Goal: Task Accomplishment & Management: Manage account settings

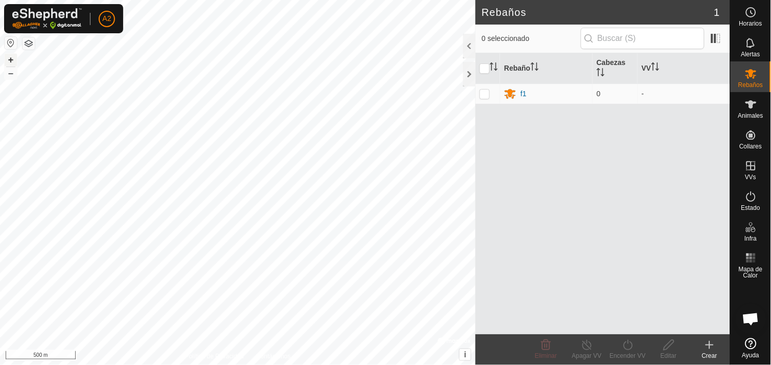
click at [6, 59] on button "+" at bounding box center [11, 60] width 12 height 12
click at [6, 57] on button "+" at bounding box center [11, 60] width 12 height 12
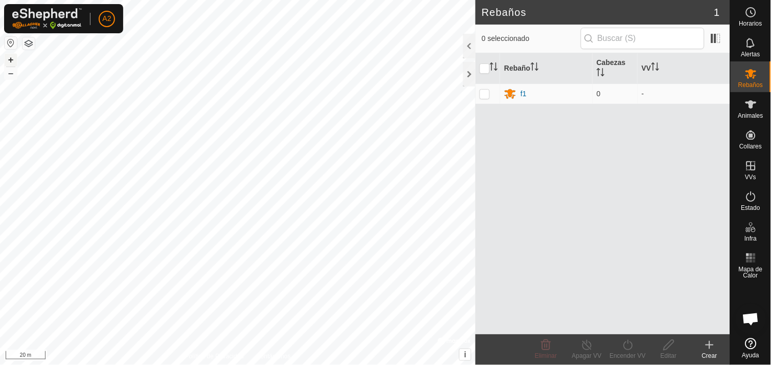
click at [6, 57] on button "+" at bounding box center [11, 60] width 12 height 12
click at [10, 72] on button "–" at bounding box center [11, 73] width 12 height 12
click at [13, 73] on button "–" at bounding box center [11, 73] width 12 height 12
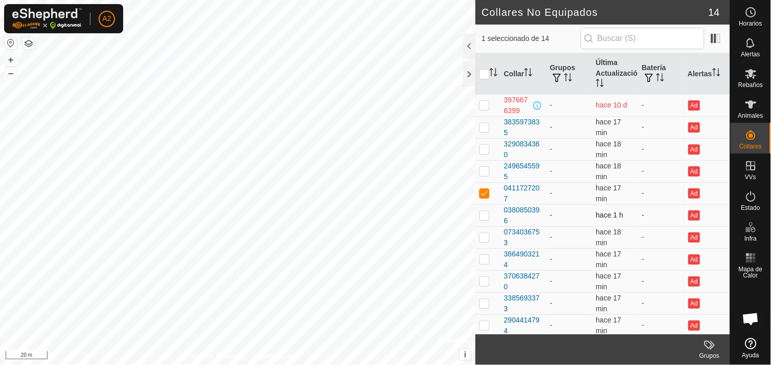
click at [483, 215] on p-checkbox at bounding box center [485, 215] width 10 height 8
checkbox input "true"
click at [485, 170] on p-checkbox at bounding box center [485, 171] width 10 height 8
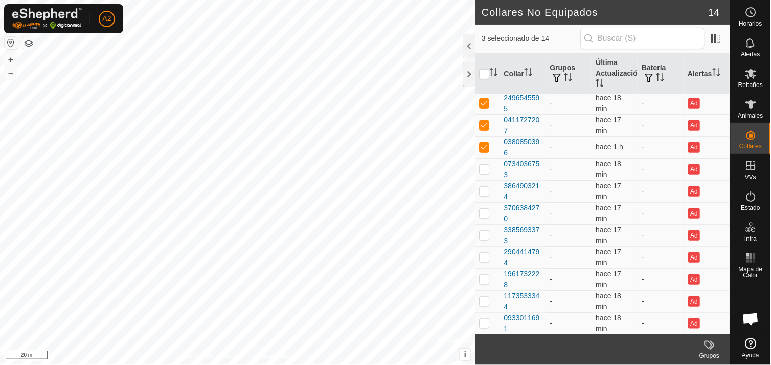
scroll to position [69, 0]
click at [484, 103] on p-checkbox at bounding box center [485, 102] width 10 height 8
checkbox input "false"
click at [487, 123] on p-checkbox at bounding box center [485, 124] width 10 height 8
checkbox input "false"
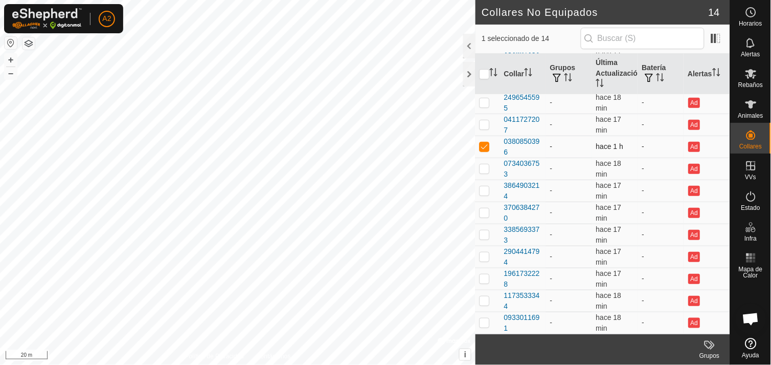
click at [484, 145] on p-checkbox at bounding box center [485, 146] width 10 height 8
checkbox input "false"
click at [469, 72] on div at bounding box center [469, 74] width 12 height 25
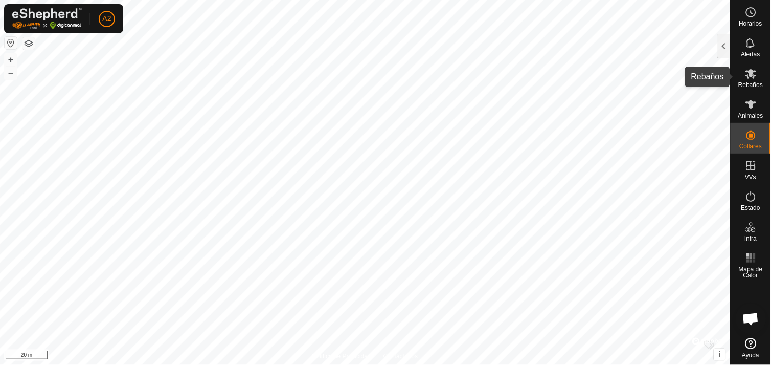
click at [753, 84] on span "Rebaños" at bounding box center [751, 85] width 25 height 6
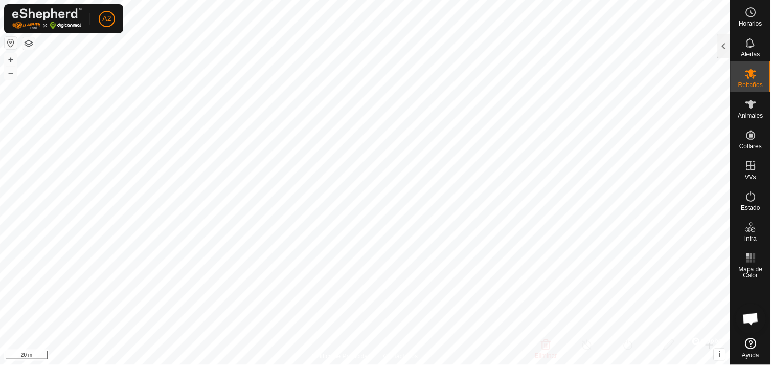
click at [753, 84] on span "Rebaños" at bounding box center [751, 85] width 25 height 6
click at [728, 43] on div at bounding box center [724, 46] width 12 height 25
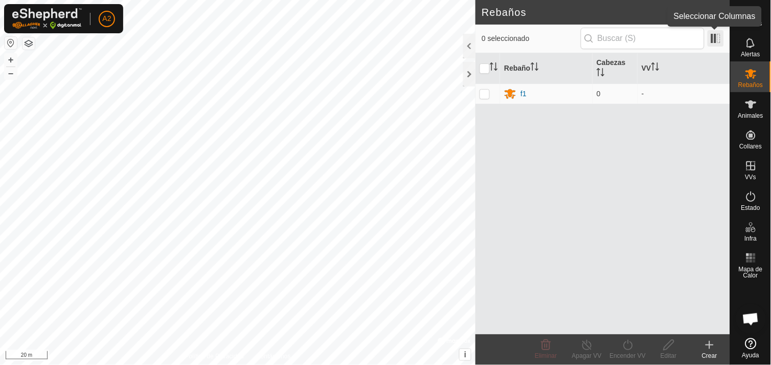
click at [713, 37] on span at bounding box center [716, 38] width 16 height 16
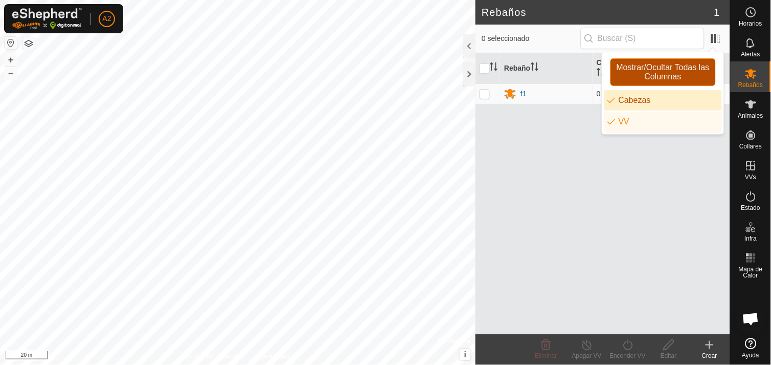
click at [669, 63] on span "Mostrar/Ocultar Todas las Columnas" at bounding box center [663, 72] width 96 height 18
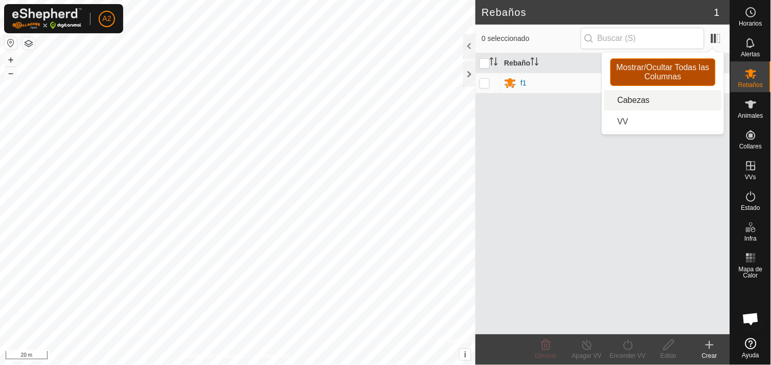
click at [669, 63] on span "Mostrar/Ocultar Todas las Columnas" at bounding box center [663, 72] width 96 height 18
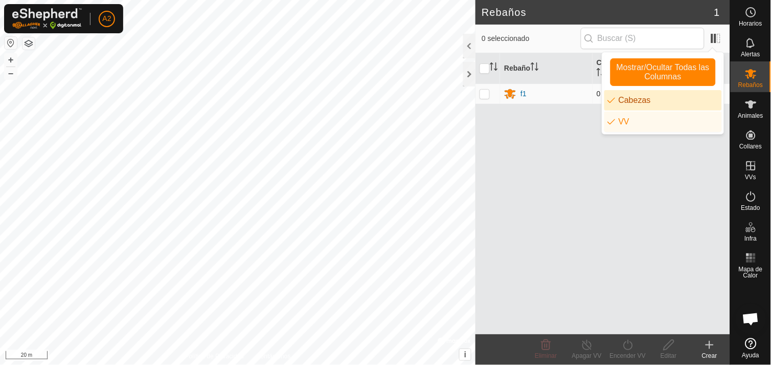
click at [487, 94] on p-checkbox at bounding box center [485, 94] width 10 height 8
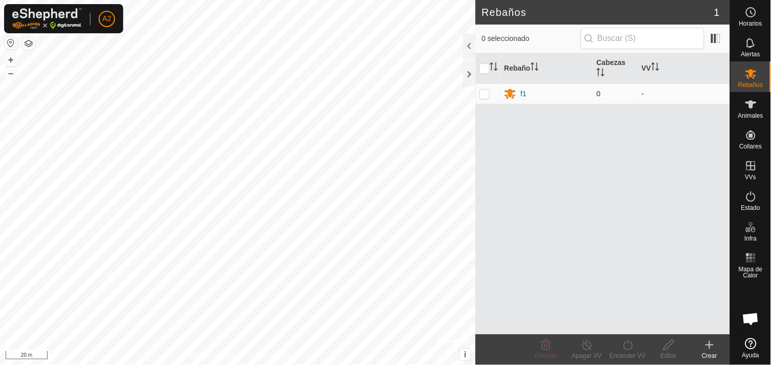
checkbox input "true"
click at [487, 94] on p-checkbox at bounding box center [485, 94] width 10 height 8
checkbox input "false"
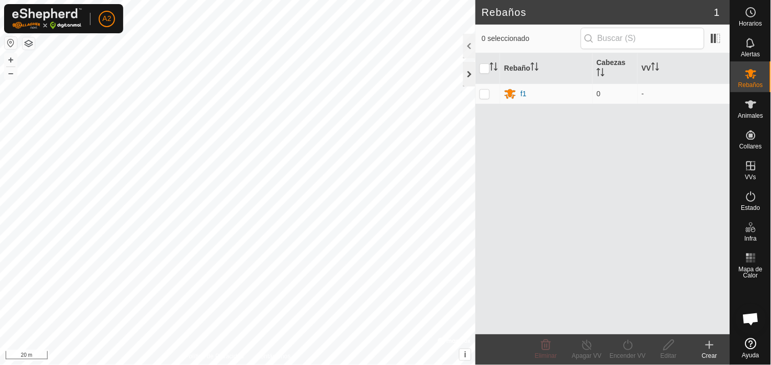
click at [472, 73] on div at bounding box center [469, 74] width 12 height 25
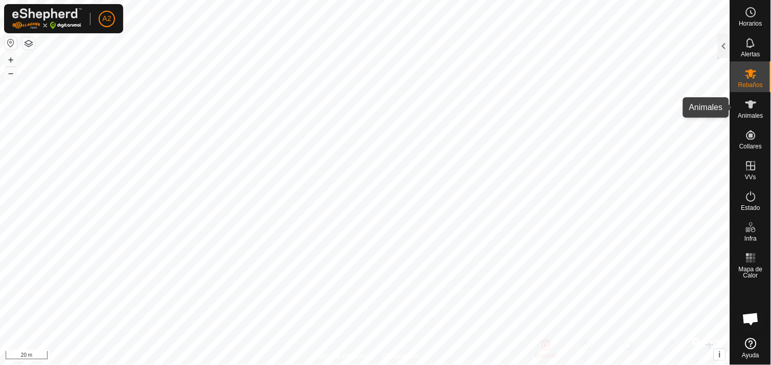
click at [749, 113] on span "Animales" at bounding box center [751, 116] width 25 height 6
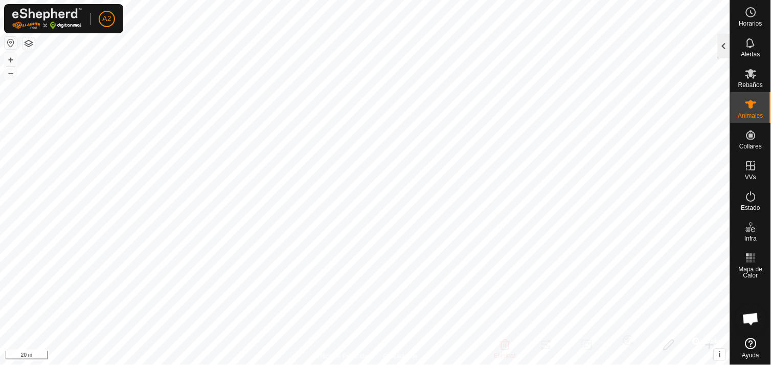
click at [727, 47] on div at bounding box center [724, 46] width 12 height 25
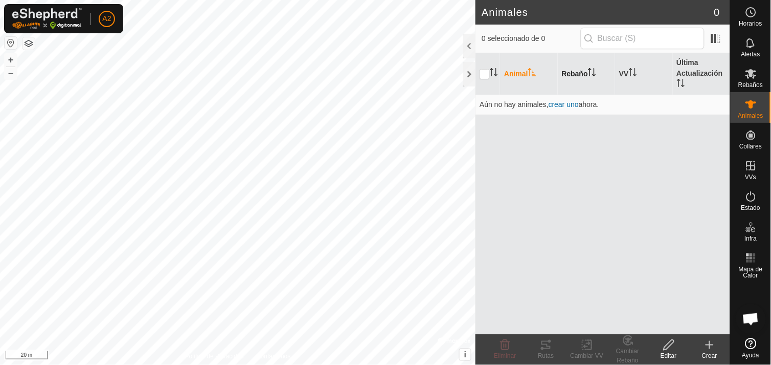
click at [582, 63] on th "Rebaño" at bounding box center [586, 73] width 57 height 41
click at [636, 69] on icon "Activar para ordenar" at bounding box center [633, 72] width 8 height 8
click at [678, 79] on icon "Activar para ordenar" at bounding box center [681, 83] width 8 height 8
click at [514, 68] on th "Animal" at bounding box center [528, 73] width 57 height 41
click at [486, 74] on input "checkbox" at bounding box center [485, 74] width 10 height 10
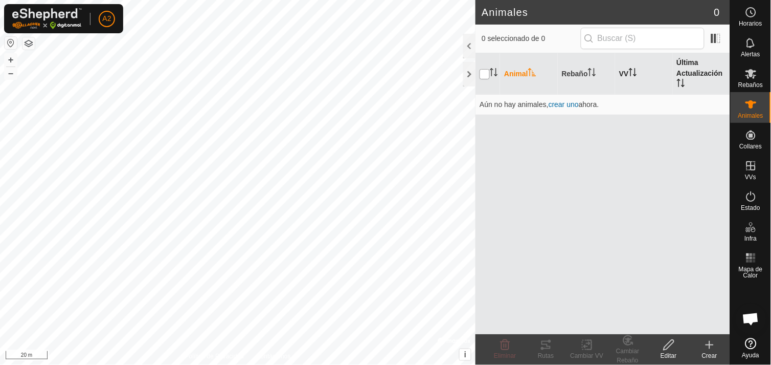
click at [486, 74] on input "checkbox" at bounding box center [485, 74] width 10 height 10
checkbox input "false"
click at [471, 68] on div at bounding box center [469, 74] width 12 height 25
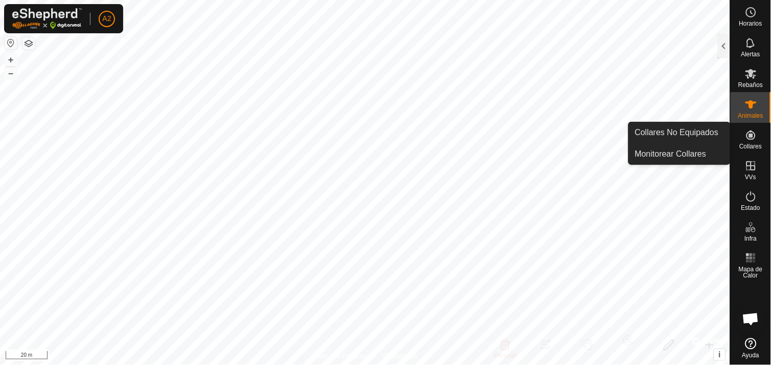
click at [757, 143] on span "Collares" at bounding box center [751, 146] width 23 height 6
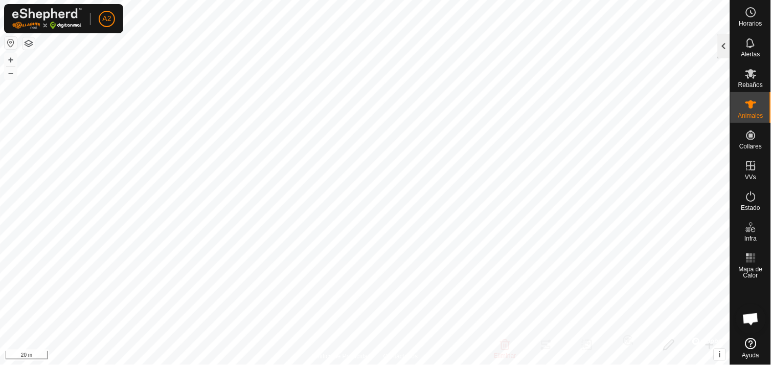
click at [725, 51] on div at bounding box center [724, 46] width 12 height 25
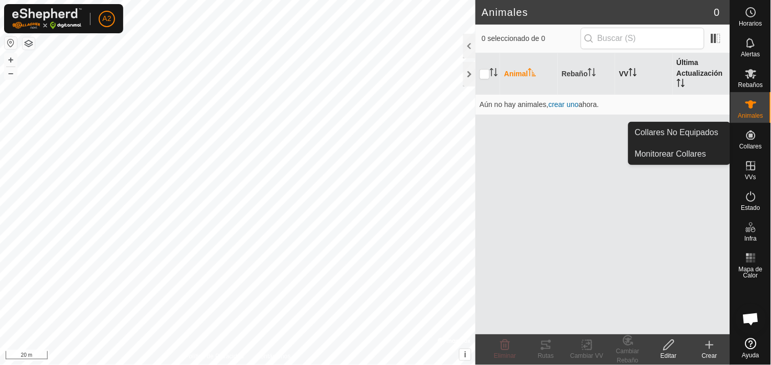
click at [749, 141] on icon at bounding box center [751, 135] width 12 height 12
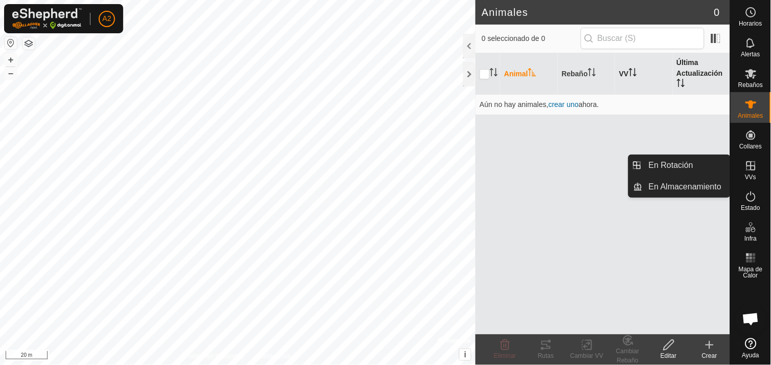
click at [751, 172] on es-virtualpaddocks-svg-icon at bounding box center [751, 166] width 18 height 16
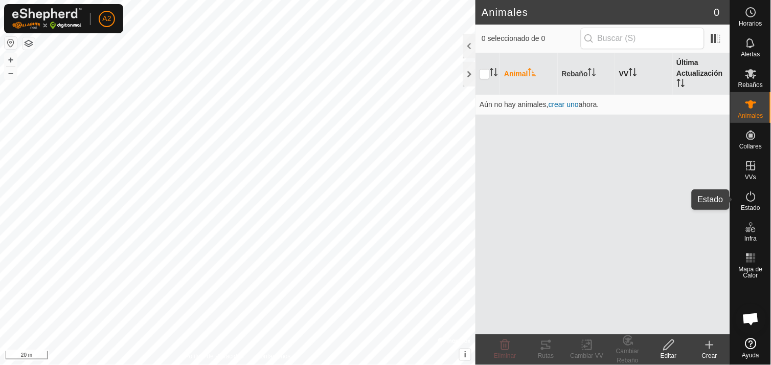
click at [752, 195] on icon at bounding box center [751, 196] width 9 height 10
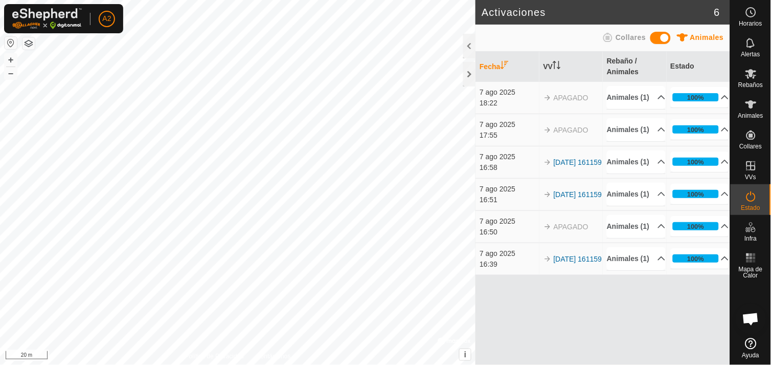
drag, startPoint x: 640, startPoint y: 190, endPoint x: 478, endPoint y: 107, distance: 181.9
click at [478, 107] on tbody "[DATE] 18:22 APAGADO Animales (1) (Eliminado) 100% En Progreso Pendiente 0 Envi…" at bounding box center [603, 177] width 255 height 193
click at [484, 131] on td "[DATE] 17:55" at bounding box center [507, 130] width 63 height 32
click at [485, 130] on div "7 ago 2025" at bounding box center [509, 124] width 59 height 11
click at [637, 141] on p-accordion-header "Animales (1)" at bounding box center [636, 129] width 59 height 23
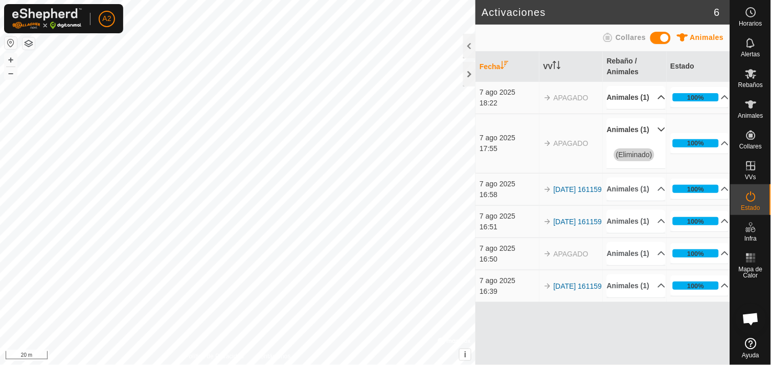
click at [643, 101] on p-accordion-header "Animales (1)" at bounding box center [636, 97] width 59 height 23
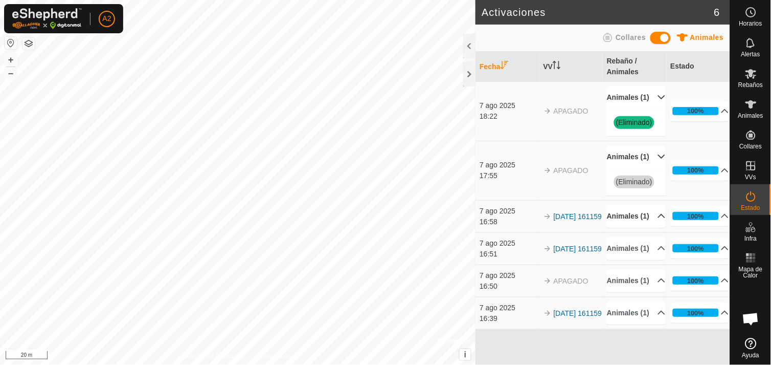
click at [632, 228] on p-accordion-header "Animales (1)" at bounding box center [636, 216] width 59 height 23
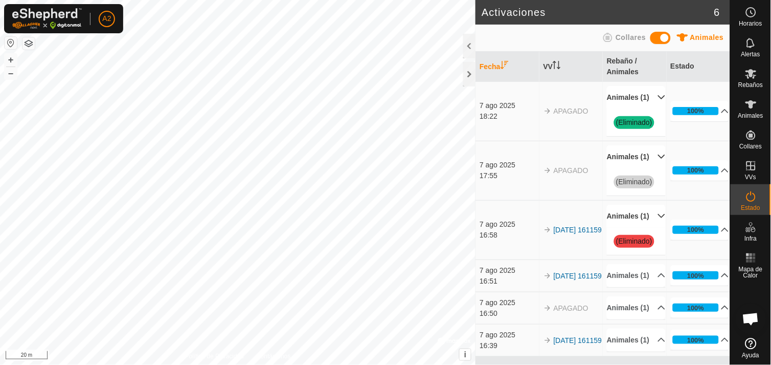
click at [636, 228] on p-accordion-header "Animales (1)" at bounding box center [636, 216] width 59 height 23
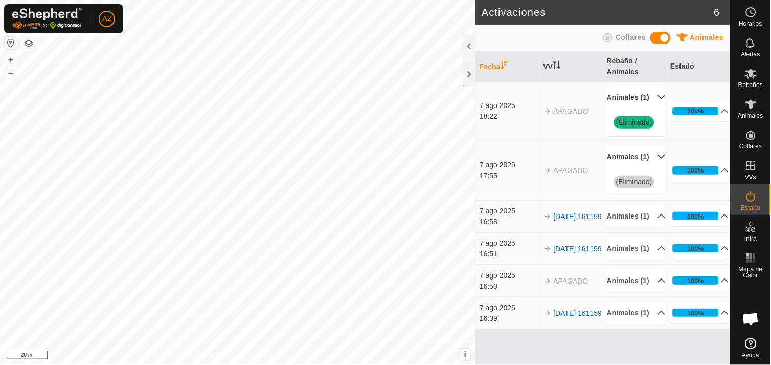
click at [631, 160] on p-accordion-header "Animales (1)" at bounding box center [636, 156] width 59 height 23
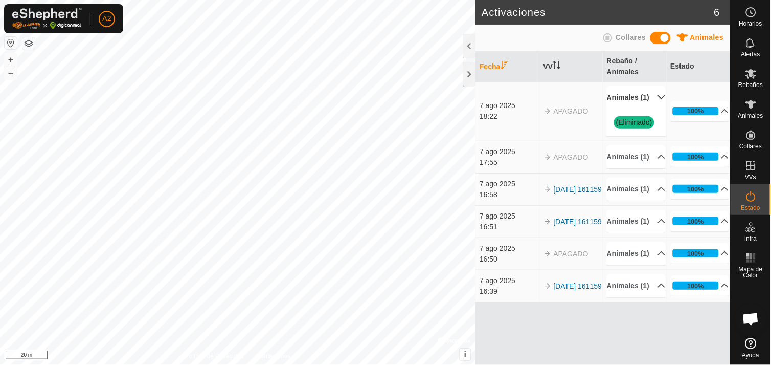
click at [628, 103] on p-accordion-header "Animales (1)" at bounding box center [636, 97] width 59 height 23
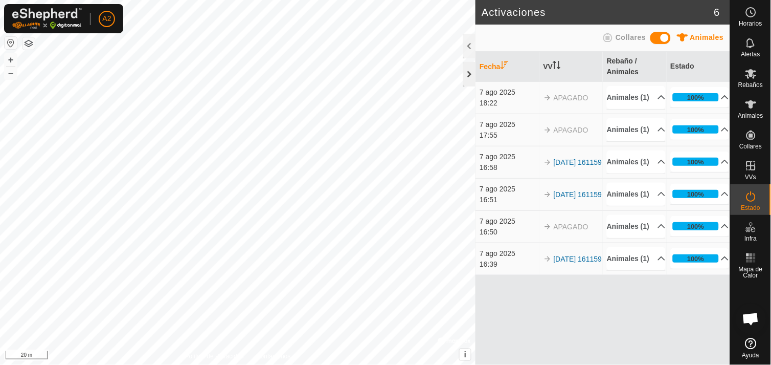
click at [474, 73] on div at bounding box center [469, 74] width 12 height 25
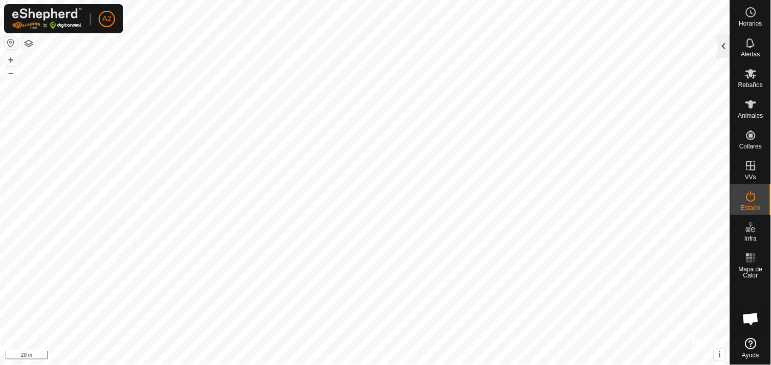
click at [725, 42] on div at bounding box center [724, 46] width 12 height 25
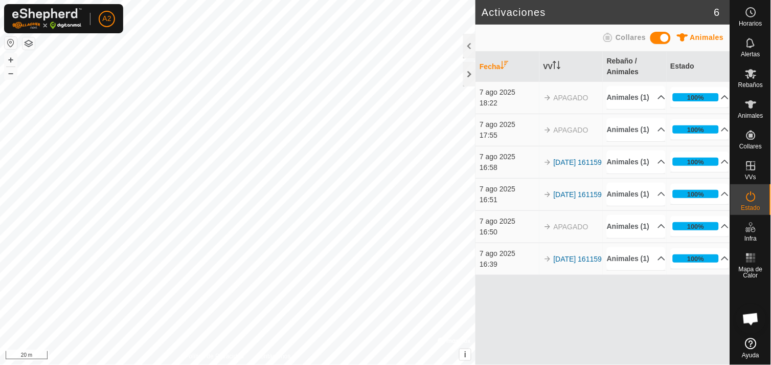
click at [612, 37] on icon at bounding box center [608, 37] width 9 height 9
click at [660, 39] on span at bounding box center [661, 38] width 20 height 12
click at [656, 39] on span at bounding box center [661, 38] width 20 height 12
click at [686, 36] on icon at bounding box center [682, 37] width 11 height 8
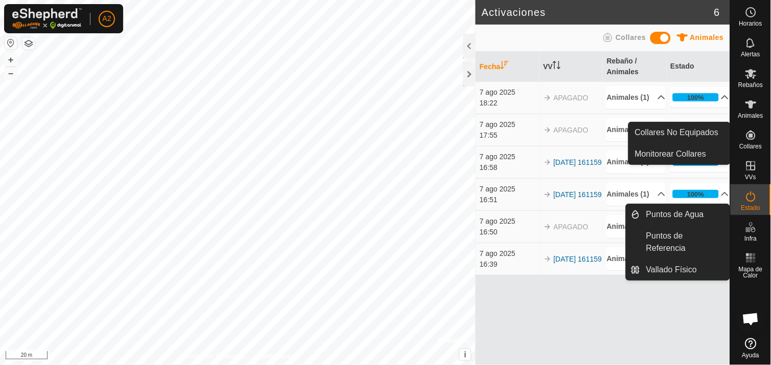
click at [752, 232] on icon at bounding box center [751, 227] width 12 height 12
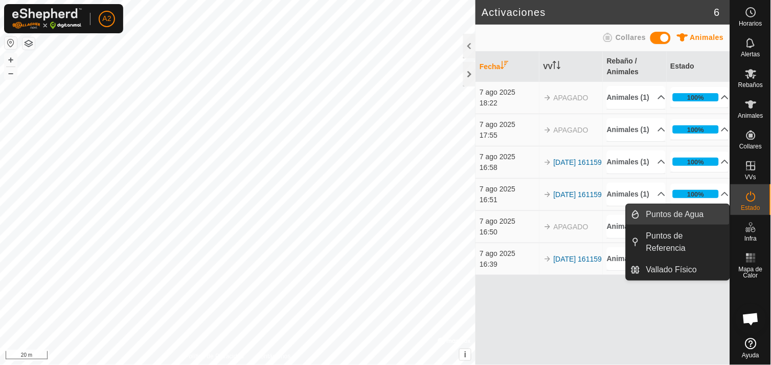
click at [668, 218] on link "Puntos de Agua" at bounding box center [685, 214] width 90 height 20
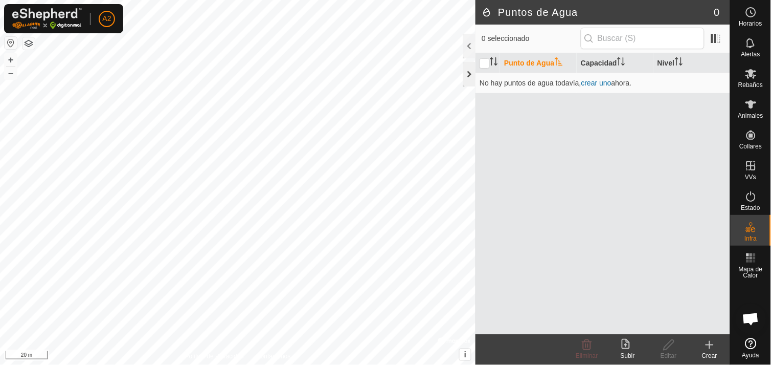
click at [469, 72] on div at bounding box center [469, 74] width 12 height 25
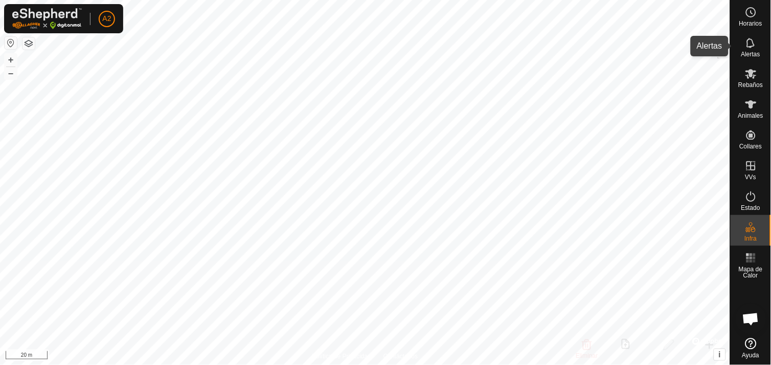
click at [750, 43] on icon at bounding box center [751, 43] width 12 height 12
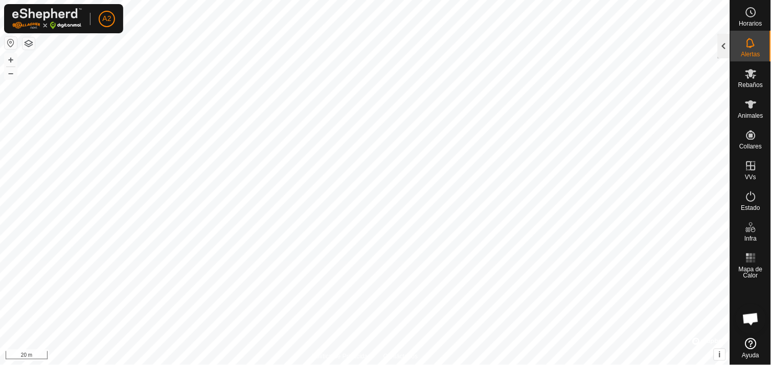
click at [724, 44] on div at bounding box center [724, 46] width 12 height 25
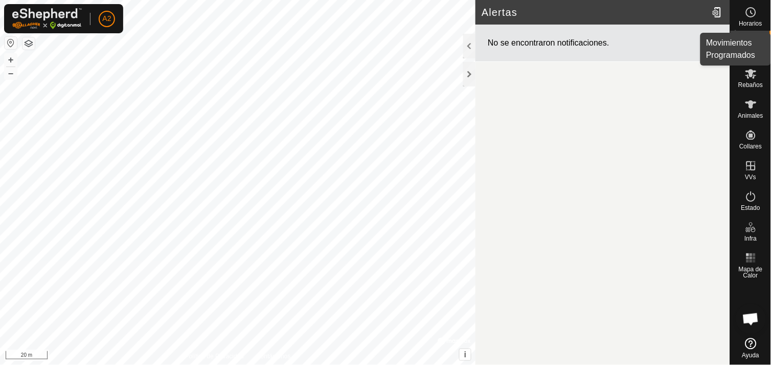
click at [754, 14] on icon at bounding box center [751, 12] width 12 height 12
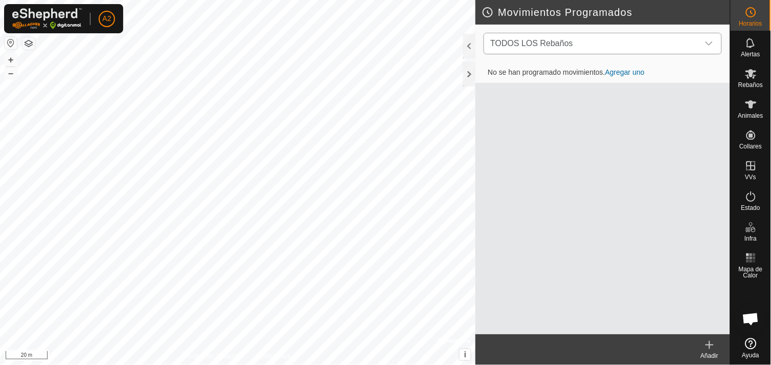
click at [711, 42] on icon "dropdown trigger" at bounding box center [709, 43] width 8 height 8
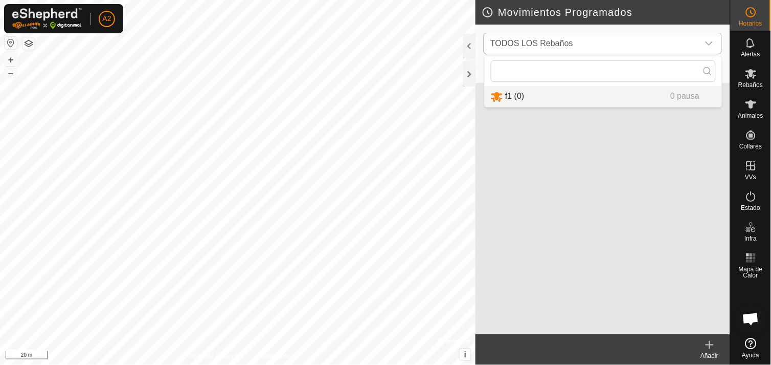
click at [687, 96] on li "f1 (0) 0 pausa" at bounding box center [603, 96] width 237 height 21
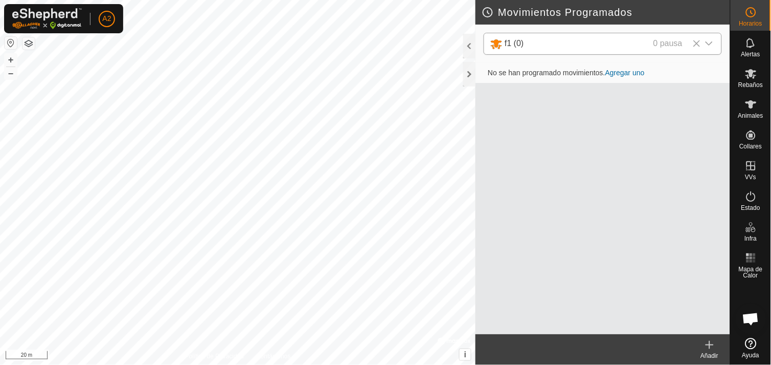
click at [697, 43] on icon at bounding box center [697, 43] width 7 height 7
click at [710, 43] on icon "dropdown trigger" at bounding box center [709, 43] width 8 height 8
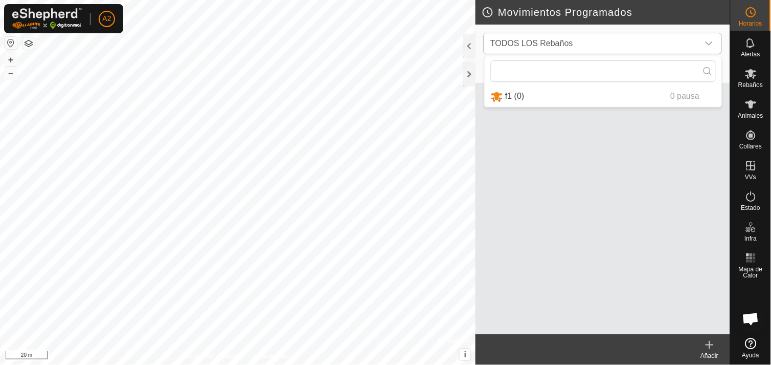
click at [708, 38] on div "dropdown trigger" at bounding box center [709, 43] width 20 height 20
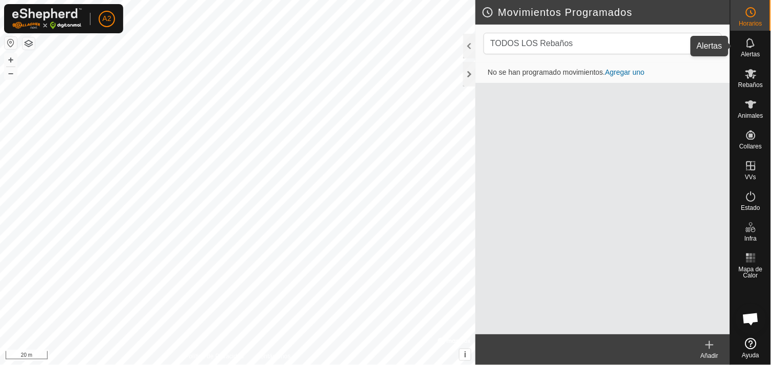
click at [749, 46] on icon at bounding box center [751, 43] width 12 height 12
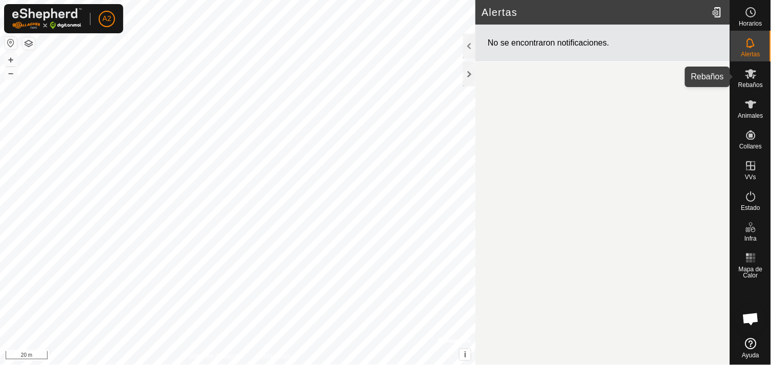
click at [749, 75] on icon at bounding box center [751, 74] width 12 height 12
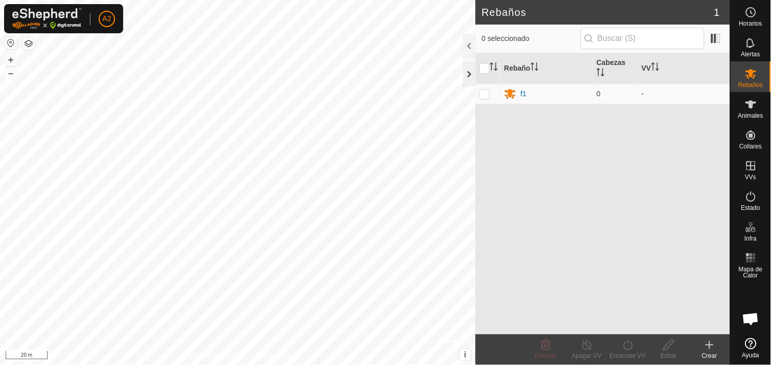
click at [470, 70] on div at bounding box center [469, 74] width 12 height 25
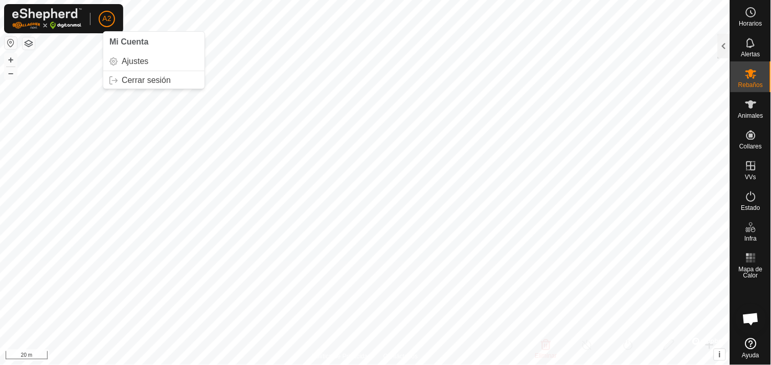
click at [29, 43] on button "button" at bounding box center [29, 43] width 12 height 12
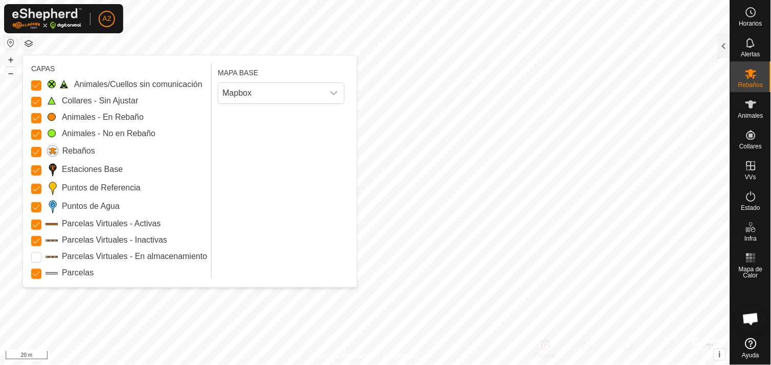
click at [69, 204] on label "Puntos de Agua" at bounding box center [91, 206] width 58 height 12
click at [41, 204] on Points "Puntos de Agua" at bounding box center [36, 207] width 10 height 10
click at [69, 204] on label "Puntos de Agua" at bounding box center [91, 206] width 58 height 12
click at [41, 204] on Points "Puntos de Agua" at bounding box center [36, 207] width 10 height 10
click at [75, 145] on label "Rebaños" at bounding box center [78, 151] width 33 height 12
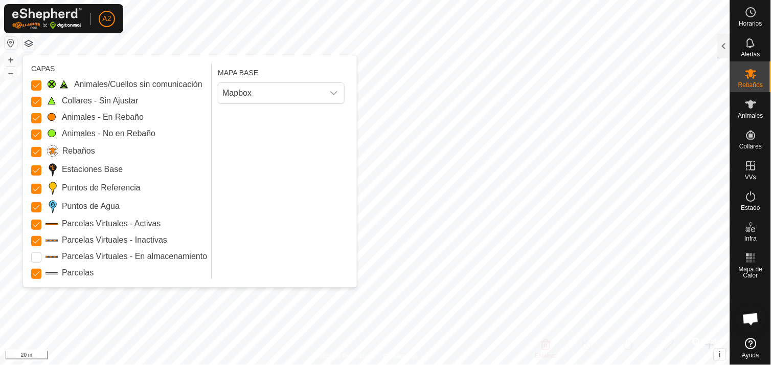
click at [41, 147] on input "Rebaños" at bounding box center [36, 152] width 10 height 10
click at [75, 145] on label "Rebaños" at bounding box center [78, 151] width 33 height 12
click at [41, 147] on input "Rebaños" at bounding box center [36, 152] width 10 height 10
click at [75, 145] on label "Rebaños" at bounding box center [78, 151] width 33 height 12
click at [41, 147] on input "Rebaños" at bounding box center [36, 152] width 10 height 10
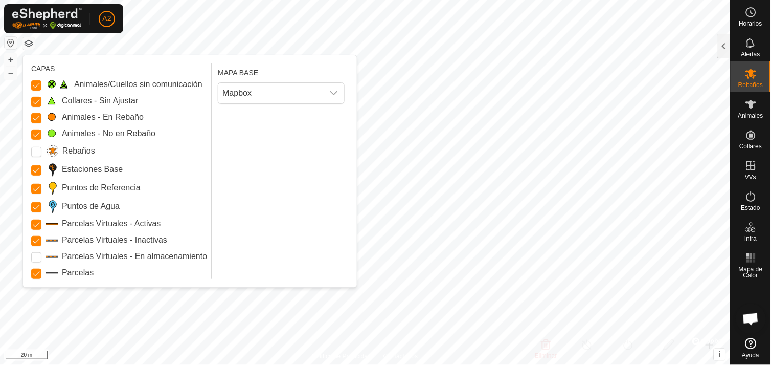
click at [75, 145] on label "Rebaños" at bounding box center [78, 151] width 33 height 12
click at [41, 147] on input "Rebaños" at bounding box center [36, 152] width 10 height 10
click at [333, 93] on icon "dropdown trigger" at bounding box center [334, 93] width 8 height 8
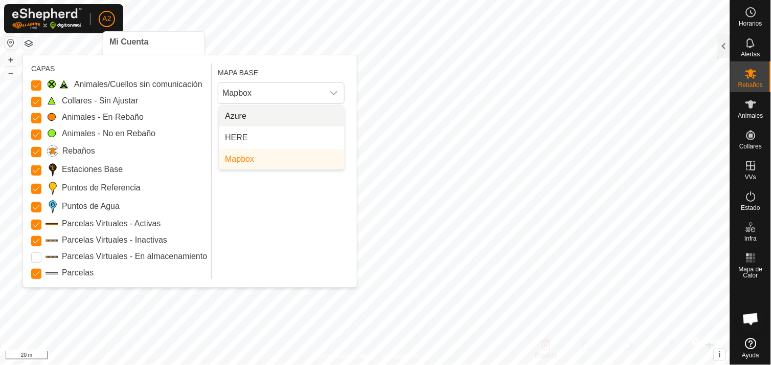
click at [9, 43] on button "button" at bounding box center [11, 43] width 12 height 12
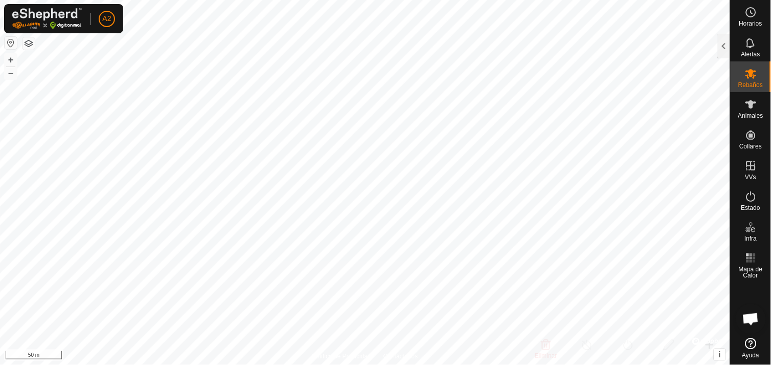
click at [11, 37] on button "button" at bounding box center [11, 43] width 12 height 12
click at [8, 68] on button "–" at bounding box center [11, 73] width 12 height 12
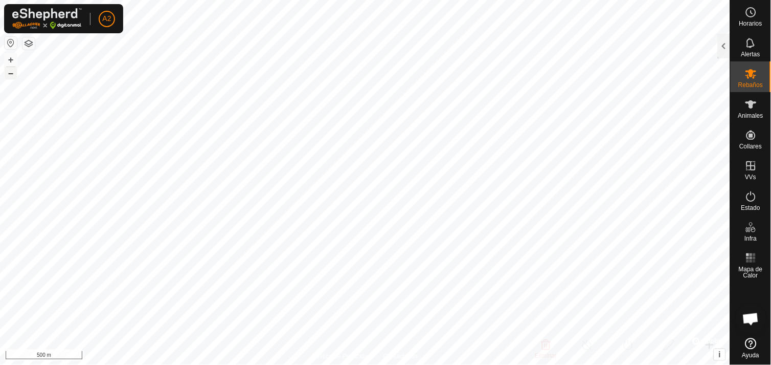
click at [8, 68] on button "–" at bounding box center [11, 73] width 12 height 12
click at [11, 59] on button "+" at bounding box center [11, 60] width 12 height 12
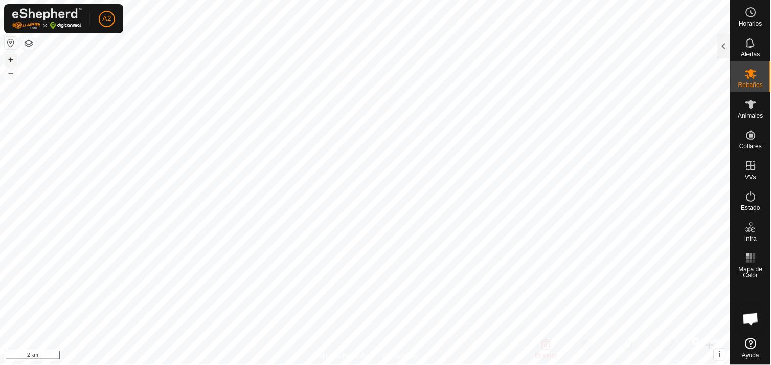
click at [11, 59] on button "+" at bounding box center [11, 60] width 12 height 12
click at [7, 60] on button "+" at bounding box center [11, 60] width 12 height 12
click at [9, 69] on button "–" at bounding box center [11, 73] width 12 height 12
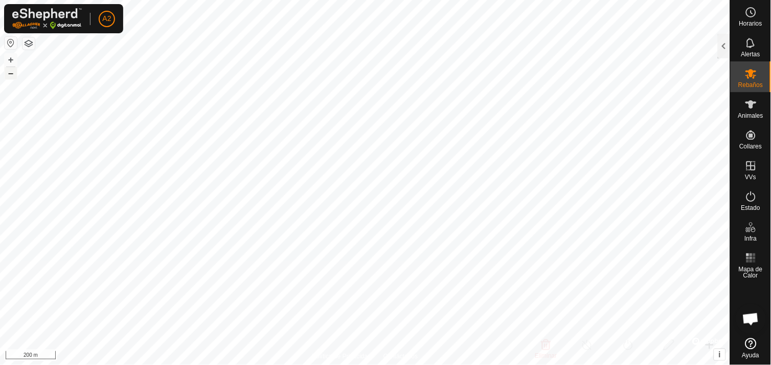
click at [9, 69] on button "–" at bounding box center [11, 73] width 12 height 12
click at [8, 56] on button "+" at bounding box center [11, 60] width 12 height 12
click at [725, 47] on div at bounding box center [724, 46] width 12 height 25
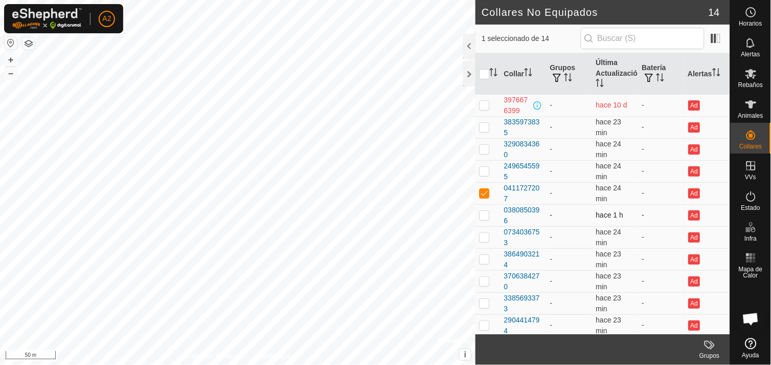
click at [487, 214] on p-checkbox at bounding box center [485, 215] width 10 height 8
checkbox input "true"
click at [488, 190] on p-checkbox at bounding box center [485, 193] width 10 height 8
checkbox input "false"
click at [484, 215] on p-checkbox at bounding box center [485, 215] width 10 height 8
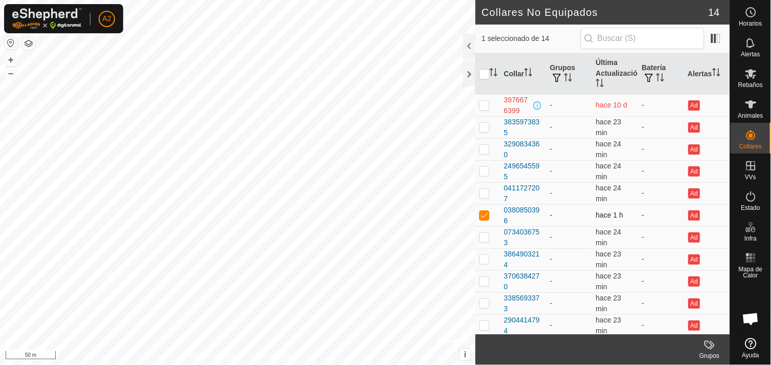
checkbox input "false"
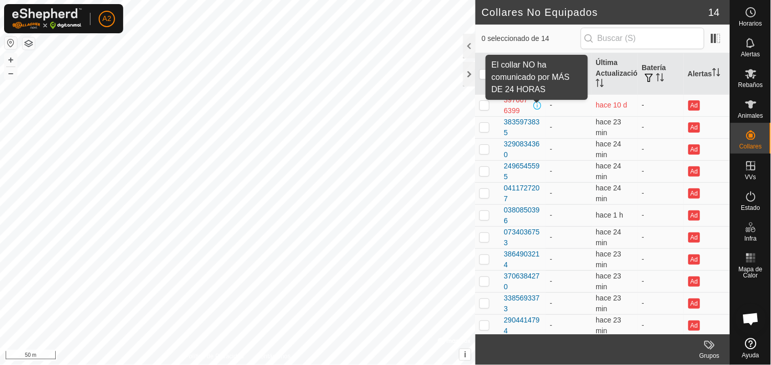
click at [535, 105] on span at bounding box center [538, 105] width 8 height 8
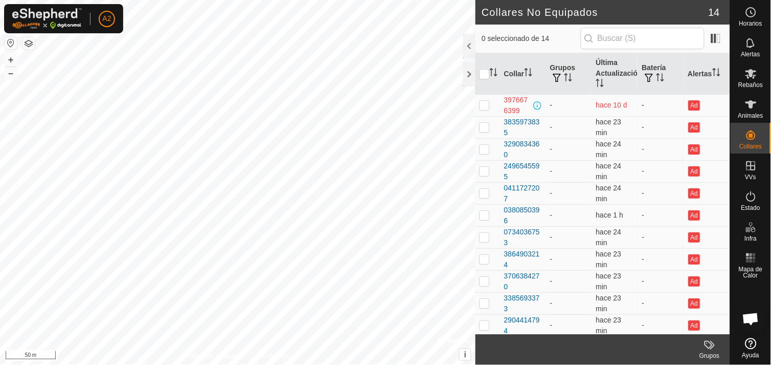
click at [488, 106] on p-checkbox at bounding box center [485, 105] width 10 height 8
click at [715, 36] on span at bounding box center [716, 38] width 16 height 16
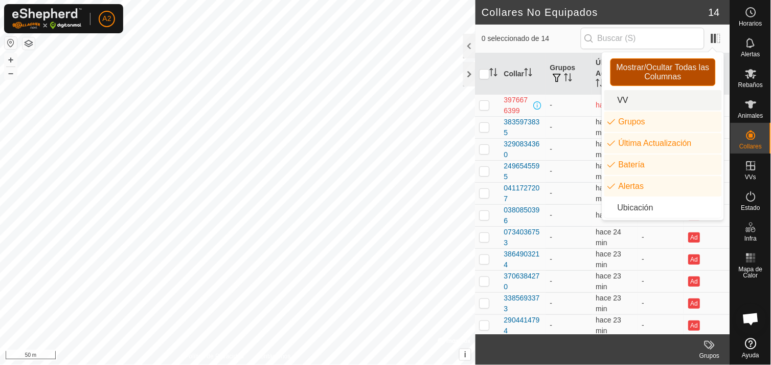
click at [683, 65] on span "Mostrar/Ocultar Todas las Columnas" at bounding box center [663, 72] width 96 height 18
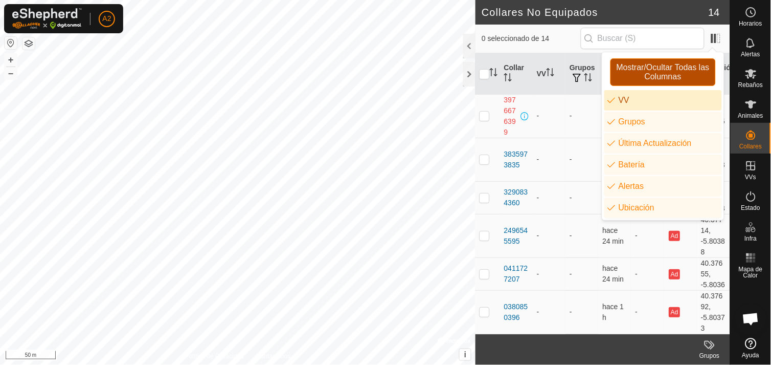
click at [683, 65] on span "Mostrar/Ocultar Todas las Columnas" at bounding box center [663, 72] width 96 height 18
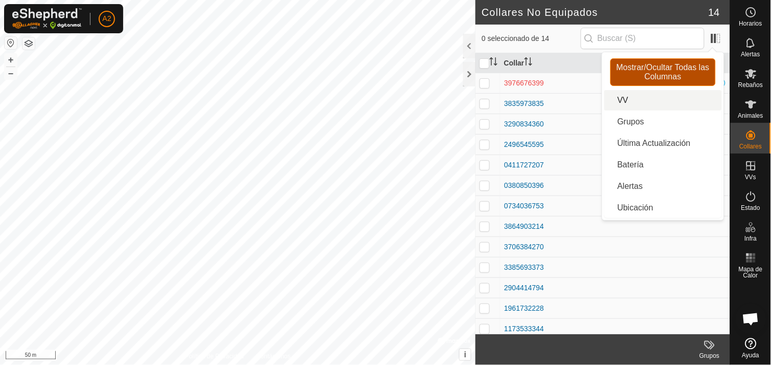
click at [683, 65] on span "Mostrar/Ocultar Todas las Columnas" at bounding box center [663, 72] width 96 height 18
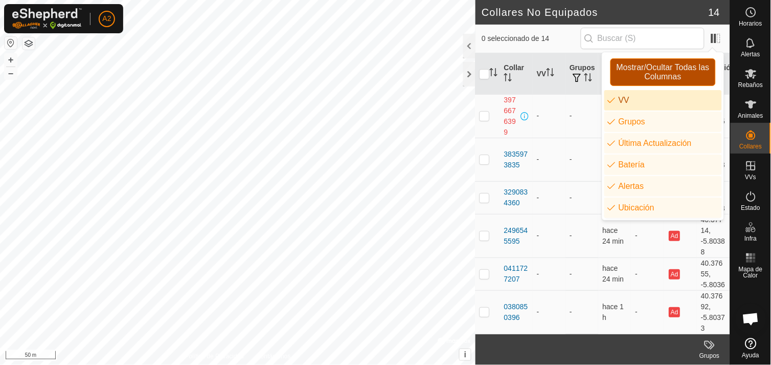
click at [683, 65] on span "Mostrar/Ocultar Todas las Columnas" at bounding box center [663, 72] width 96 height 18
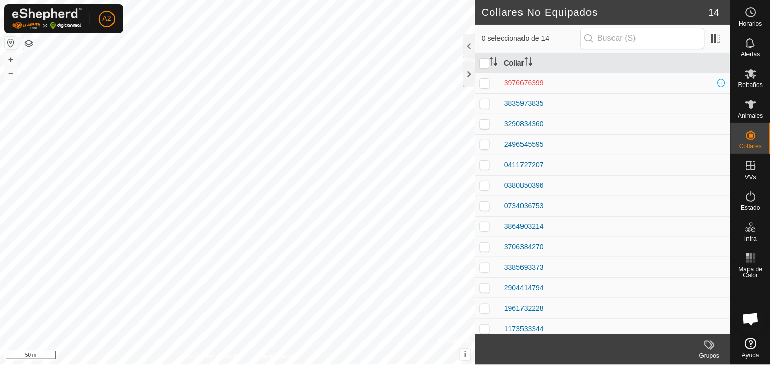
click at [486, 83] on p-checkbox at bounding box center [485, 83] width 10 height 8
checkbox input "true"
click at [486, 101] on p-checkbox at bounding box center [485, 103] width 10 height 8
checkbox input "true"
click at [484, 121] on p-checkbox at bounding box center [485, 124] width 10 height 8
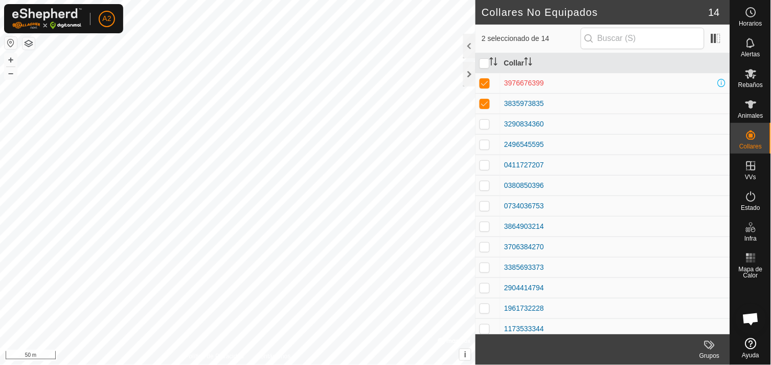
checkbox input "true"
click at [484, 144] on p-checkbox at bounding box center [485, 144] width 10 height 8
checkbox input "true"
click at [484, 161] on p-checkbox at bounding box center [485, 165] width 10 height 8
checkbox input "true"
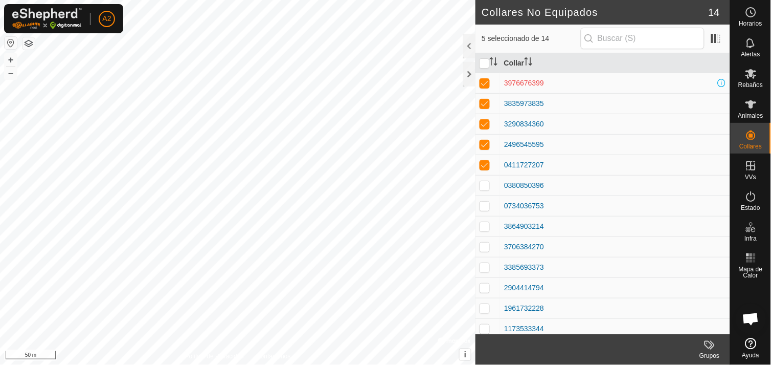
click at [484, 183] on p-checkbox at bounding box center [485, 185] width 10 height 8
checkbox input "true"
click at [485, 206] on p-checkbox at bounding box center [485, 206] width 10 height 8
checkbox input "true"
click at [484, 222] on p-checkbox at bounding box center [485, 226] width 10 height 8
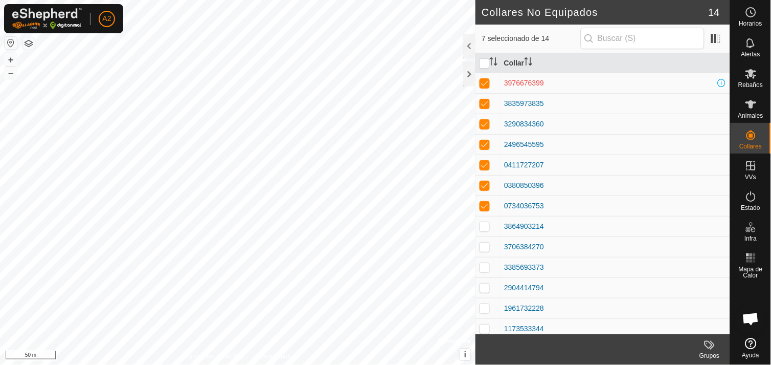
checkbox input "true"
click at [487, 246] on p-checkbox at bounding box center [485, 246] width 10 height 8
checkbox input "true"
click at [484, 268] on p-checkbox at bounding box center [485, 267] width 10 height 8
checkbox input "true"
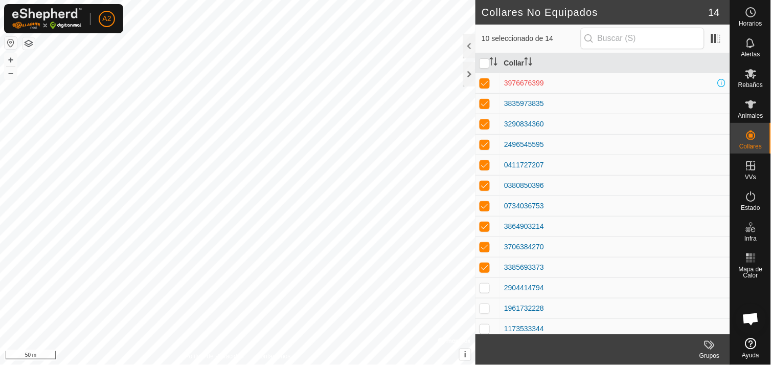
click at [485, 284] on p-checkbox at bounding box center [485, 287] width 10 height 8
checkbox input "true"
click at [484, 304] on p-checkbox at bounding box center [485, 308] width 10 height 8
checkbox input "true"
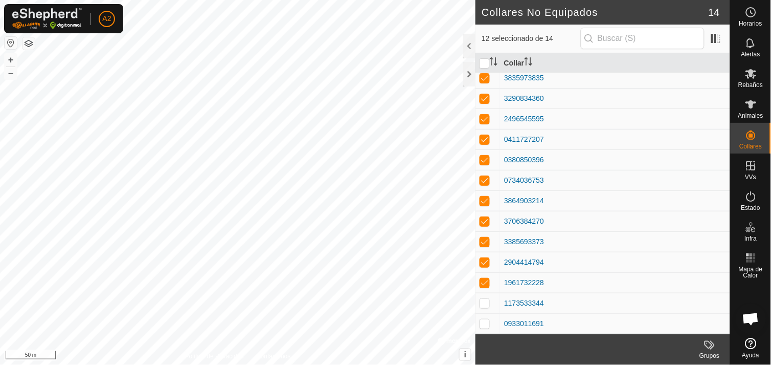
click at [483, 321] on p-checkbox at bounding box center [485, 323] width 10 height 8
checkbox input "true"
click at [484, 302] on p-checkbox at bounding box center [485, 303] width 10 height 8
checkbox input "true"
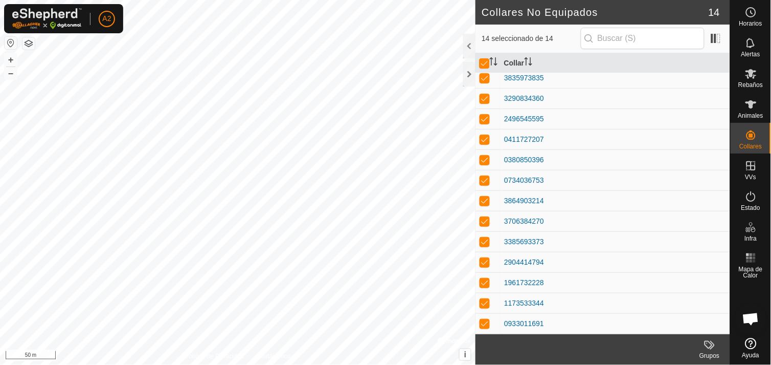
click at [484, 310] on td at bounding box center [488, 303] width 25 height 20
checkbox input "false"
click at [486, 283] on p-checkbox at bounding box center [485, 282] width 10 height 8
checkbox input "false"
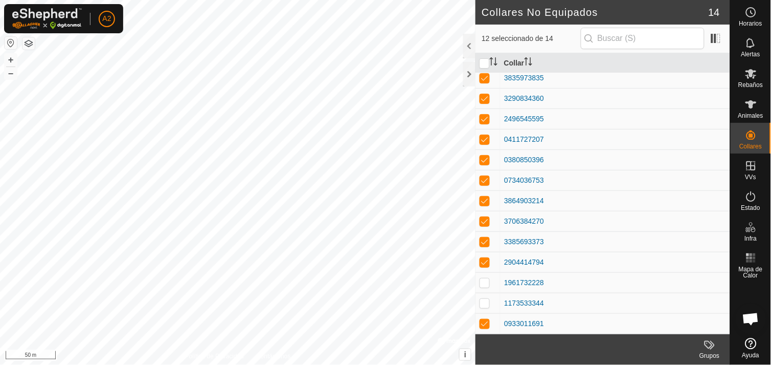
click at [485, 320] on p-checkbox at bounding box center [485, 323] width 10 height 8
checkbox input "false"
click at [485, 267] on td at bounding box center [488, 262] width 25 height 20
checkbox input "false"
click at [484, 232] on td at bounding box center [488, 241] width 25 height 20
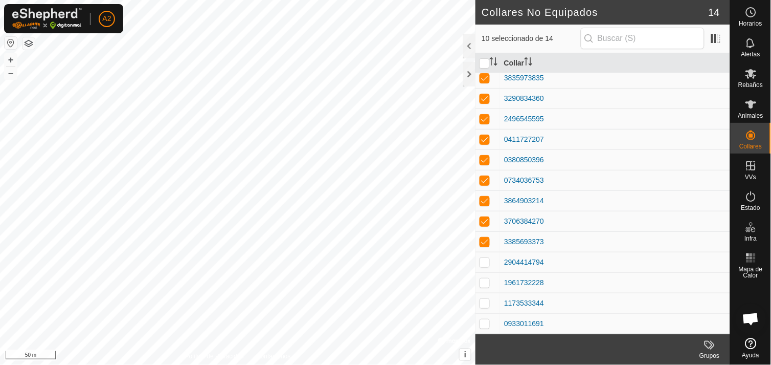
checkbox input "false"
click at [487, 215] on td at bounding box center [488, 221] width 25 height 20
checkbox input "false"
click at [488, 202] on p-checkbox at bounding box center [485, 200] width 10 height 8
checkbox input "false"
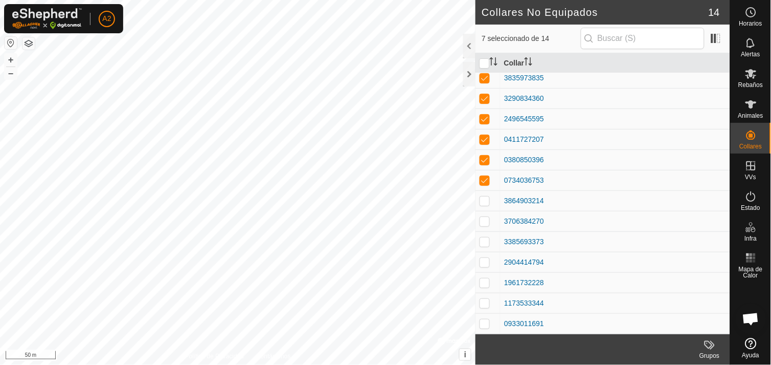
click at [489, 180] on p-checkbox at bounding box center [485, 180] width 10 height 8
checkbox input "false"
click at [483, 157] on p-checkbox at bounding box center [485, 160] width 10 height 8
checkbox input "false"
click at [487, 139] on p-checkbox at bounding box center [485, 139] width 10 height 8
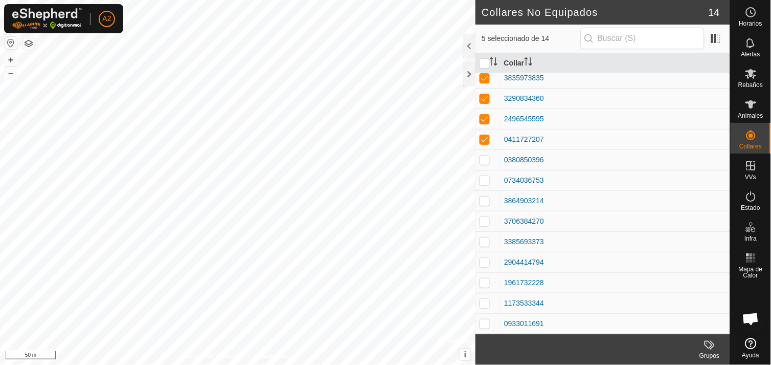
checkbox input "false"
click at [485, 118] on p-checkbox at bounding box center [485, 119] width 10 height 8
checkbox input "false"
click at [485, 94] on p-checkbox at bounding box center [485, 98] width 10 height 8
checkbox input "false"
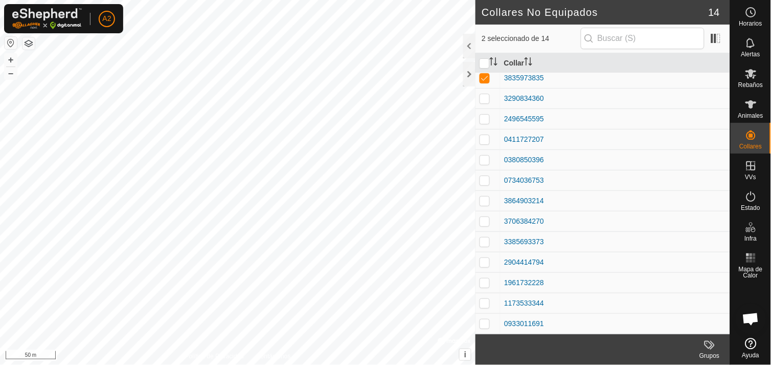
click at [488, 78] on p-checkbox at bounding box center [485, 78] width 10 height 8
checkbox input "false"
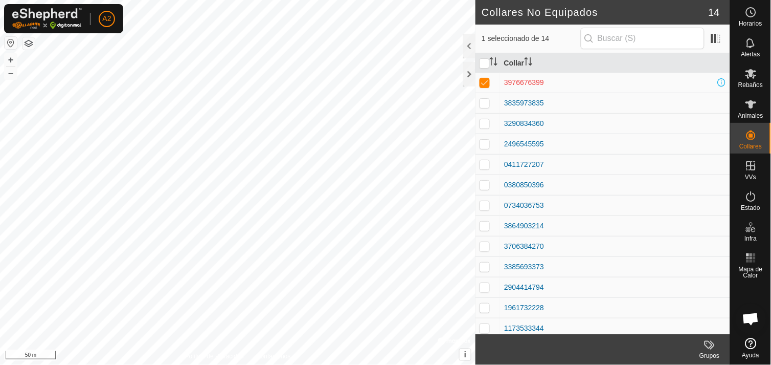
scroll to position [0, 0]
click at [486, 78] on td at bounding box center [488, 83] width 25 height 20
checkbox input "false"
click at [714, 40] on span at bounding box center [716, 38] width 16 height 16
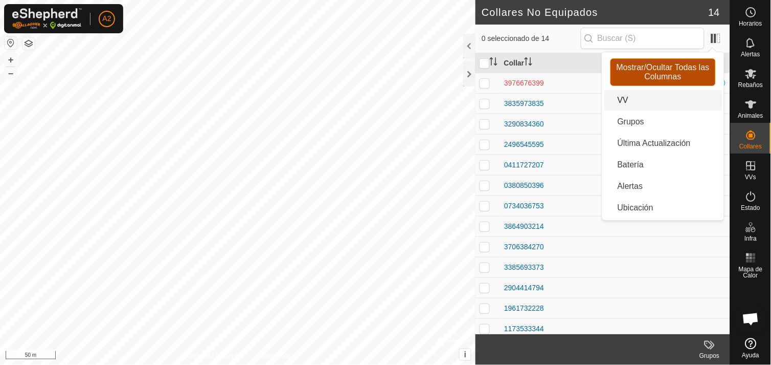
click at [659, 73] on span "Mostrar/Ocultar Todas las Columnas" at bounding box center [663, 72] width 96 height 18
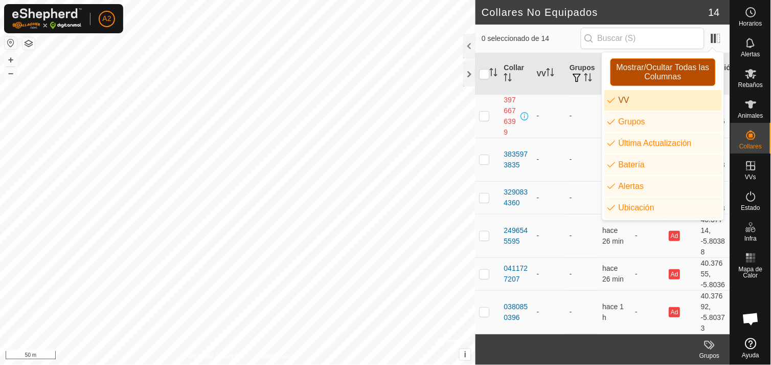
click at [659, 73] on span "Mostrar/Ocultar Todas las Columnas" at bounding box center [663, 72] width 96 height 18
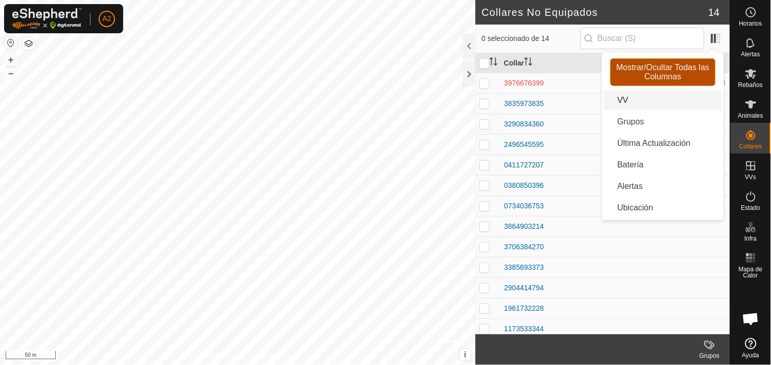
click at [659, 73] on span "Mostrar/Ocultar Todas las Columnas" at bounding box center [663, 72] width 96 height 18
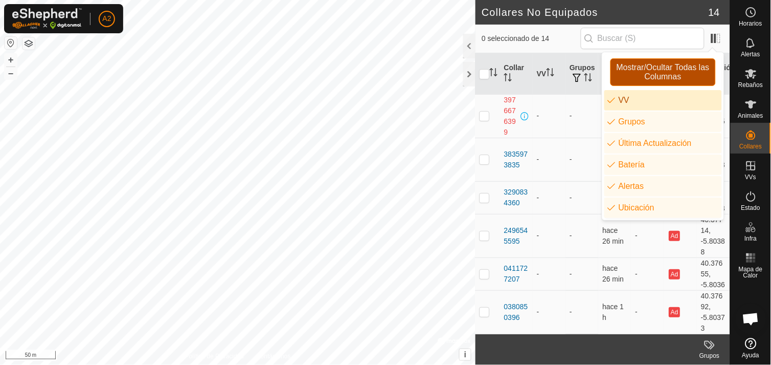
click at [659, 73] on span "Mostrar/Ocultar Todas las Columnas" at bounding box center [663, 72] width 96 height 18
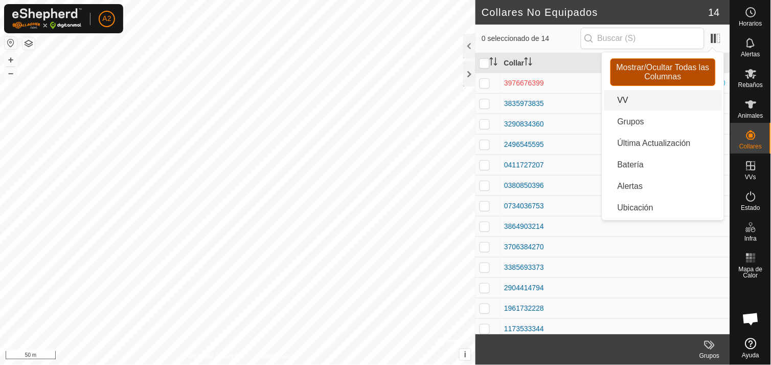
click at [658, 75] on span "Mostrar/Ocultar Todas las Columnas" at bounding box center [663, 72] width 96 height 18
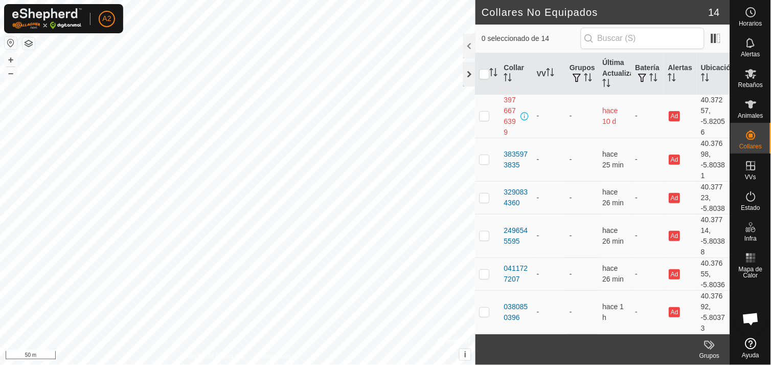
click at [465, 79] on div at bounding box center [469, 74] width 12 height 25
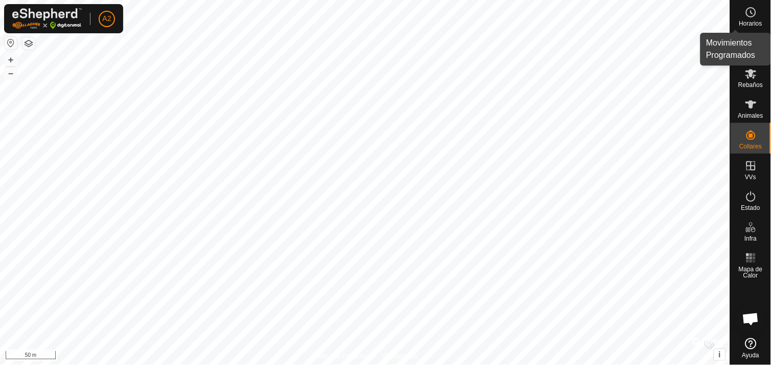
click at [748, 12] on icon at bounding box center [751, 12] width 12 height 12
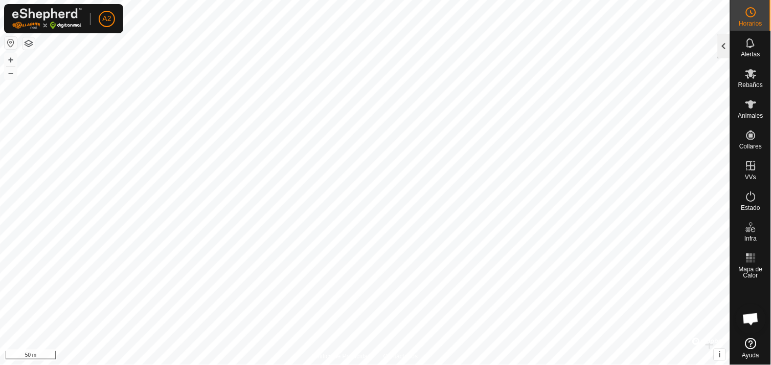
click at [728, 36] on div at bounding box center [724, 46] width 12 height 25
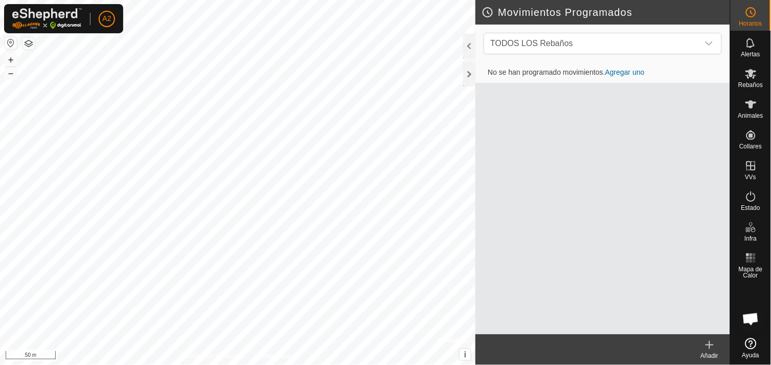
click at [623, 70] on link "Agregar uno" at bounding box center [625, 72] width 39 height 8
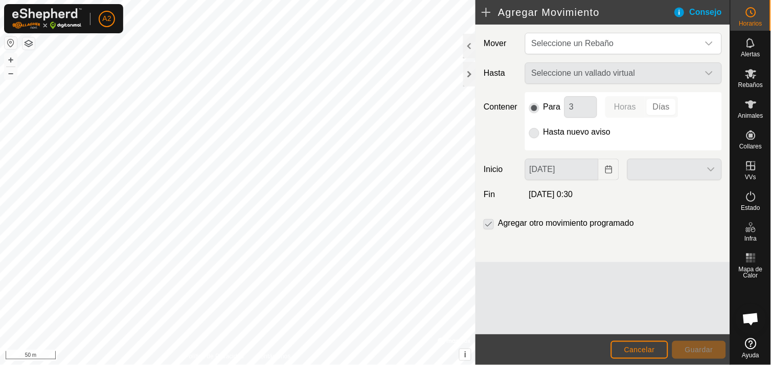
click at [711, 72] on div "Seleccione un vallado virtual" at bounding box center [623, 72] width 205 height 21
click at [618, 71] on div "Seleccione un vallado virtual" at bounding box center [623, 72] width 205 height 21
click at [473, 68] on div at bounding box center [469, 74] width 12 height 25
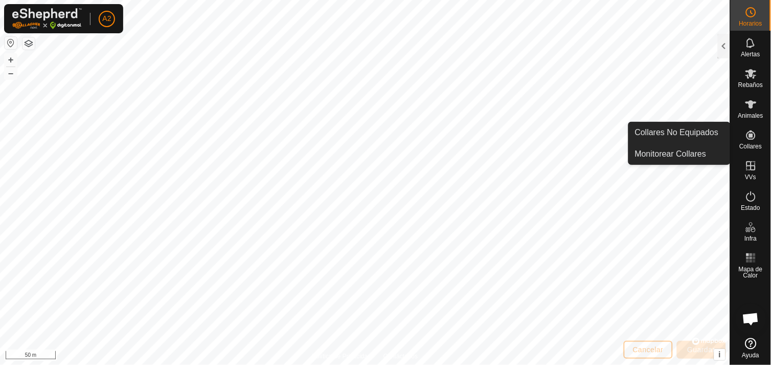
click at [754, 136] on icon at bounding box center [751, 134] width 9 height 9
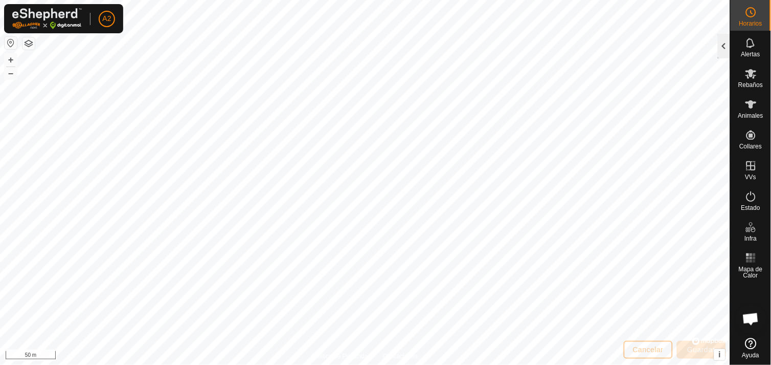
click at [723, 50] on div at bounding box center [724, 46] width 12 height 25
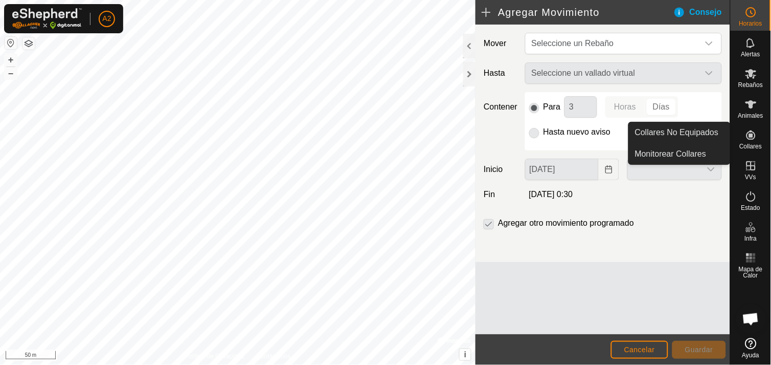
click at [755, 137] on icon at bounding box center [751, 134] width 9 height 9
click at [753, 135] on icon at bounding box center [751, 134] width 9 height 9
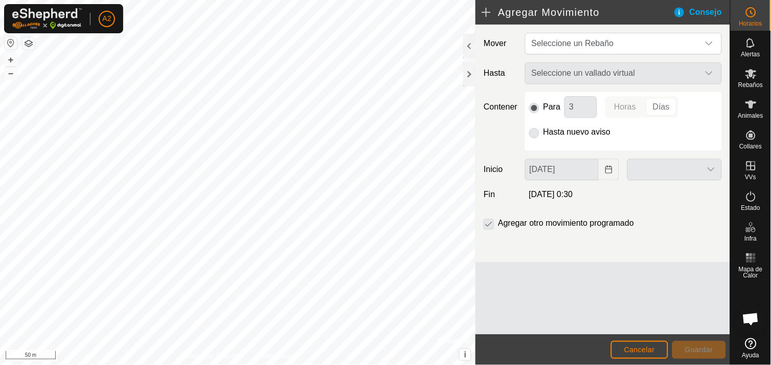
click at [482, 11] on h2 "Agregar Movimiento" at bounding box center [578, 12] width 192 height 12
click at [483, 10] on h2 "Agregar Movimiento" at bounding box center [578, 12] width 192 height 12
click at [709, 7] on div "Consejo" at bounding box center [702, 12] width 57 height 12
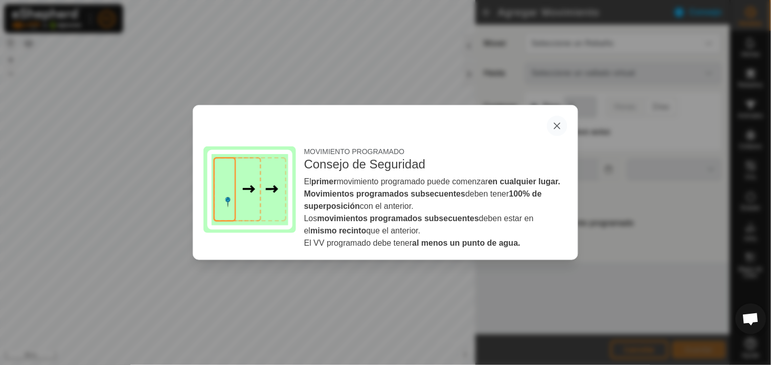
click at [561, 120] on button "button" at bounding box center [557, 126] width 20 height 20
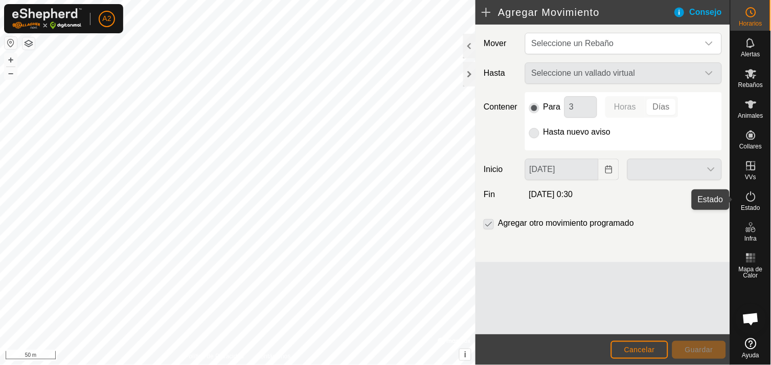
click at [750, 197] on icon at bounding box center [751, 196] width 12 height 12
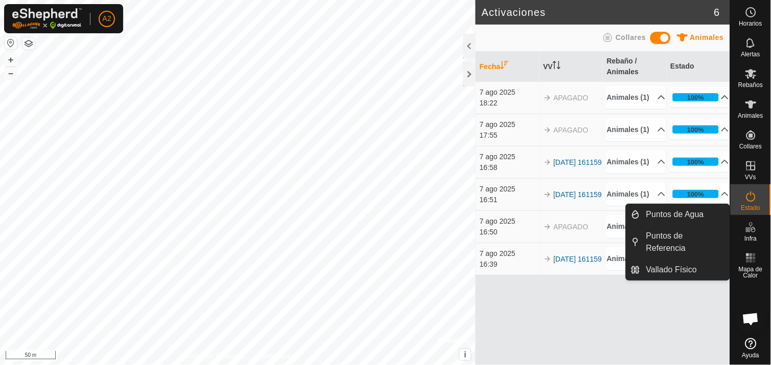
click at [751, 233] on icon at bounding box center [751, 227] width 12 height 12
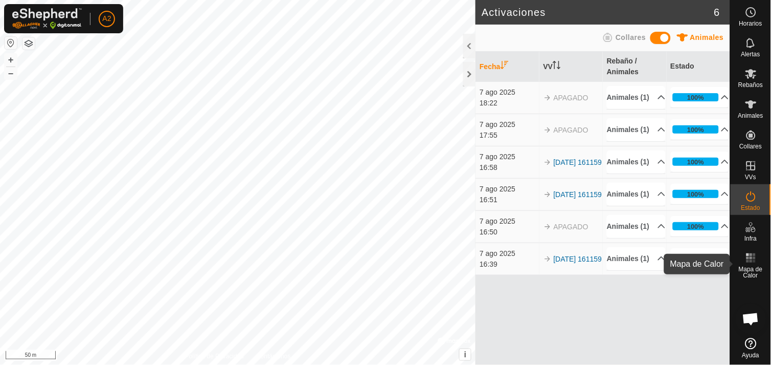
click at [744, 272] on span "Mapa de Calor" at bounding box center [751, 272] width 35 height 12
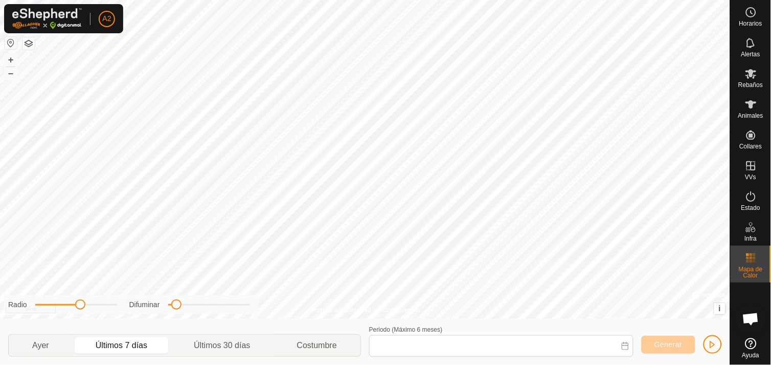
type input "[DATE] - [DATE]"
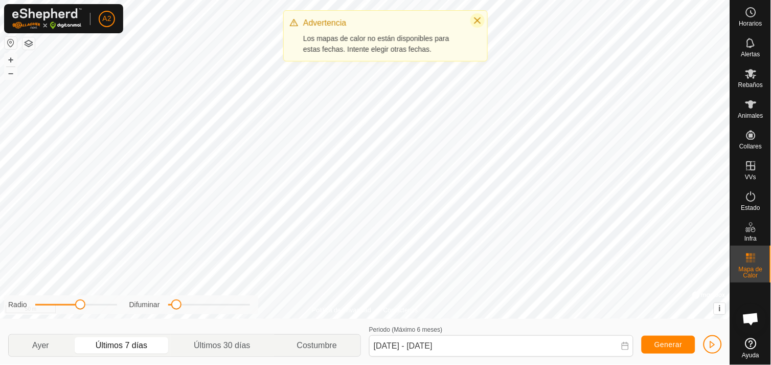
click at [474, 17] on icon "Close" at bounding box center [478, 20] width 8 height 8
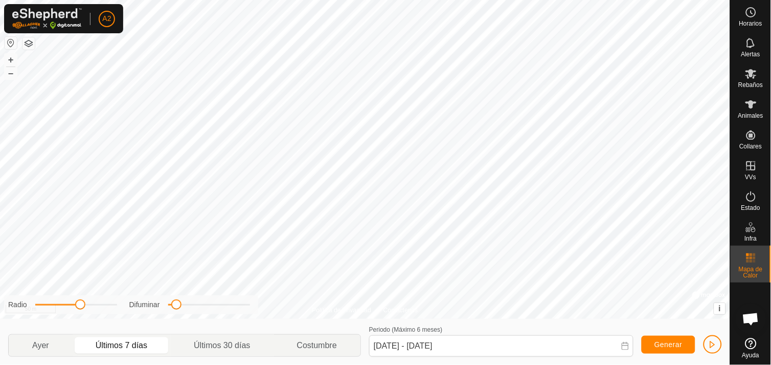
click at [749, 317] on span "Chat abierto" at bounding box center [751, 320] width 17 height 14
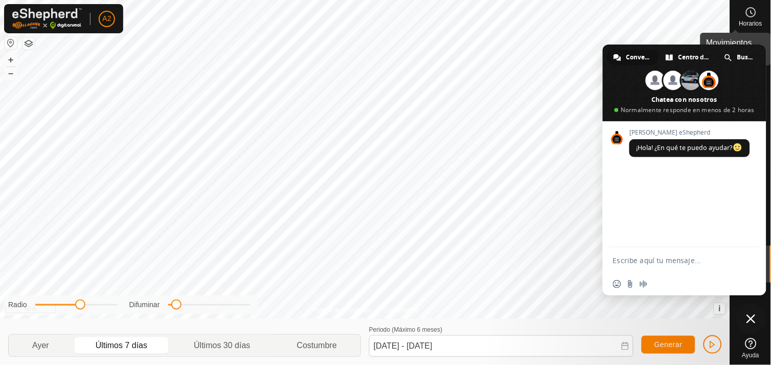
click at [750, 16] on circle at bounding box center [751, 12] width 9 height 9
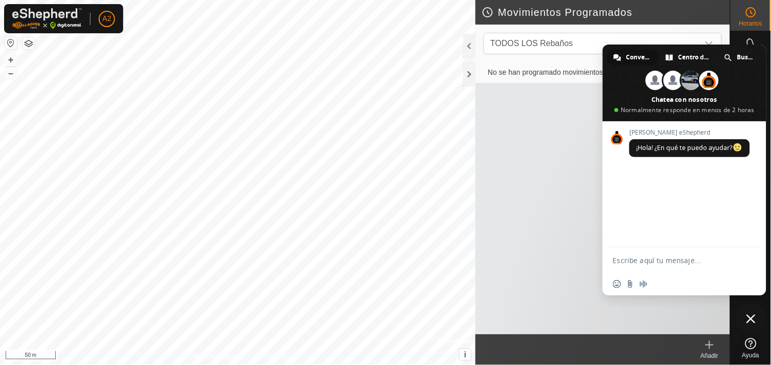
click at [755, 318] on span "Cerrar el chat" at bounding box center [751, 318] width 9 height 9
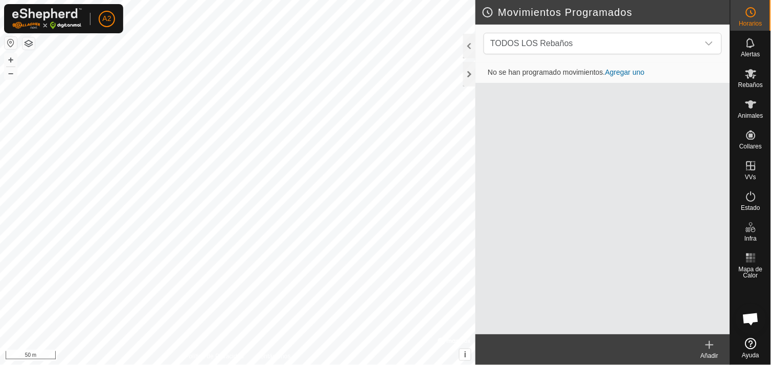
click at [708, 345] on icon at bounding box center [710, 345] width 12 height 12
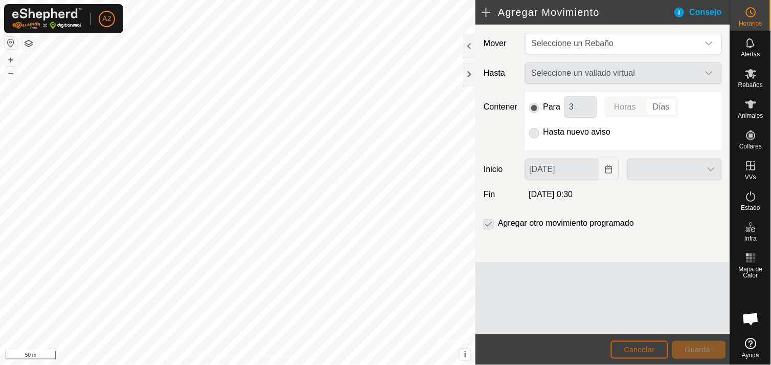
click at [648, 351] on span "Cancelar" at bounding box center [640, 349] width 31 height 8
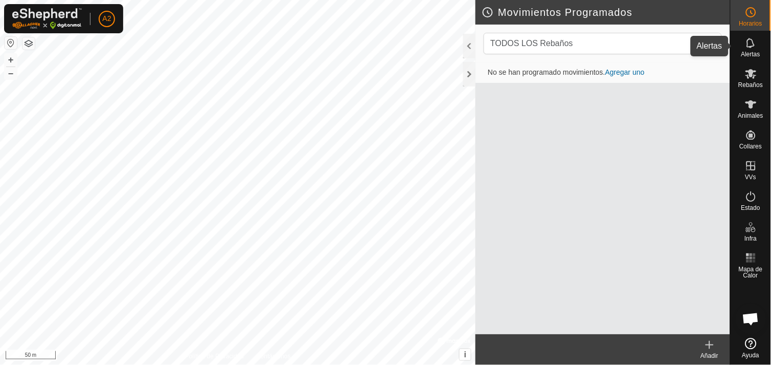
click at [755, 46] on icon at bounding box center [751, 43] width 8 height 10
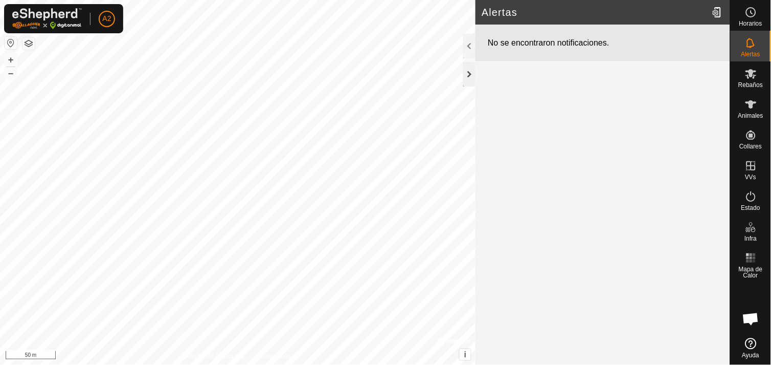
click at [468, 75] on div at bounding box center [469, 74] width 12 height 25
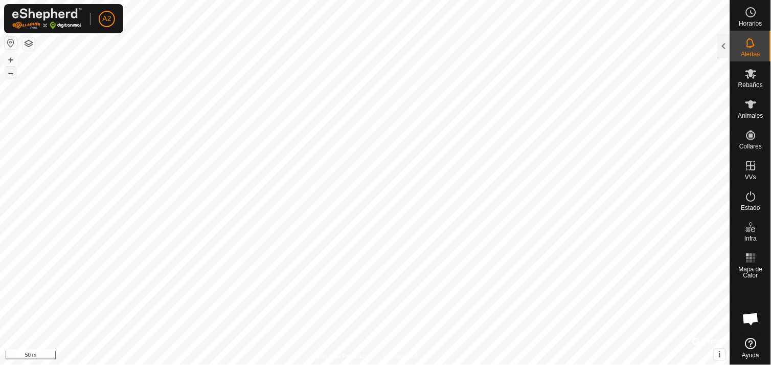
click at [9, 70] on button "–" at bounding box center [11, 73] width 12 height 12
click at [10, 59] on button "+" at bounding box center [11, 60] width 12 height 12
click at [357, 351] on div "Política de Privacidad Contáctenos 0411727207 - + – ⇧ i © Mapbox , © OpenStreet…" at bounding box center [365, 182] width 731 height 365
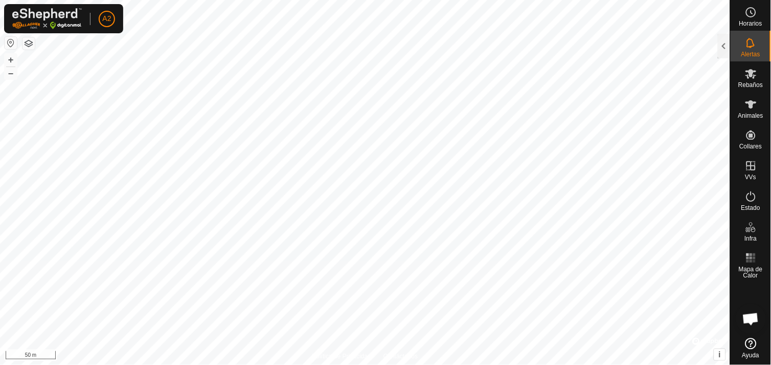
click at [407, 0] on html "A2 Horarios Alertas Rebaños Animales Collares VVs Estado Infra Mapa de Calor Ay…" at bounding box center [385, 182] width 771 height 365
click at [7, 73] on button "–" at bounding box center [11, 73] width 12 height 12
click at [12, 58] on button "+" at bounding box center [11, 60] width 12 height 12
click at [28, 41] on button "button" at bounding box center [29, 43] width 12 height 12
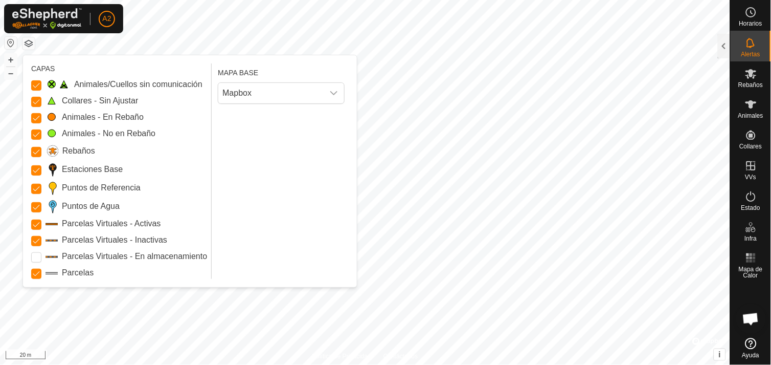
click at [116, 82] on label "Animales/Cuellos sin comunicación" at bounding box center [138, 84] width 128 height 12
click at [41, 82] on Issue "Animales/Cuellos sin comunicación" at bounding box center [36, 85] width 10 height 10
click at [116, 82] on label "Animales/Cuellos sin comunicación" at bounding box center [138, 84] width 128 height 12
click at [41, 82] on Issue "Animales/Cuellos sin comunicación" at bounding box center [36, 85] width 10 height 10
click at [107, 258] on label "Parcelas Virtuales - En almacenamiento" at bounding box center [134, 256] width 145 height 12
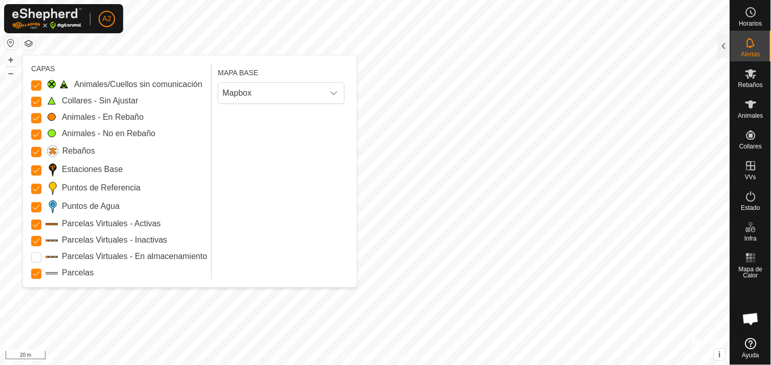
click at [41, 258] on Storage "Parcelas Virtuales - En almacenamiento" at bounding box center [36, 257] width 10 height 10
click at [107, 255] on label "Parcelas Virtuales - En almacenamiento" at bounding box center [134, 256] width 145 height 12
click at [41, 255] on Storage "Parcelas Virtuales - En almacenamiento" at bounding box center [36, 257] width 10 height 10
click at [107, 255] on label "Parcelas Virtuales - En almacenamiento" at bounding box center [134, 256] width 145 height 12
click at [41, 255] on Storage "Parcelas Virtuales - En almacenamiento" at bounding box center [36, 257] width 10 height 10
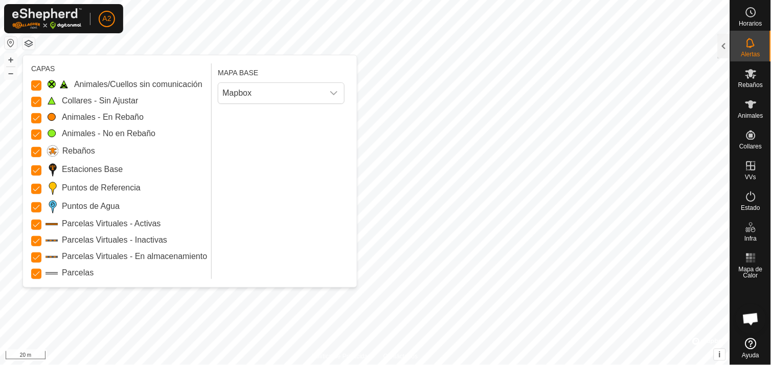
click at [273, 194] on div "MAPA BASE Mapbox" at bounding box center [283, 170] width 131 height 215
click at [331, 89] on icon "dropdown trigger" at bounding box center [334, 93] width 8 height 8
click at [268, 207] on div "MAPA BASE Mapbox Azure HERE Mapbox" at bounding box center [283, 170] width 131 height 215
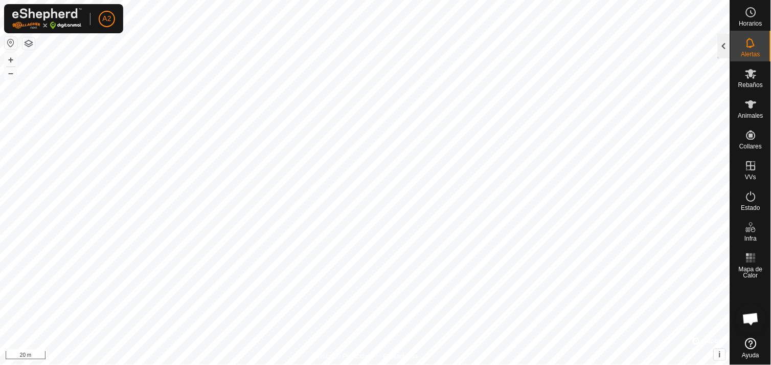
click at [726, 40] on div at bounding box center [724, 46] width 12 height 25
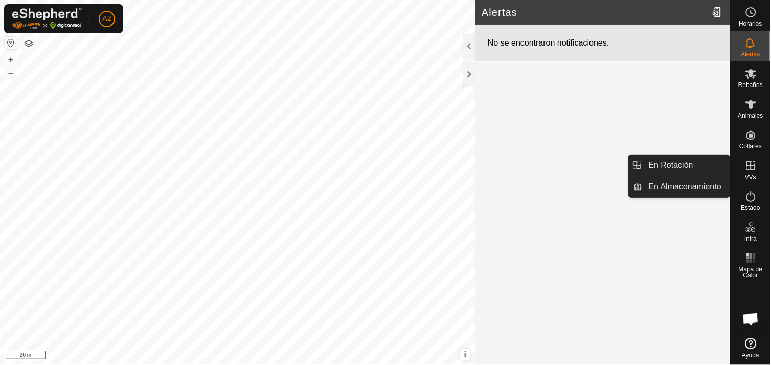
click at [752, 160] on icon at bounding box center [751, 166] width 12 height 12
click at [682, 161] on link "En Rotación" at bounding box center [686, 165] width 87 height 20
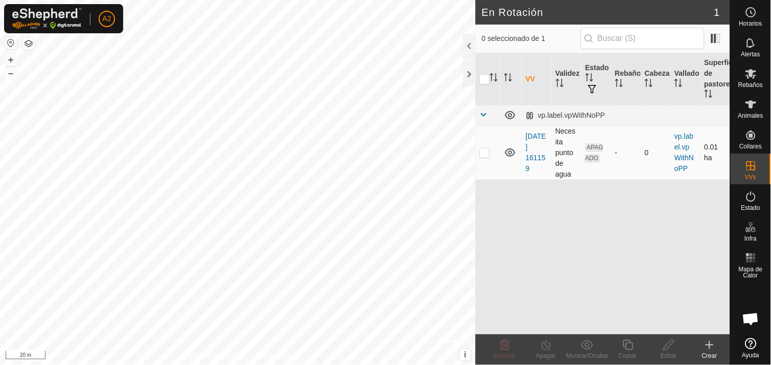
click at [484, 154] on p-checkbox at bounding box center [485, 152] width 10 height 8
checkbox input "true"
click at [484, 154] on p-checkbox at bounding box center [485, 152] width 10 height 8
checkbox input "false"
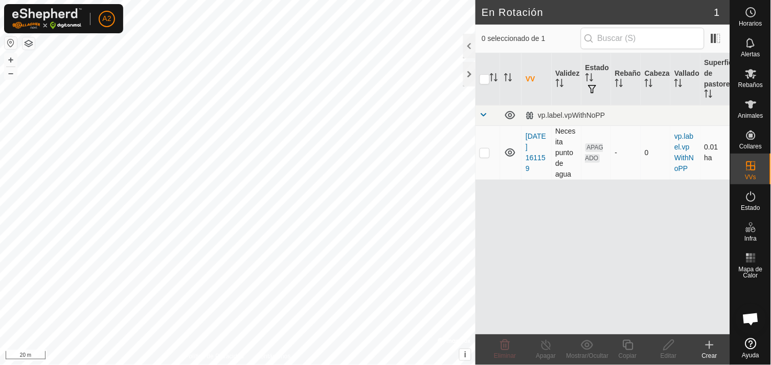
checkbox input "false"
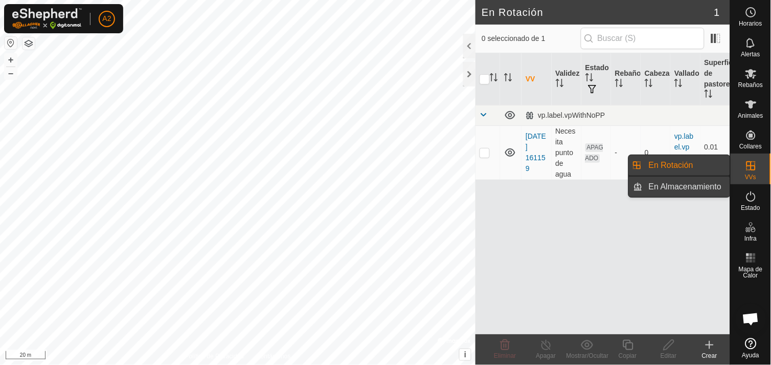
click at [714, 188] on link "En Almacenamiento" at bounding box center [686, 186] width 87 height 20
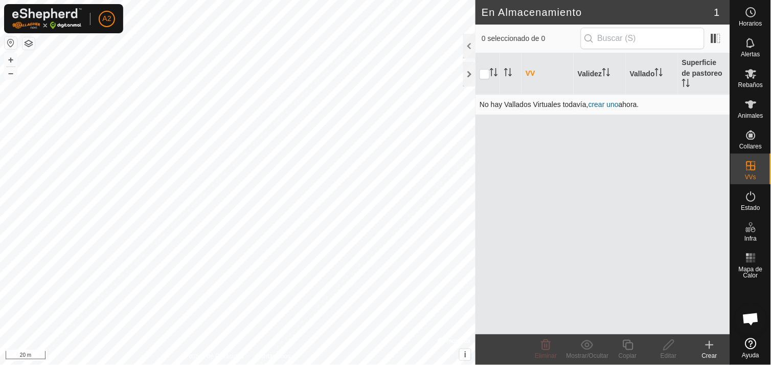
click at [604, 100] on link "crear uno" at bounding box center [604, 104] width 30 height 8
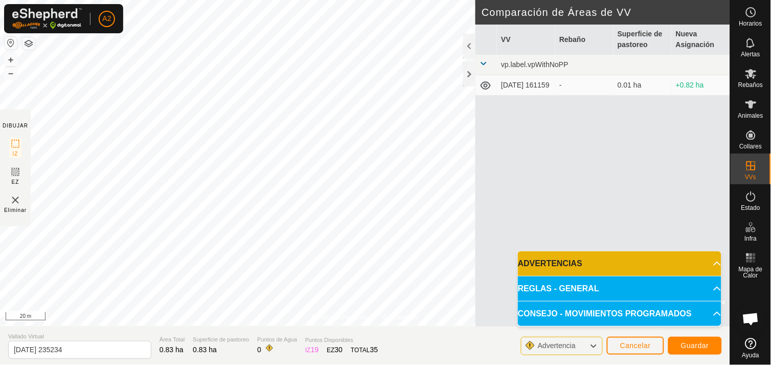
click at [292, 0] on html "A2 Horarios Alertas Rebaños Animales Collares VVs Estado Infra Mapa de Calor Ay…" at bounding box center [385, 182] width 771 height 365
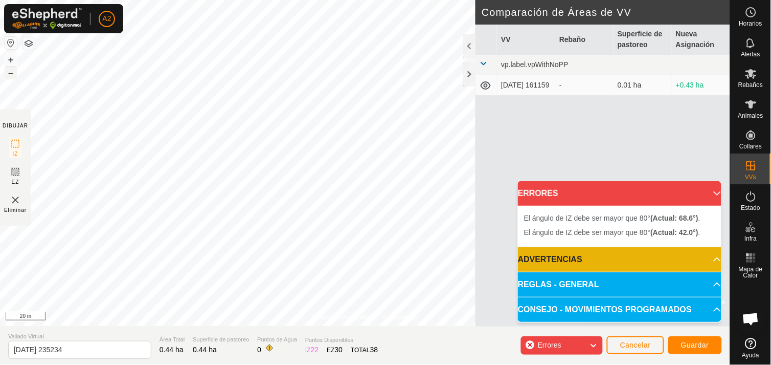
click at [7, 70] on button "–" at bounding box center [11, 73] width 12 height 12
click at [14, 55] on button "+" at bounding box center [11, 60] width 12 height 12
click at [12, 57] on button "+" at bounding box center [11, 60] width 12 height 12
click at [6, 73] on button "–" at bounding box center [11, 73] width 12 height 12
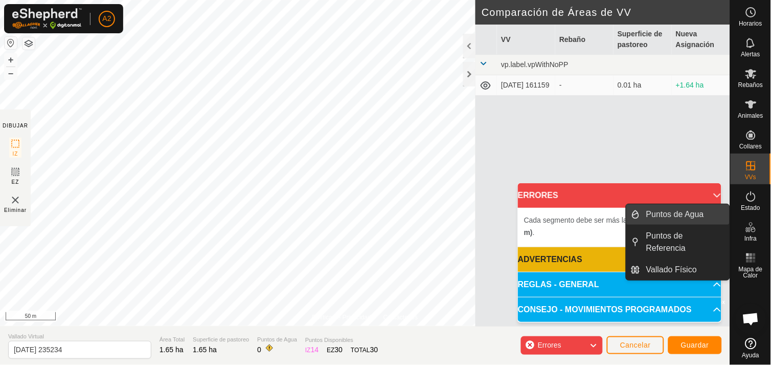
click at [693, 215] on link "Puntos de Agua" at bounding box center [685, 214] width 90 height 20
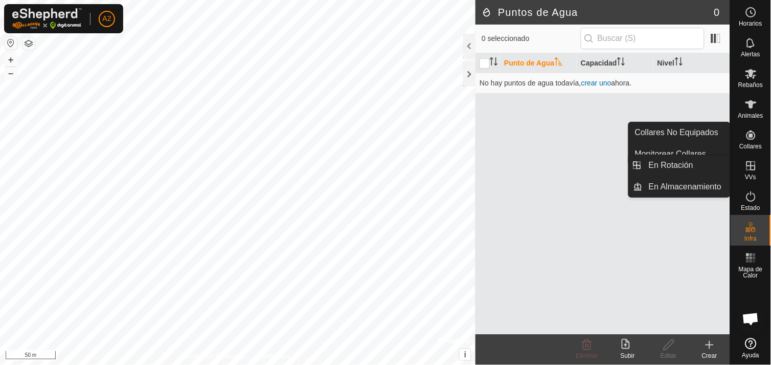
click at [758, 169] on icon at bounding box center [751, 166] width 12 height 12
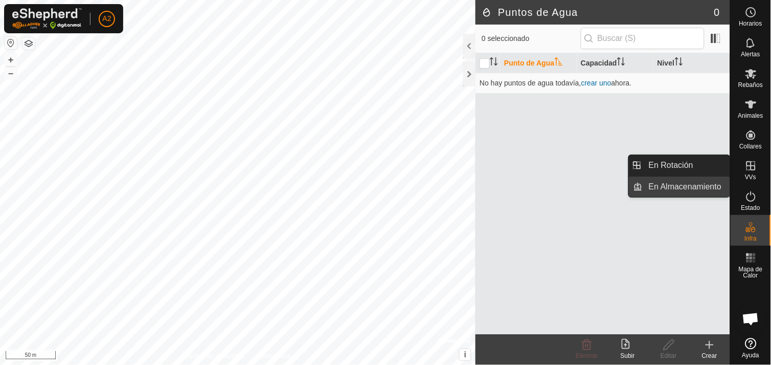
click at [702, 186] on link "En Almacenamiento" at bounding box center [686, 186] width 87 height 20
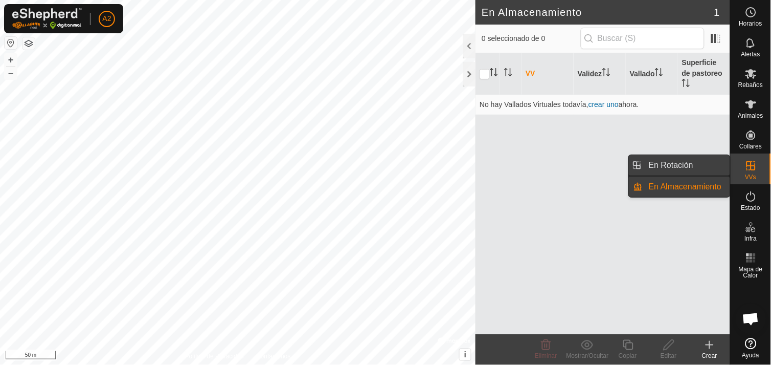
click at [683, 161] on link "En Rotación" at bounding box center [686, 165] width 87 height 20
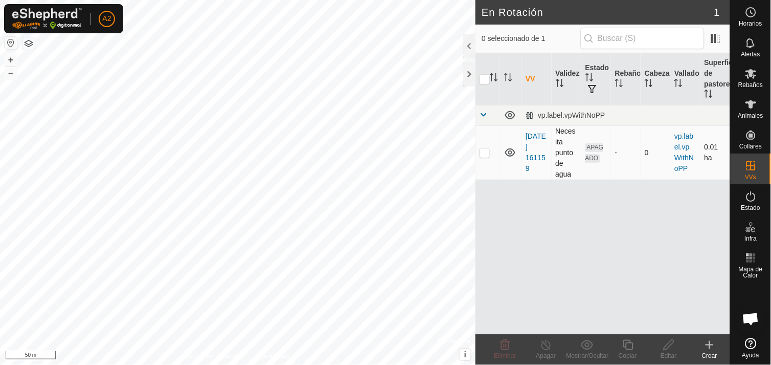
click at [488, 152] on p-checkbox at bounding box center [485, 152] width 10 height 8
checkbox input "true"
click at [484, 153] on p-checkbox at bounding box center [485, 152] width 10 height 8
checkbox input "false"
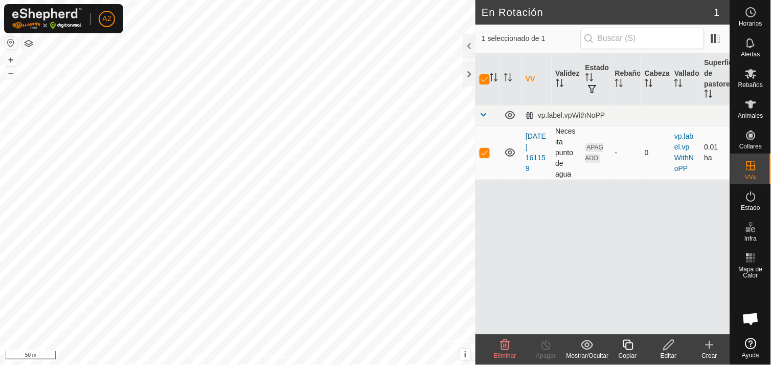
checkbox input "false"
click at [486, 113] on span at bounding box center [484, 115] width 8 height 8
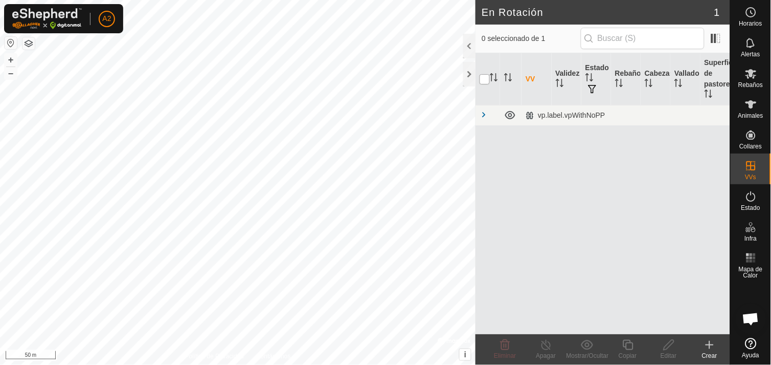
click at [486, 77] on input "checkbox" at bounding box center [485, 79] width 10 height 10
click at [486, 78] on input "checkbox" at bounding box center [485, 79] width 10 height 10
click at [499, 344] on icon at bounding box center [505, 345] width 12 height 12
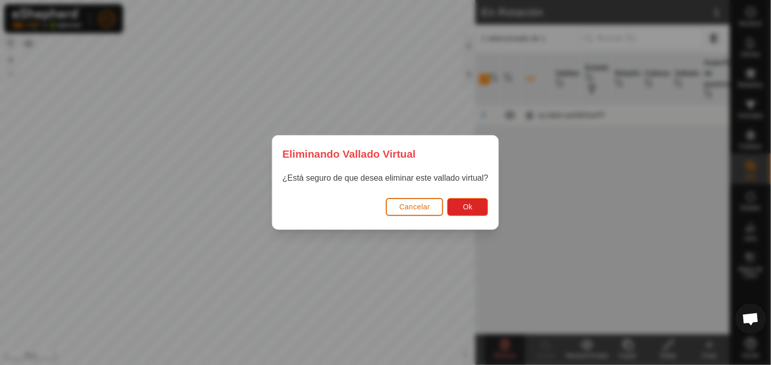
click at [412, 208] on span "Cancelar" at bounding box center [415, 207] width 31 height 8
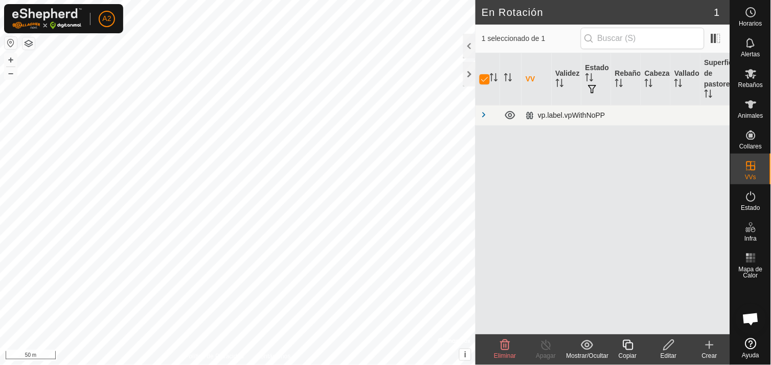
click at [543, 113] on div "vp.label.vpWithNoPP" at bounding box center [566, 115] width 80 height 9
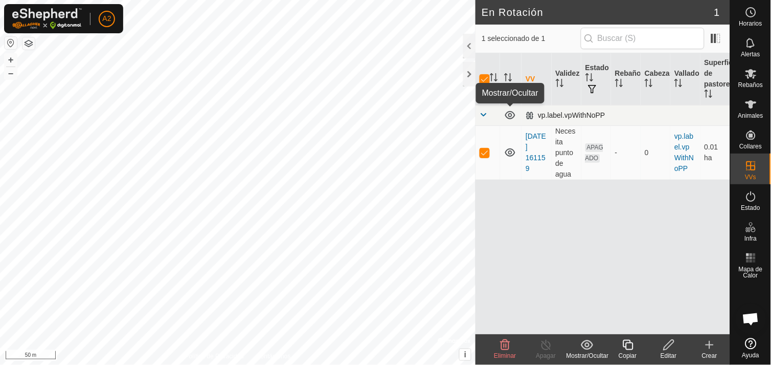
click at [509, 115] on icon at bounding box center [510, 115] width 10 height 8
click at [510, 115] on icon at bounding box center [510, 115] width 12 height 12
click at [484, 152] on p-checkbox at bounding box center [485, 152] width 10 height 8
checkbox input "false"
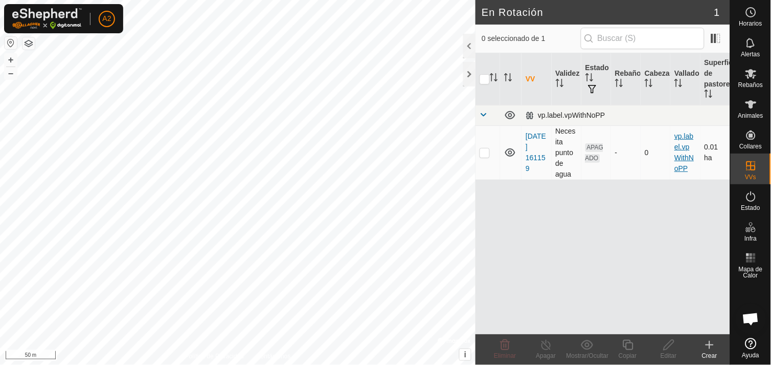
click at [690, 144] on link "vp.label.vpWithNoPP" at bounding box center [684, 152] width 19 height 40
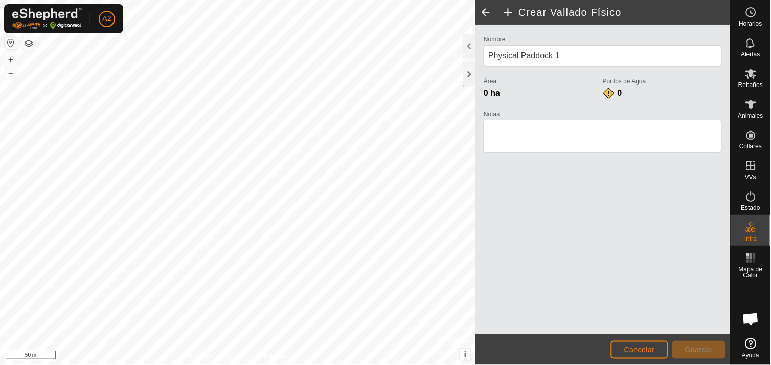
click at [624, 82] on label "Puntos de Agua" at bounding box center [662, 81] width 119 height 9
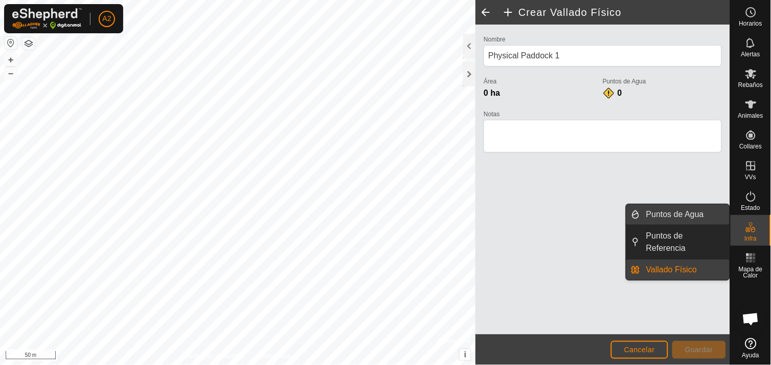
click at [694, 214] on link "Puntos de Agua" at bounding box center [685, 214] width 90 height 20
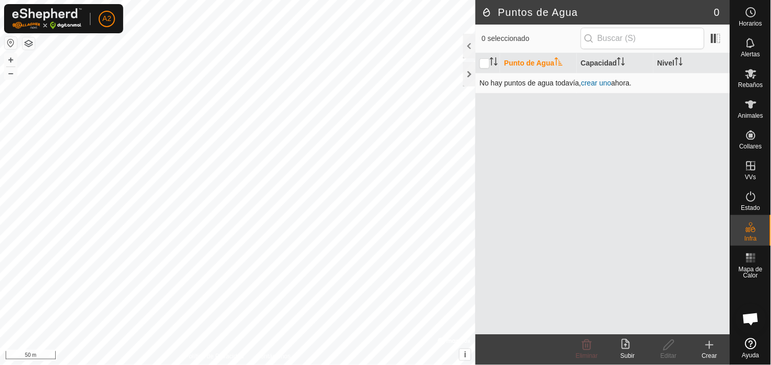
click at [601, 80] on link "crear uno" at bounding box center [597, 83] width 30 height 8
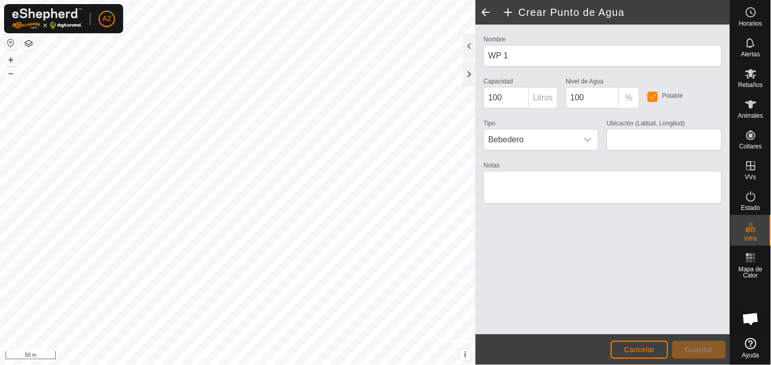
type input "40.377513, -5.801026"
click at [703, 348] on span "Guardar" at bounding box center [700, 349] width 28 height 8
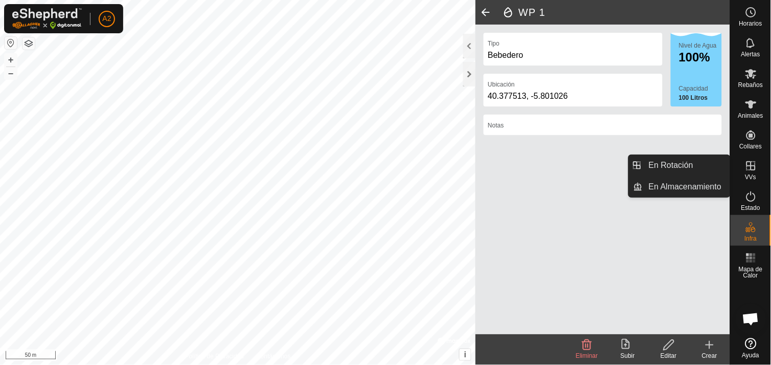
click at [750, 171] on icon at bounding box center [751, 166] width 12 height 12
click at [693, 182] on link "En Almacenamiento" at bounding box center [686, 186] width 87 height 20
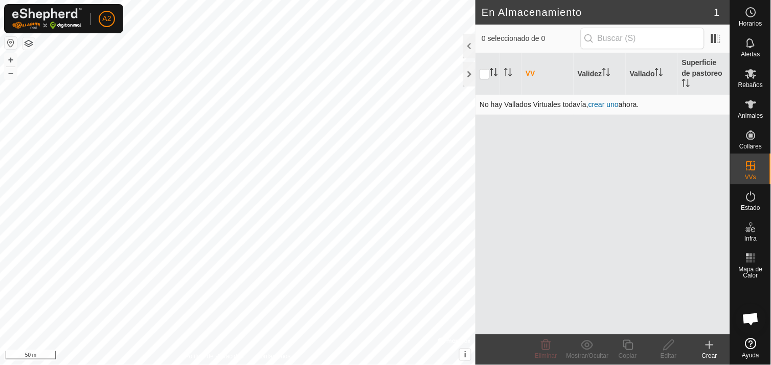
click at [604, 100] on link "crear uno" at bounding box center [604, 104] width 30 height 8
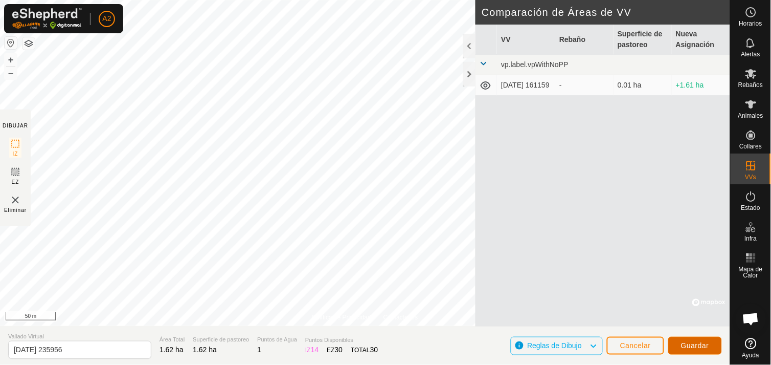
click at [688, 340] on button "Guardar" at bounding box center [696, 346] width 54 height 18
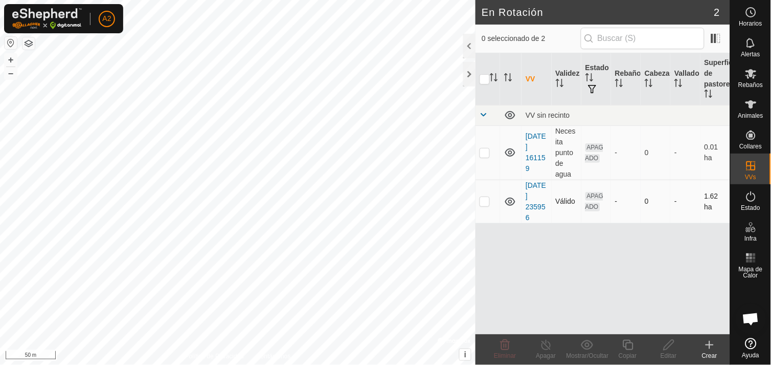
click at [486, 202] on p-checkbox at bounding box center [485, 201] width 10 height 8
checkbox input "true"
click at [484, 154] on p-checkbox at bounding box center [485, 152] width 10 height 8
checkbox input "true"
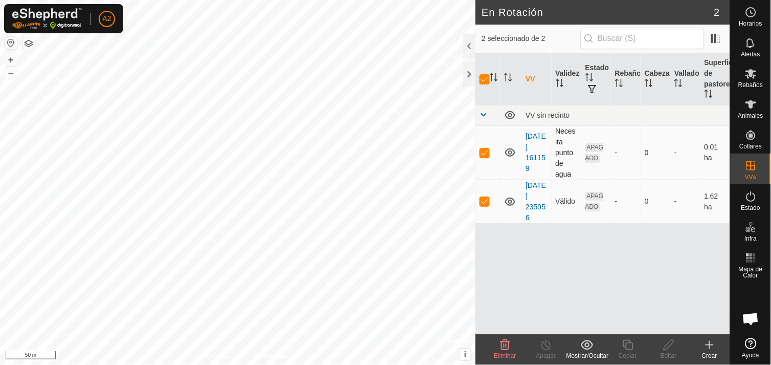
click at [484, 154] on p-checkbox at bounding box center [485, 152] width 10 height 8
checkbox input "false"
click at [483, 201] on p-checkbox at bounding box center [485, 201] width 10 height 8
checkbox input "false"
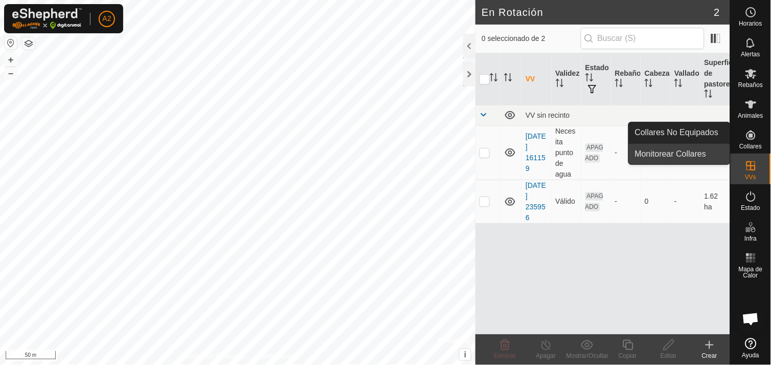
click at [684, 154] on link "Monitorear Collares" at bounding box center [679, 154] width 101 height 20
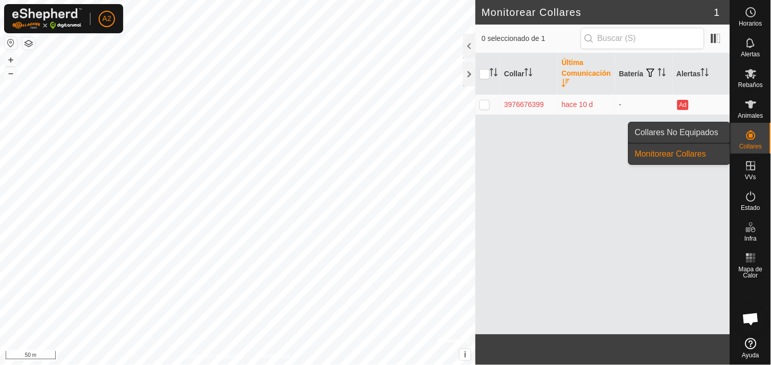
click at [718, 134] on link "Collares No Equipados" at bounding box center [679, 132] width 101 height 20
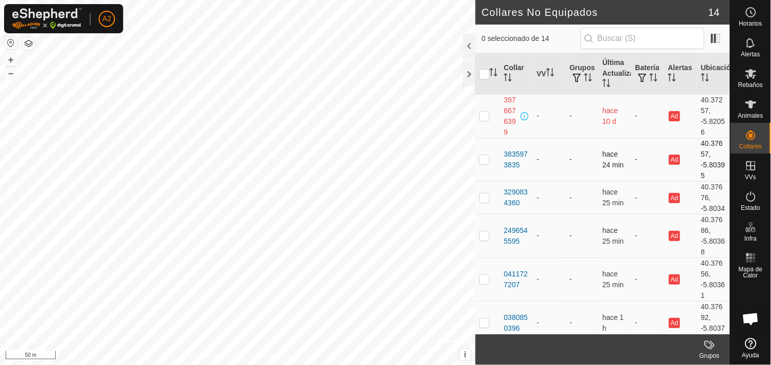
click at [483, 158] on p-checkbox at bounding box center [485, 159] width 10 height 8
checkbox input "true"
click at [484, 200] on p-checkbox at bounding box center [485, 197] width 10 height 8
checkbox input "true"
click at [484, 239] on p-checkbox at bounding box center [485, 235] width 10 height 8
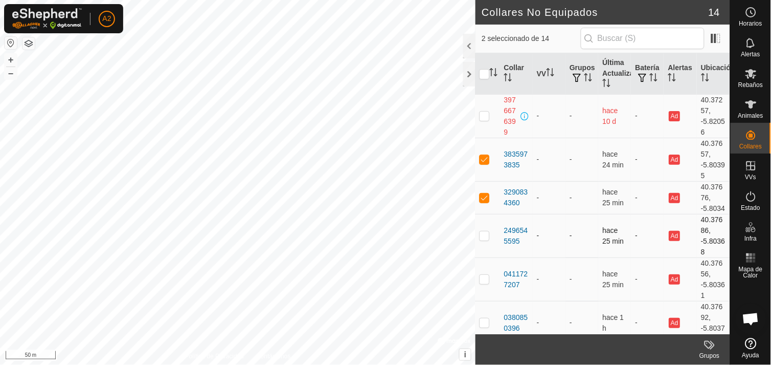
checkbox input "true"
click at [486, 283] on p-checkbox at bounding box center [485, 279] width 10 height 8
checkbox input "true"
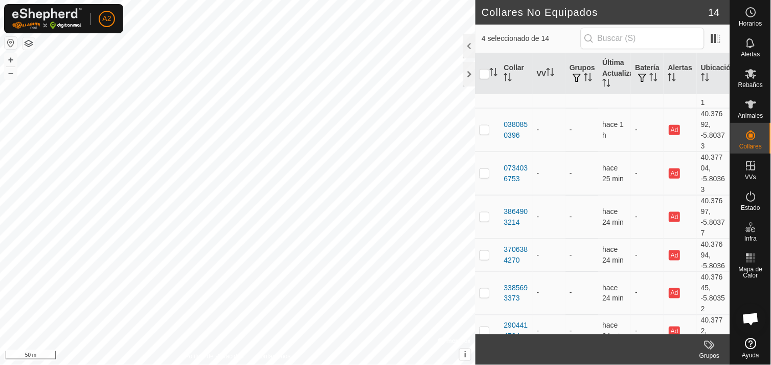
scroll to position [200, 0]
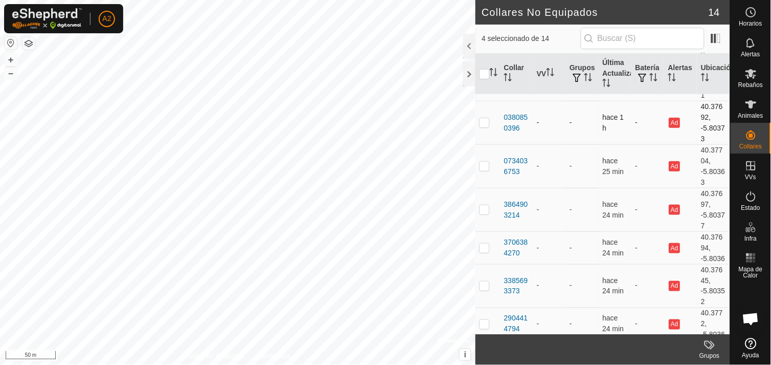
click at [487, 126] on p-checkbox at bounding box center [485, 122] width 10 height 8
checkbox input "true"
click at [485, 170] on p-checkbox at bounding box center [485, 166] width 10 height 8
checkbox input "true"
click at [485, 213] on p-checkbox at bounding box center [485, 209] width 10 height 8
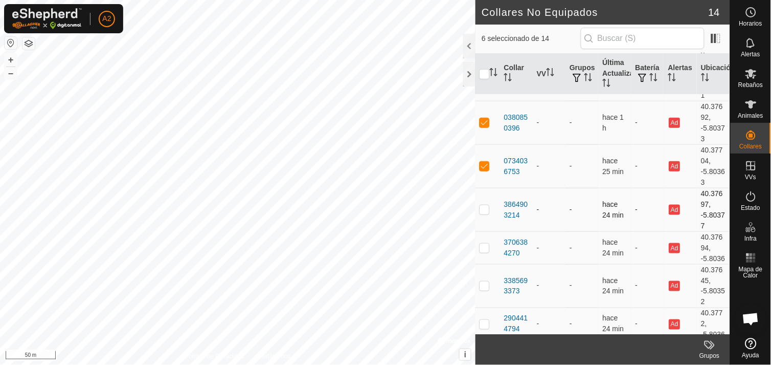
checkbox input "true"
click at [483, 252] on p-checkbox at bounding box center [485, 248] width 10 height 8
checkbox input "true"
click at [484, 290] on p-tablecheckbox at bounding box center [485, 285] width 10 height 8
checkbox input "true"
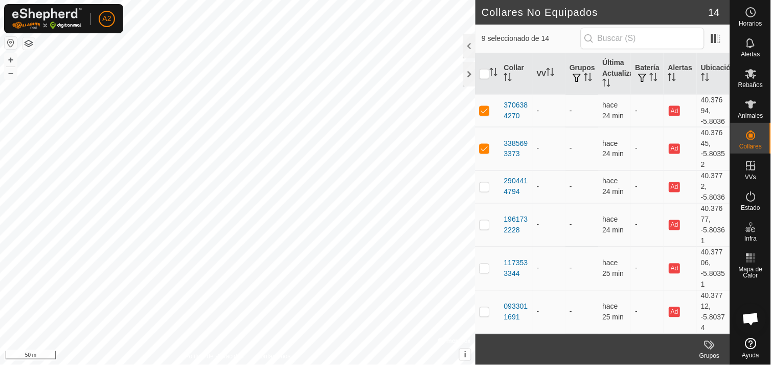
scroll to position [370, 0]
click at [488, 183] on p-checkbox at bounding box center [485, 187] width 10 height 8
checkbox input "true"
click at [487, 226] on p-checkbox at bounding box center [485, 224] width 10 height 8
checkbox input "true"
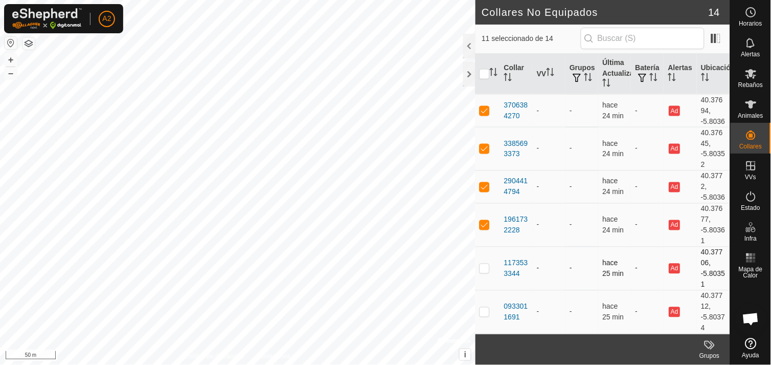
click at [481, 269] on p-checkbox at bounding box center [485, 268] width 10 height 8
checkbox input "true"
click at [485, 311] on p-checkbox at bounding box center [485, 311] width 10 height 8
checkbox input "true"
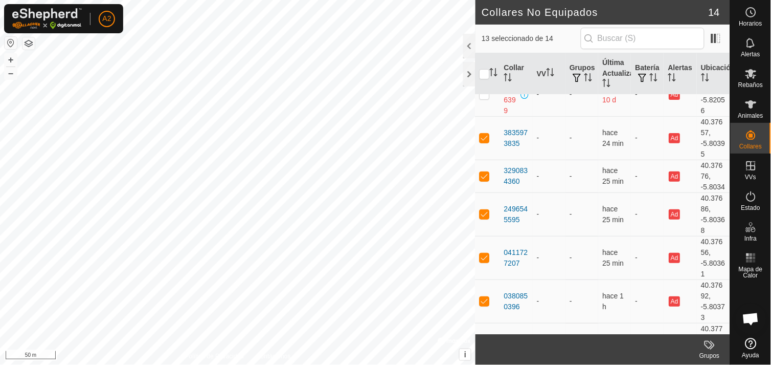
scroll to position [0, 0]
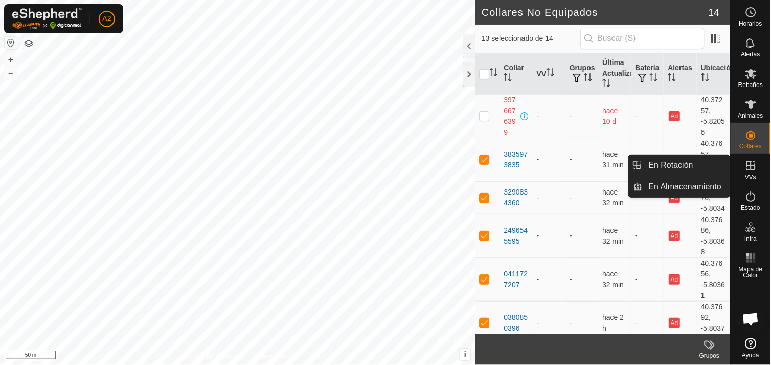
click at [749, 174] on span "VVs" at bounding box center [750, 177] width 11 height 6
click at [709, 183] on link "En Almacenamiento" at bounding box center [686, 186] width 87 height 20
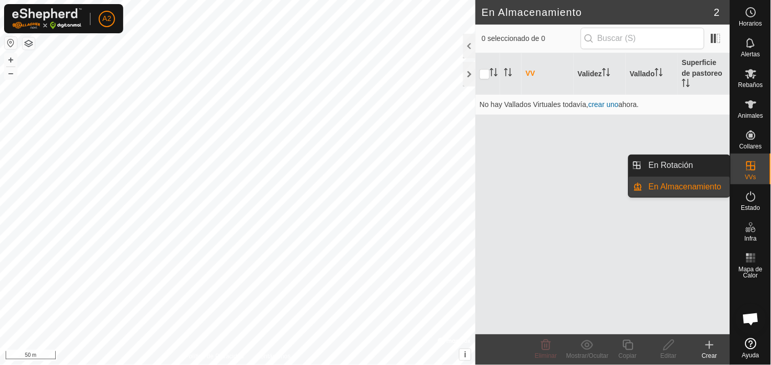
click at [749, 163] on icon at bounding box center [751, 166] width 12 height 12
click at [709, 162] on link "En Rotación" at bounding box center [686, 165] width 87 height 20
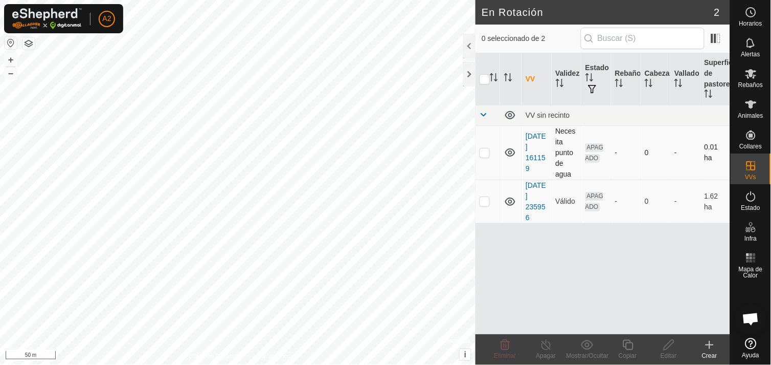
click at [484, 153] on p-checkbox at bounding box center [485, 152] width 10 height 8
checkbox input "false"
click at [484, 202] on p-checkbox at bounding box center [485, 201] width 10 height 8
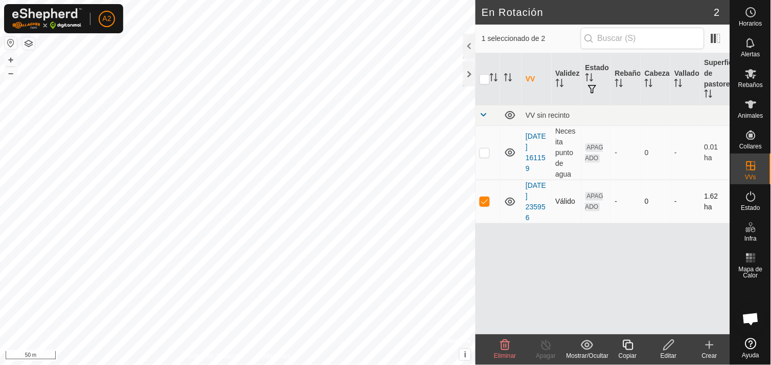
checkbox input "false"
click at [538, 118] on div "En Rotación 2 0 seleccionado de 2 VV Validez Estado Rebaño Cabezas Vallado Supe…" at bounding box center [365, 182] width 731 height 365
click at [525, 185] on div "En Rotación 2 0 seleccionado de 2 VV Validez Estado Rebaño Cabezas Vallado Supe…" at bounding box center [365, 182] width 731 height 365
click at [13, 66] on button "+" at bounding box center [11, 60] width 12 height 12
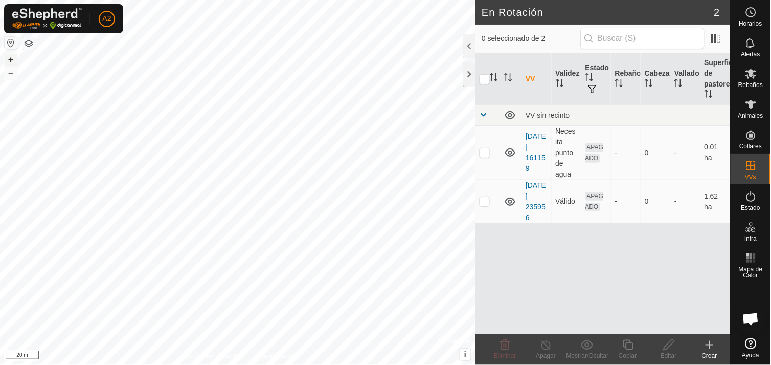
click at [13, 66] on button "+" at bounding box center [11, 60] width 12 height 12
click at [11, 58] on button "+" at bounding box center [11, 60] width 12 height 12
click at [10, 74] on button "–" at bounding box center [11, 73] width 12 height 12
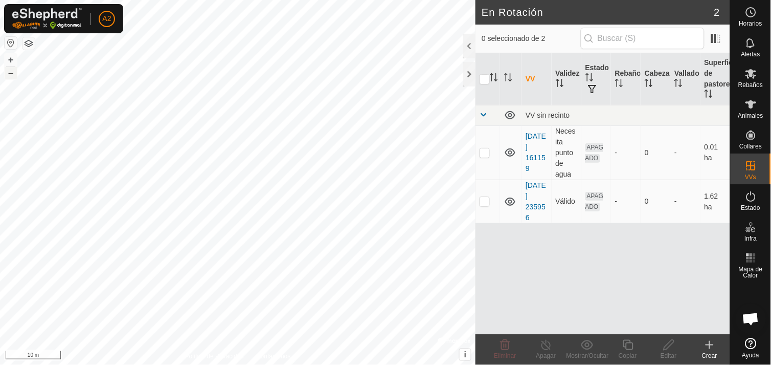
click at [10, 74] on button "–" at bounding box center [11, 73] width 12 height 12
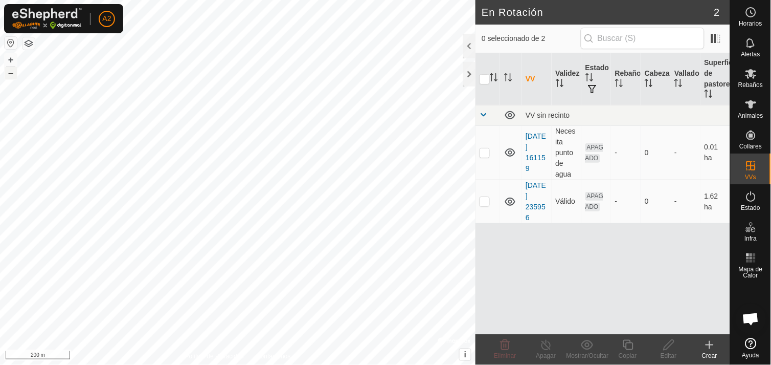
click at [10, 74] on button "–" at bounding box center [11, 73] width 12 height 12
click at [11, 54] on button "+" at bounding box center [11, 60] width 12 height 12
click at [14, 59] on button "+" at bounding box center [11, 60] width 12 height 12
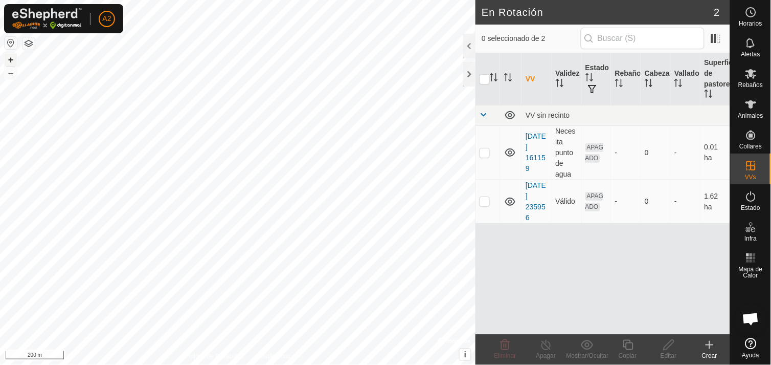
click at [14, 59] on button "+" at bounding box center [11, 60] width 12 height 12
click at [182, 0] on html "A2 Horarios Alertas Rebaños Animales Collares VVs Estado Infra Mapa de Calor Ay…" at bounding box center [385, 182] width 771 height 365
click at [484, 152] on p-checkbox at bounding box center [485, 152] width 10 height 8
checkbox input "false"
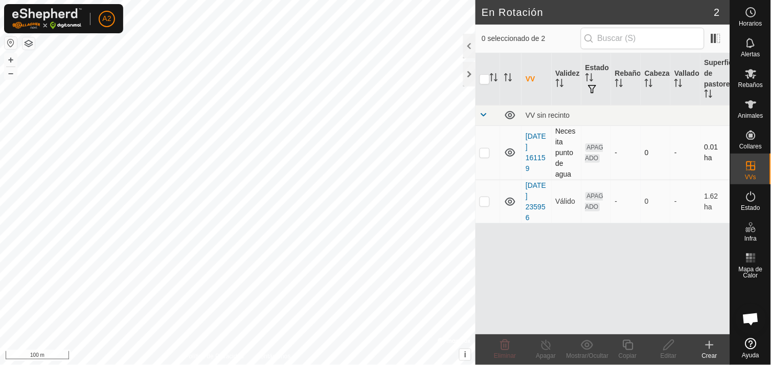
click at [510, 151] on icon at bounding box center [510, 152] width 10 height 8
click at [510, 151] on icon at bounding box center [510, 152] width 12 height 12
click at [531, 147] on link "[DATE] 161159" at bounding box center [536, 152] width 20 height 40
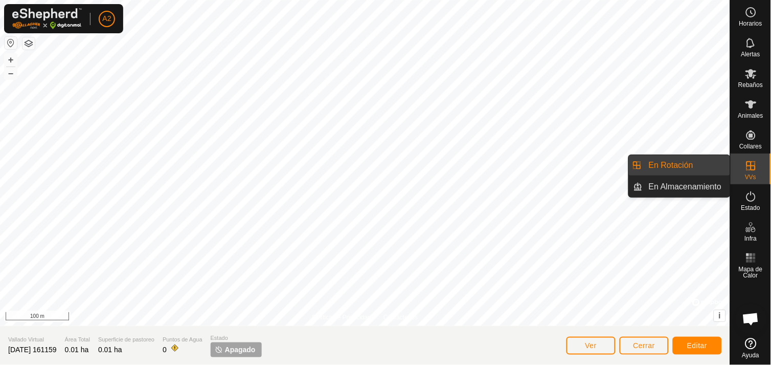
click at [745, 169] on icon at bounding box center [751, 166] width 12 height 12
click at [710, 164] on link "En Rotación" at bounding box center [686, 165] width 87 height 20
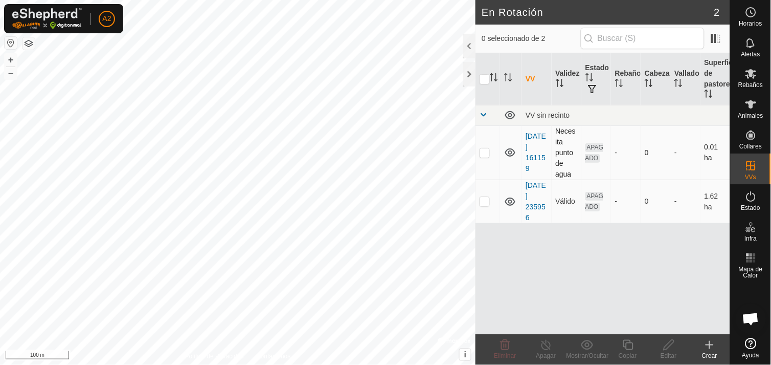
click at [487, 153] on p-checkbox at bounding box center [485, 152] width 10 height 8
click at [510, 151] on icon at bounding box center [510, 152] width 10 height 8
click at [504, 344] on icon at bounding box center [505, 345] width 12 height 12
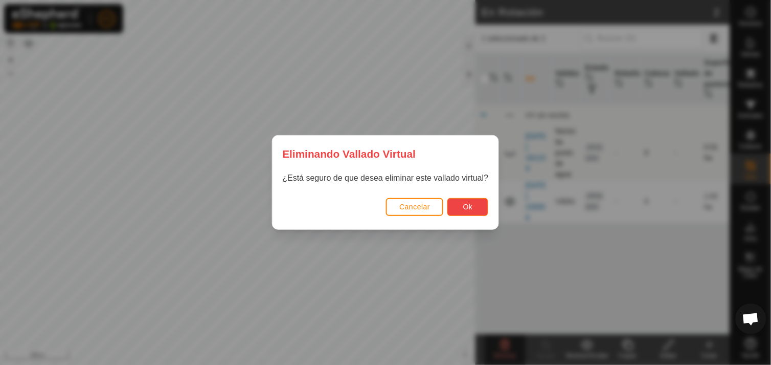
click at [472, 208] on button "Ok" at bounding box center [468, 207] width 41 height 18
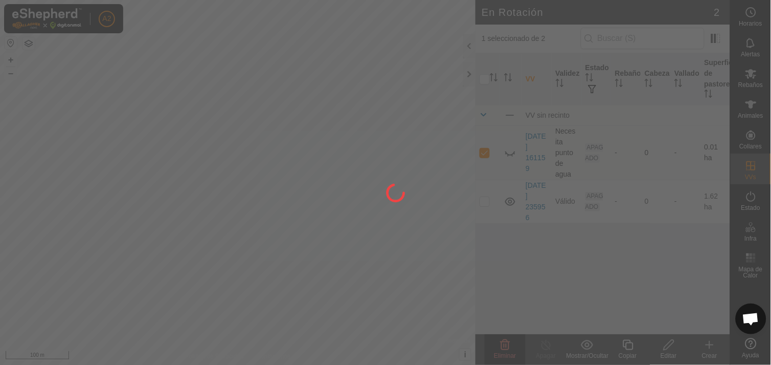
checkbox input "false"
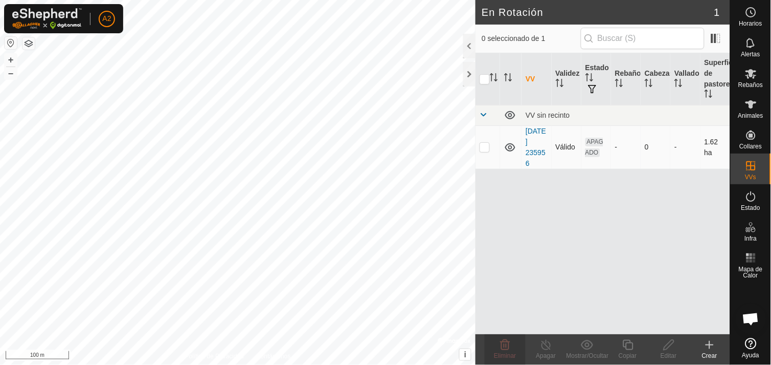
click at [487, 148] on p-checkbox at bounding box center [485, 147] width 10 height 8
checkbox input "true"
click at [532, 141] on link "[DATE] 235956" at bounding box center [536, 147] width 20 height 40
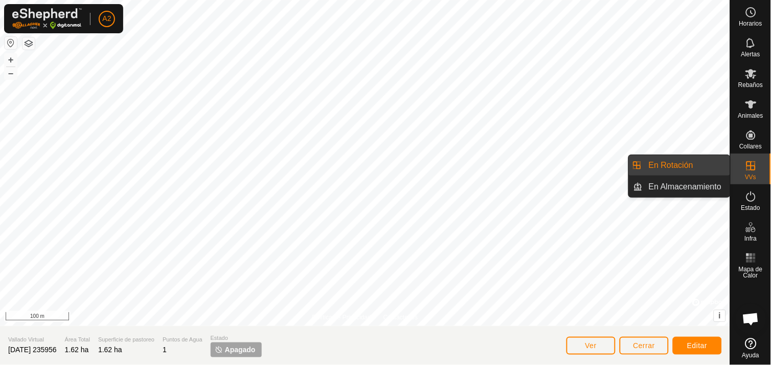
click at [748, 159] on es-virtualpaddocks-svg-icon at bounding box center [751, 166] width 18 height 16
click at [724, 163] on link "En Rotación" at bounding box center [686, 165] width 87 height 20
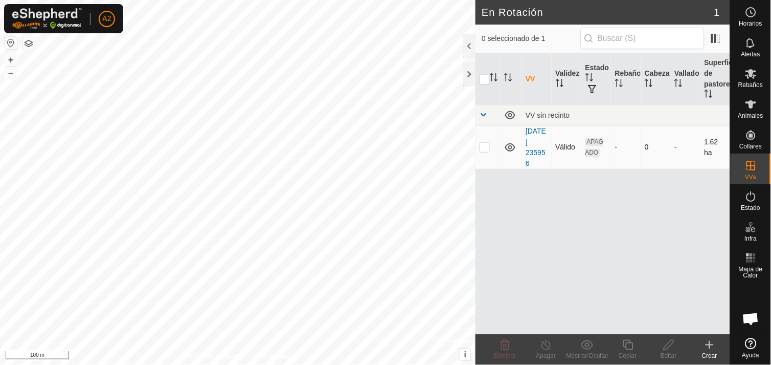
click at [488, 144] on p-checkbox at bounding box center [485, 147] width 10 height 8
checkbox input "true"
click at [509, 147] on icon at bounding box center [510, 147] width 12 height 12
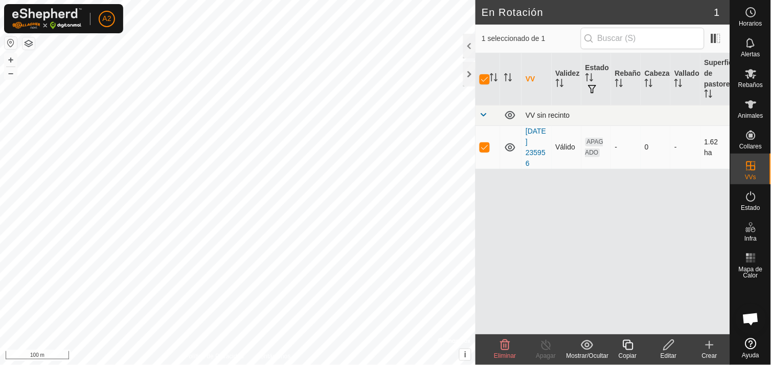
click at [482, 113] on span at bounding box center [484, 115] width 8 height 8
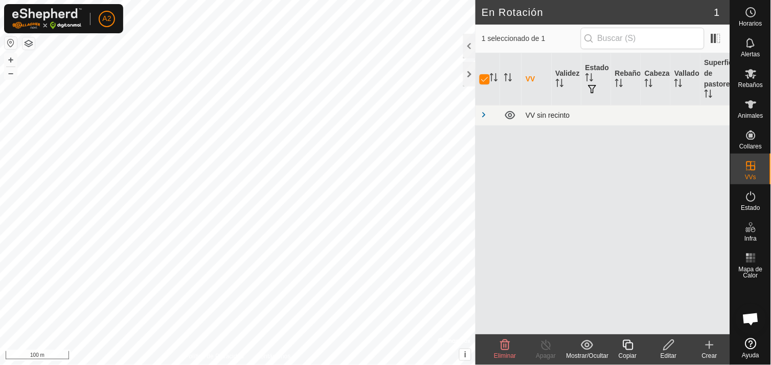
click at [482, 113] on span at bounding box center [484, 115] width 8 height 8
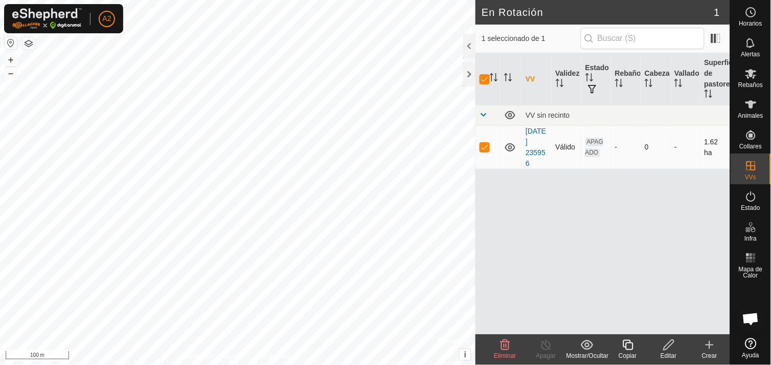
click at [487, 145] on p-checkbox at bounding box center [485, 147] width 10 height 8
checkbox input "false"
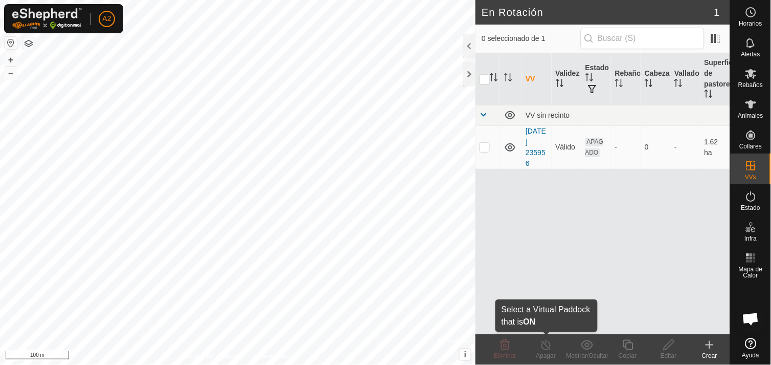
click at [544, 343] on line at bounding box center [546, 345] width 8 height 8
click at [548, 350] on icon at bounding box center [546, 345] width 13 height 12
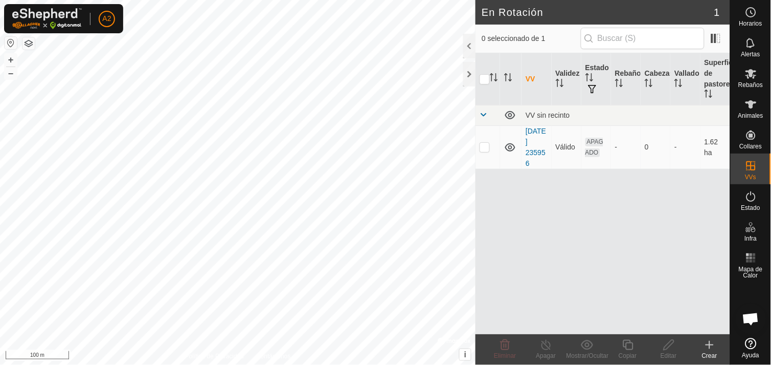
drag, startPoint x: 548, startPoint y: 350, endPoint x: 580, endPoint y: 209, distance: 144.8
click at [580, 209] on article "En Rotación 1 0 seleccionado de 1 VV Validez Estado Rebaño Cabezas Vallado Supe…" at bounding box center [603, 182] width 255 height 365
click at [580, 209] on div "VV Validez Estado Rebaño Cabezas Vallado Superficie de pastoreo VV sin recinto …" at bounding box center [603, 193] width 255 height 281
drag, startPoint x: 580, startPoint y: 209, endPoint x: 546, endPoint y: 237, distance: 44.3
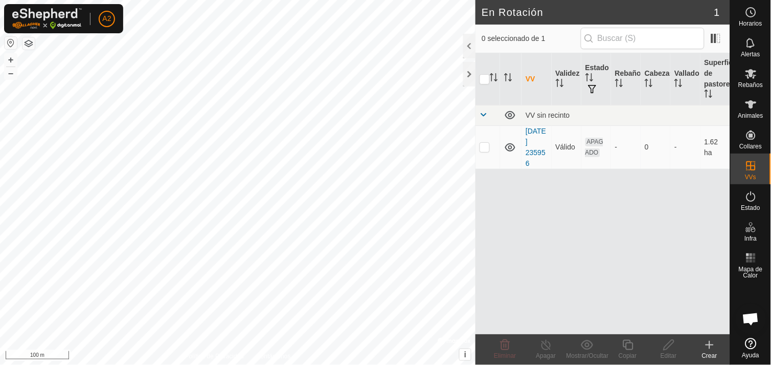
click at [546, 237] on div "VV Validez Estado Rebaño Cabezas Vallado Superficie de pastoreo VV sin recinto …" at bounding box center [603, 193] width 255 height 281
click at [671, 138] on td "0" at bounding box center [656, 146] width 30 height 43
click at [565, 134] on td "Válido" at bounding box center [567, 146] width 30 height 43
click at [754, 200] on icon at bounding box center [751, 196] width 12 height 12
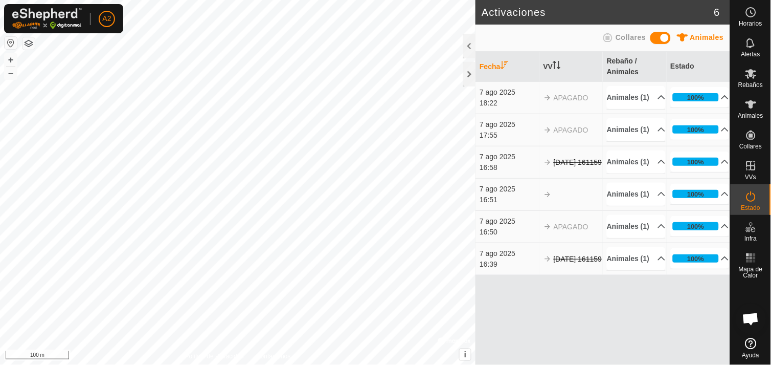
click at [609, 34] on icon at bounding box center [608, 37] width 12 height 12
click at [657, 173] on p-accordion-header "Animales (1)" at bounding box center [636, 161] width 59 height 23
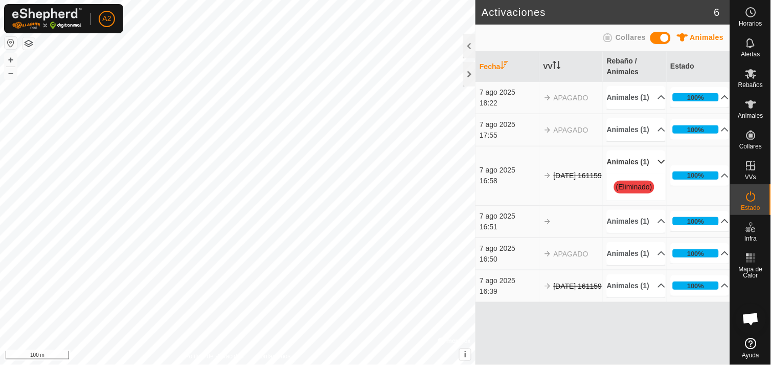
click at [633, 193] on span "(Eliminado)" at bounding box center [634, 187] width 40 height 13
click at [650, 173] on p-accordion-header "Animales (1)" at bounding box center [636, 161] width 59 height 23
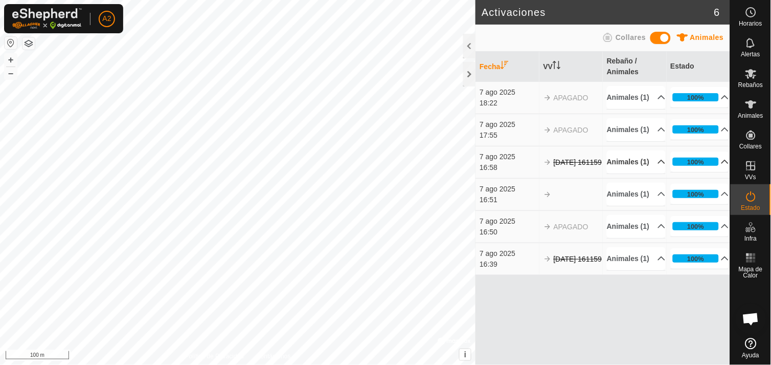
click at [720, 172] on p-accordion-header "100%" at bounding box center [700, 161] width 59 height 20
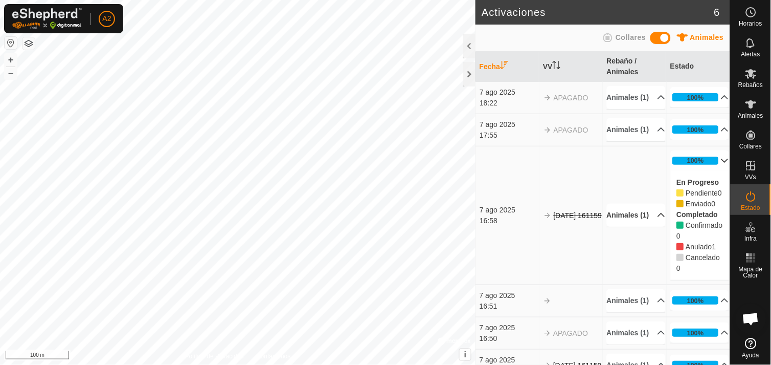
click at [713, 171] on p-accordion-header "100%" at bounding box center [700, 160] width 59 height 20
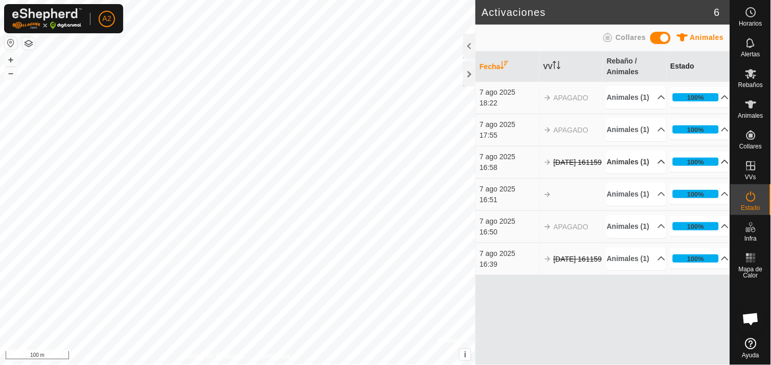
click at [681, 68] on th "Estado" at bounding box center [698, 67] width 63 height 30
click at [681, 64] on th "Estado" at bounding box center [698, 67] width 63 height 30
click at [621, 58] on th "Rebaño / Animales" at bounding box center [634, 67] width 63 height 30
click at [551, 63] on th "VV" at bounding box center [571, 67] width 63 height 30
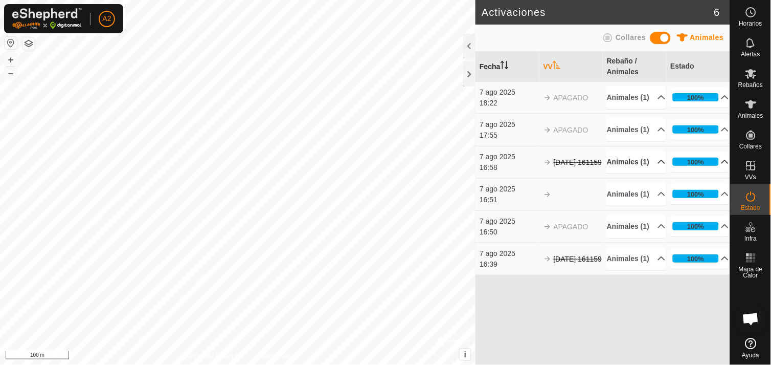
click at [496, 63] on th "Fecha" at bounding box center [507, 67] width 63 height 30
click at [555, 64] on icon "Activar para ordenar" at bounding box center [557, 65] width 8 height 8
click at [490, 62] on th "Fecha" at bounding box center [507, 67] width 63 height 30
click at [551, 68] on th "VV" at bounding box center [571, 67] width 63 height 30
click at [610, 36] on icon at bounding box center [608, 37] width 12 height 12
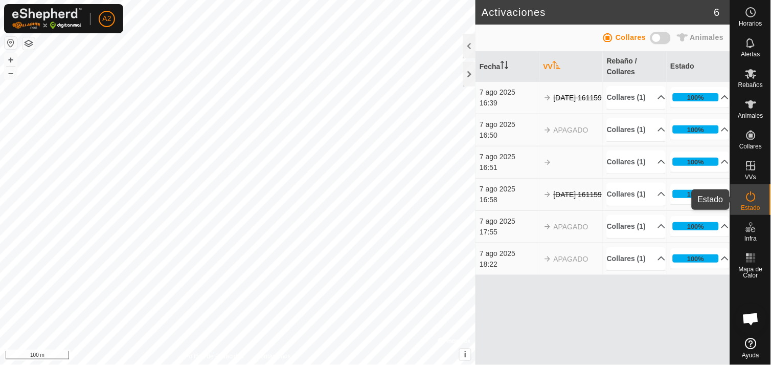
click at [745, 195] on icon at bounding box center [751, 196] width 12 height 12
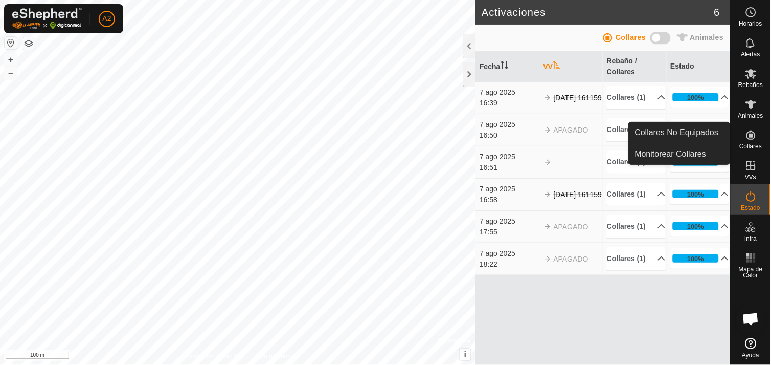
click at [749, 139] on icon at bounding box center [751, 134] width 9 height 9
drag, startPoint x: 749, startPoint y: 139, endPoint x: 679, endPoint y: 156, distance: 71.7
click at [731, 156] on es-menu-bar "Horarios Alertas Rebaños Animales Collares VVs Estado Infra Mapa de Calor Ayuda…" at bounding box center [751, 182] width 41 height 365
drag, startPoint x: 749, startPoint y: 131, endPoint x: 709, endPoint y: 132, distance: 40.4
click at [731, 132] on es-menu-bar "Horarios Alertas Rebaños Animales Collares VVs Estado Infra Mapa de Calor Ayuda…" at bounding box center [751, 182] width 41 height 365
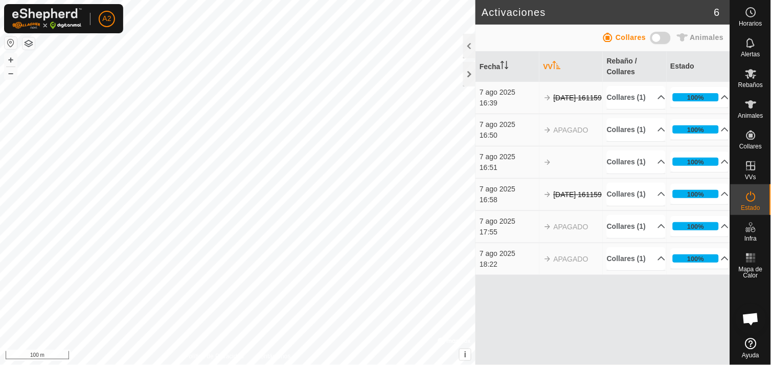
click at [709, 132] on p-accordion-header "100%" at bounding box center [700, 129] width 59 height 20
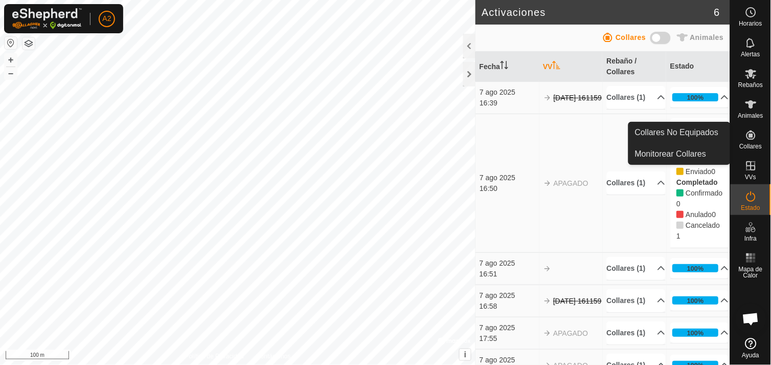
click at [754, 133] on icon at bounding box center [751, 135] width 12 height 12
click at [706, 151] on link "Monitorear Collares" at bounding box center [679, 154] width 101 height 20
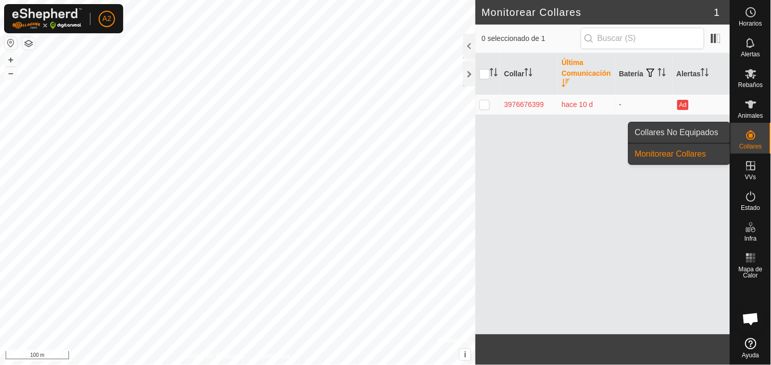
click at [718, 128] on link "Collares No Equipados" at bounding box center [679, 132] width 101 height 20
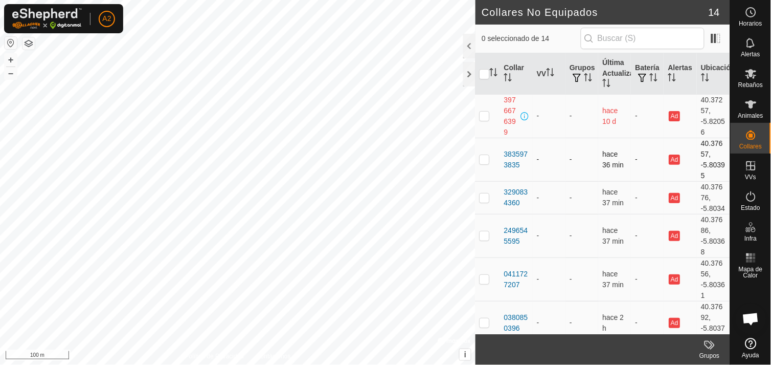
click at [483, 160] on p-checkbox at bounding box center [485, 159] width 10 height 8
checkbox input "true"
click at [484, 202] on p-checkbox at bounding box center [485, 197] width 10 height 8
checkbox input "true"
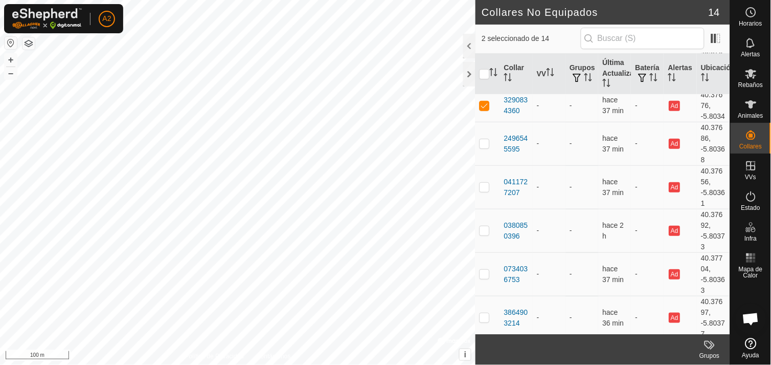
scroll to position [98, 0]
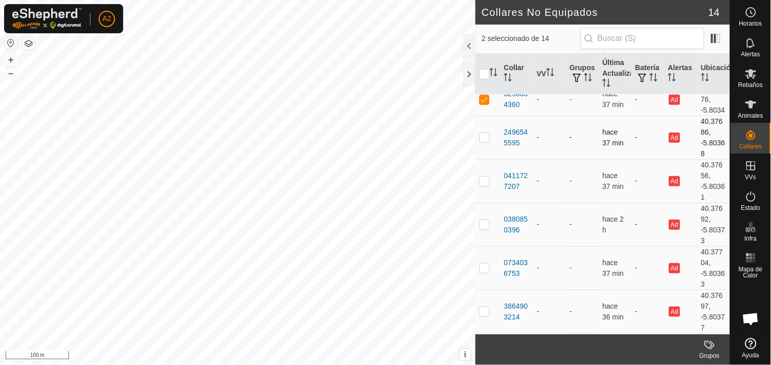
click at [484, 141] on p-checkbox at bounding box center [485, 137] width 10 height 8
checkbox input "true"
click at [482, 185] on p-checkbox at bounding box center [485, 180] width 10 height 8
checkbox input "true"
click at [484, 228] on p-checkbox at bounding box center [485, 224] width 10 height 8
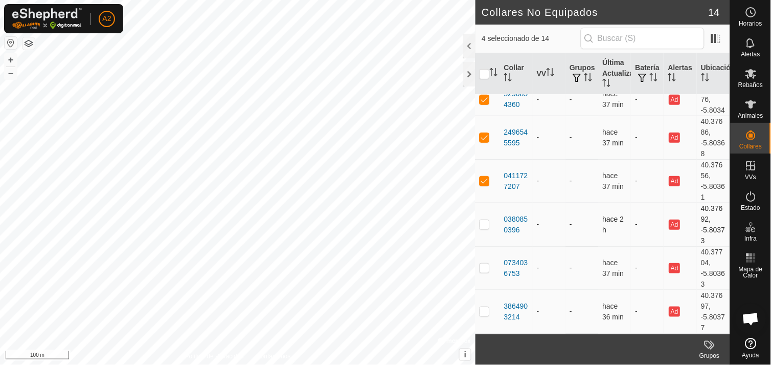
checkbox input "true"
click at [484, 272] on p-checkbox at bounding box center [485, 267] width 10 height 8
checkbox input "true"
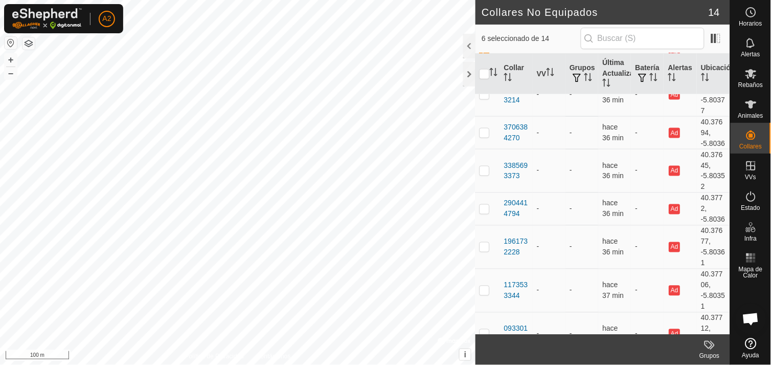
scroll to position [325, 0]
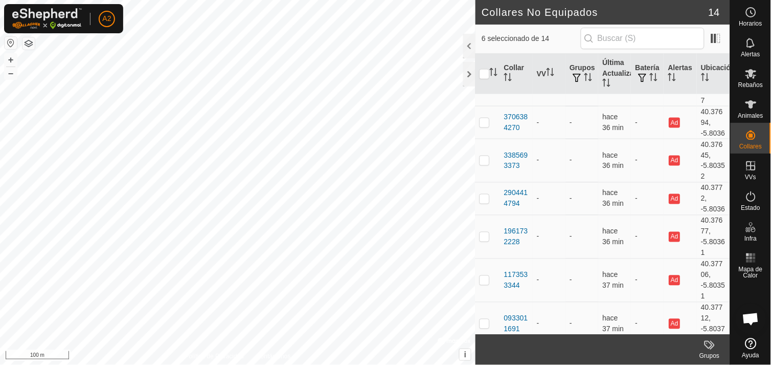
click at [487, 94] on th at bounding box center [488, 73] width 25 height 41
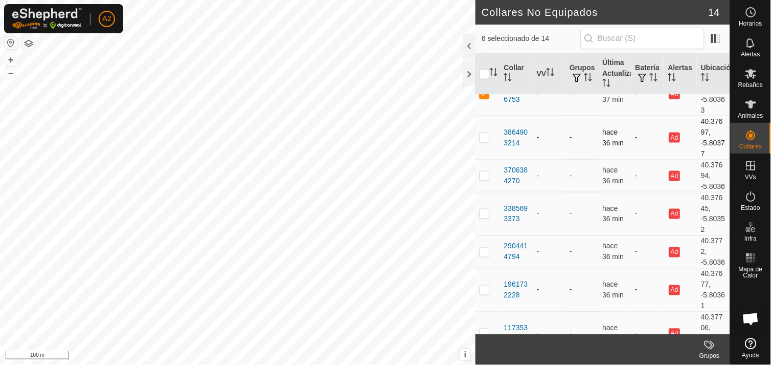
click at [483, 141] on p-checkbox at bounding box center [485, 137] width 10 height 8
checkbox input "true"
click at [485, 180] on p-checkbox at bounding box center [485, 175] width 10 height 8
checkbox input "true"
click at [482, 217] on p-checkbox at bounding box center [485, 213] width 10 height 8
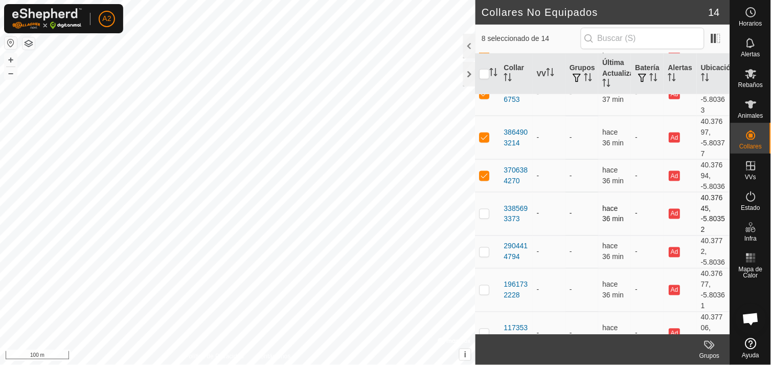
checkbox input "true"
click at [488, 256] on p-checkbox at bounding box center [485, 252] width 10 height 8
checkbox input "true"
click at [485, 294] on p-checkbox at bounding box center [485, 289] width 10 height 8
checkbox input "true"
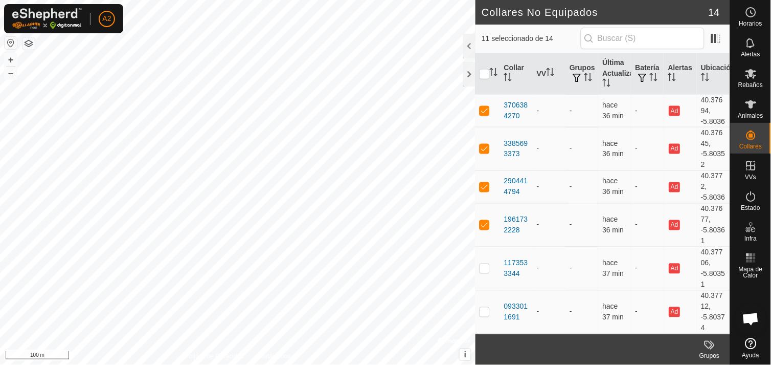
scroll to position [370, 0]
click at [483, 270] on p-checkbox at bounding box center [485, 268] width 10 height 8
checkbox input "true"
click at [485, 313] on p-checkbox at bounding box center [485, 311] width 10 height 8
checkbox input "true"
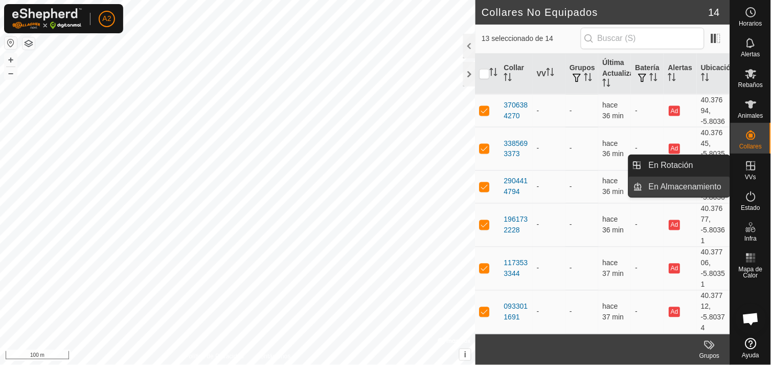
click at [707, 184] on link "En Almacenamiento" at bounding box center [686, 186] width 87 height 20
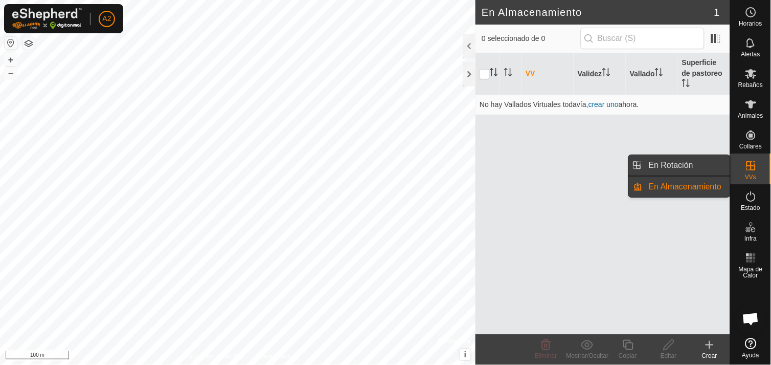
click at [688, 157] on link "En Rotación" at bounding box center [686, 165] width 87 height 20
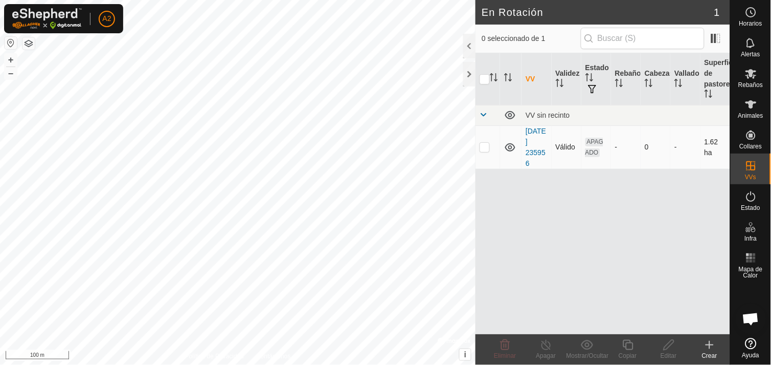
click at [486, 147] on p-checkbox at bounding box center [485, 147] width 10 height 8
checkbox input "true"
click at [486, 147] on p-checkbox at bounding box center [485, 147] width 10 height 8
checkbox input "false"
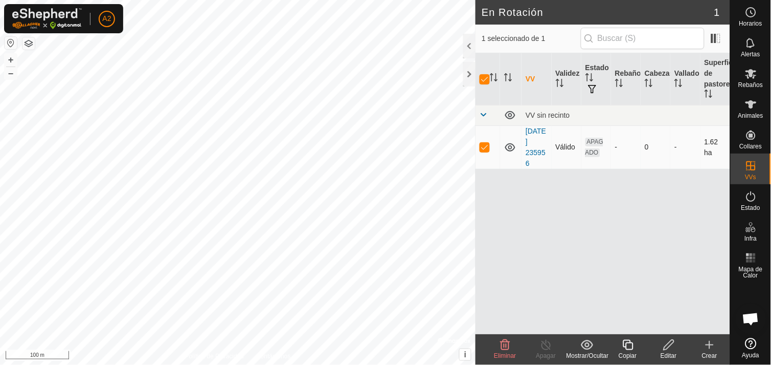
checkbox input "false"
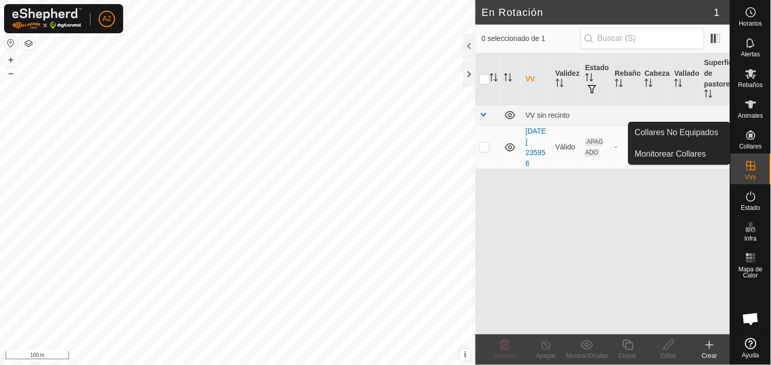
click at [748, 143] on span "Collares" at bounding box center [751, 146] width 23 height 6
click at [693, 126] on link "Collares No Equipados" at bounding box center [679, 132] width 101 height 20
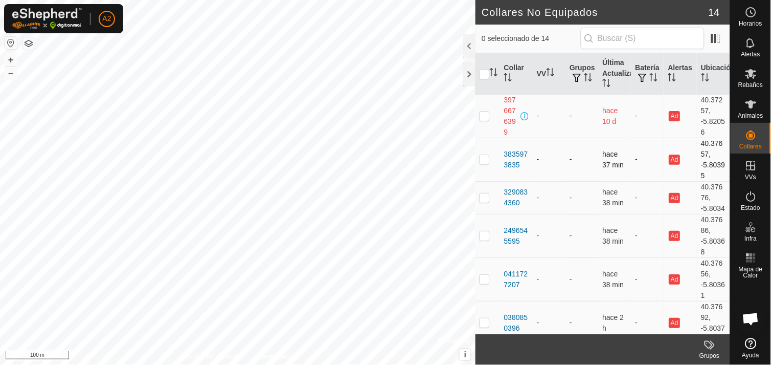
click at [485, 158] on p-checkbox at bounding box center [485, 159] width 10 height 8
checkbox input "true"
click at [483, 202] on p-checkbox at bounding box center [485, 197] width 10 height 8
checkbox input "true"
click at [482, 239] on p-checkbox at bounding box center [485, 235] width 10 height 8
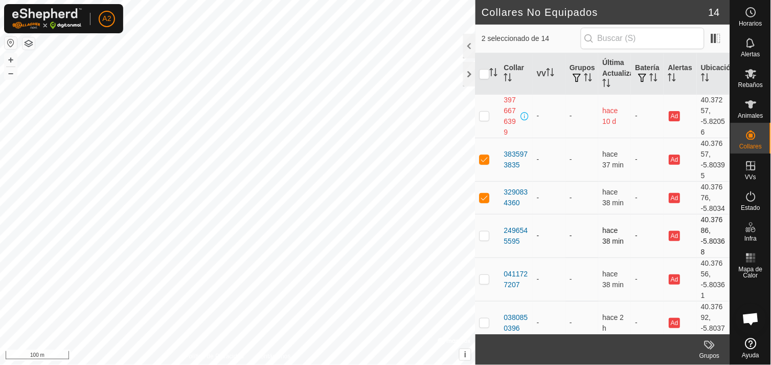
checkbox input "true"
click at [722, 328] on td "40.37692, -5.80373" at bounding box center [714, 322] width 33 height 43
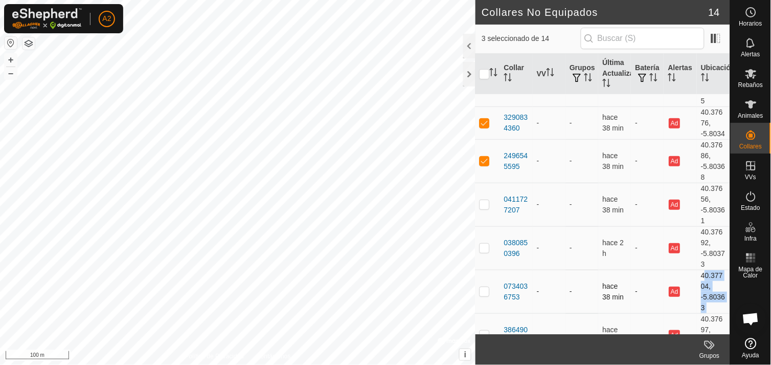
click at [722, 328] on tbody "3976676399 - - hace 10 d - Ad 40.37257, -5.82056 3835973835 - - hace 37 min - A…" at bounding box center [603, 307] width 255 height 577
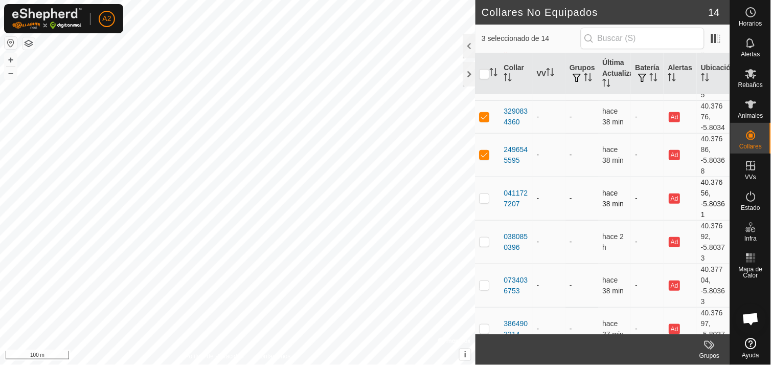
click at [483, 202] on p-checkbox at bounding box center [485, 198] width 10 height 8
checkbox input "true"
click at [488, 246] on p-checkbox at bounding box center [485, 241] width 10 height 8
checkbox input "true"
click at [485, 289] on p-checkbox at bounding box center [485, 285] width 10 height 8
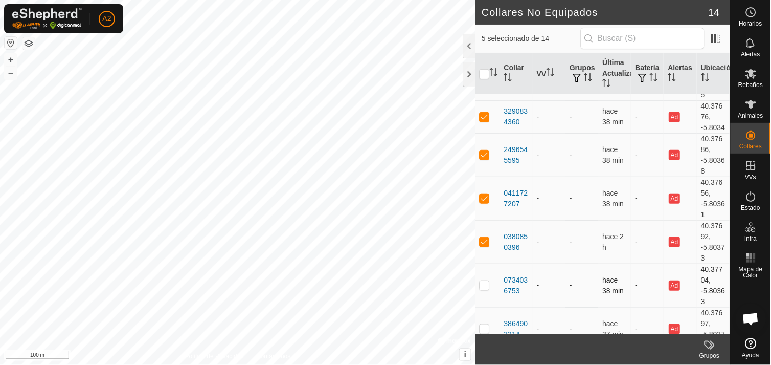
checkbox input "true"
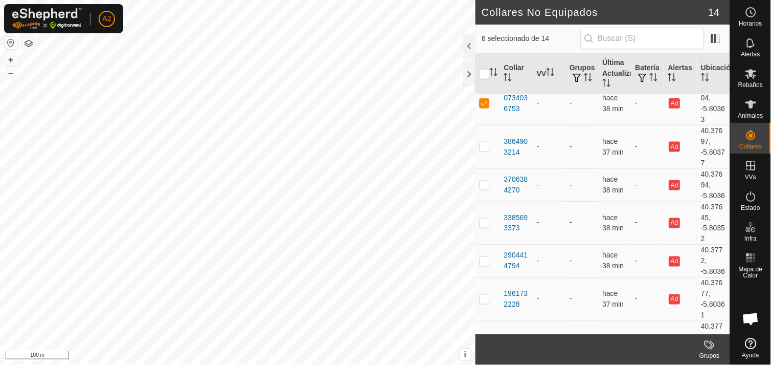
scroll to position [285, 0]
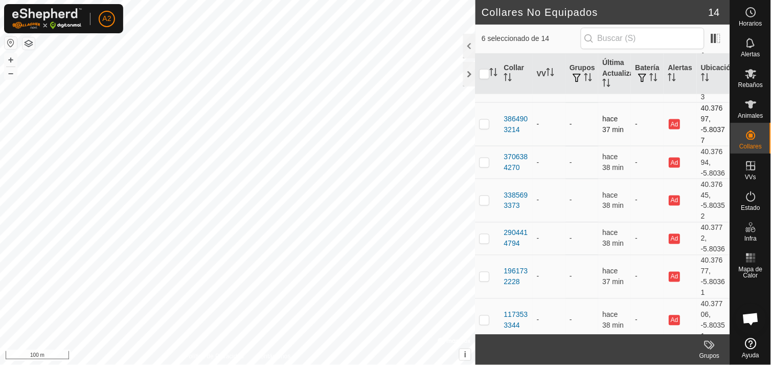
click at [487, 128] on p-checkbox at bounding box center [485, 124] width 10 height 8
checkbox input "true"
click at [485, 166] on p-checkbox at bounding box center [485, 162] width 10 height 8
checkbox input "true"
click at [483, 204] on p-checkbox at bounding box center [485, 200] width 10 height 8
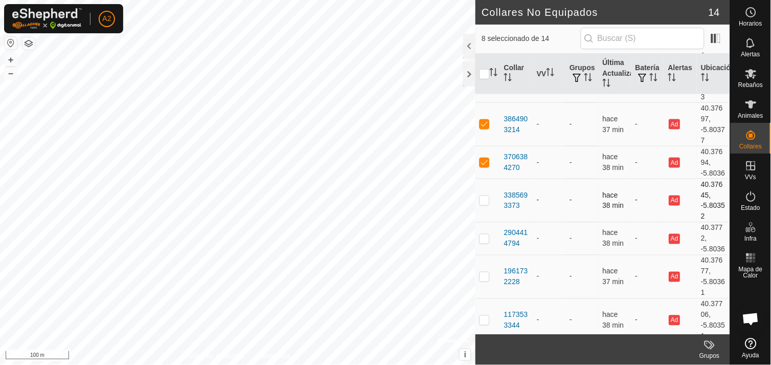
checkbox input "true"
click at [484, 242] on p-checkbox at bounding box center [485, 238] width 10 height 8
checkbox input "true"
click at [484, 280] on p-checkbox at bounding box center [485, 276] width 10 height 8
checkbox input "true"
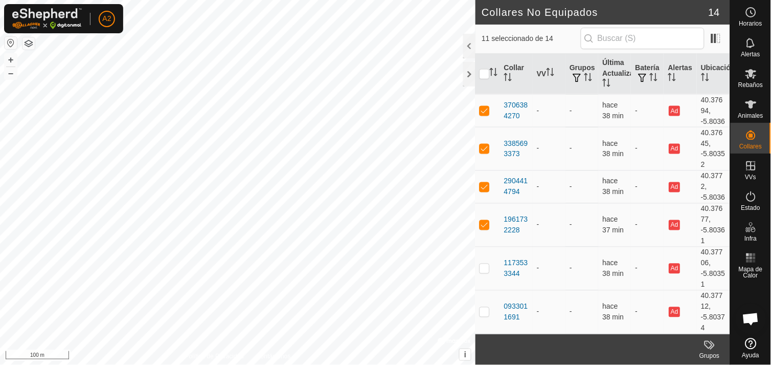
scroll to position [370, 0]
click at [482, 269] on p-checkbox at bounding box center [485, 268] width 10 height 8
checkbox input "true"
click at [484, 314] on p-checkbox at bounding box center [485, 311] width 10 height 8
checkbox input "true"
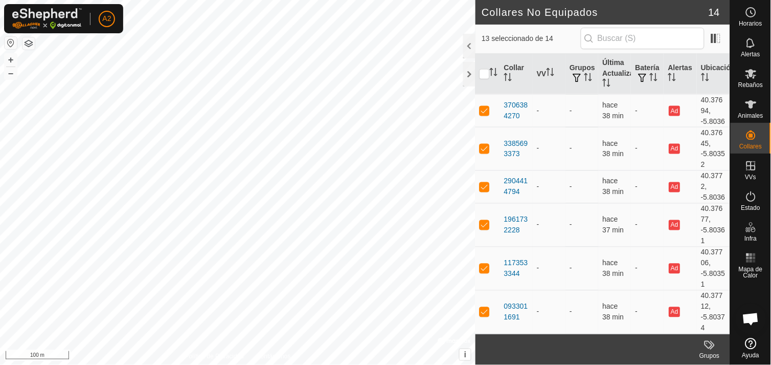
click at [708, 345] on icon at bounding box center [710, 345] width 12 height 12
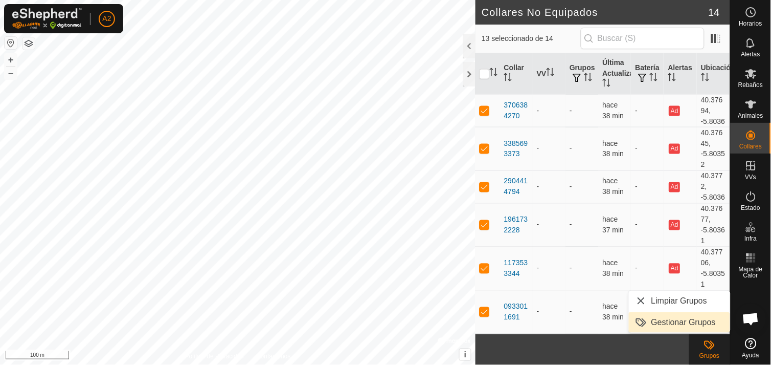
click at [684, 322] on link "Gestionar Grupos" at bounding box center [679, 322] width 101 height 20
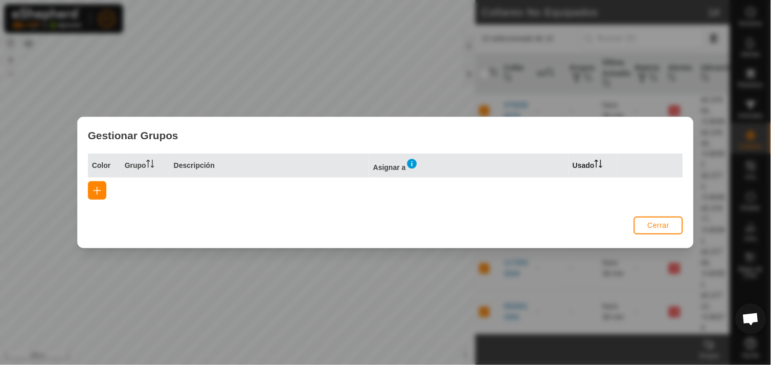
click at [584, 161] on th "Usado" at bounding box center [593, 165] width 49 height 24
click at [413, 165] on img at bounding box center [412, 164] width 12 height 12
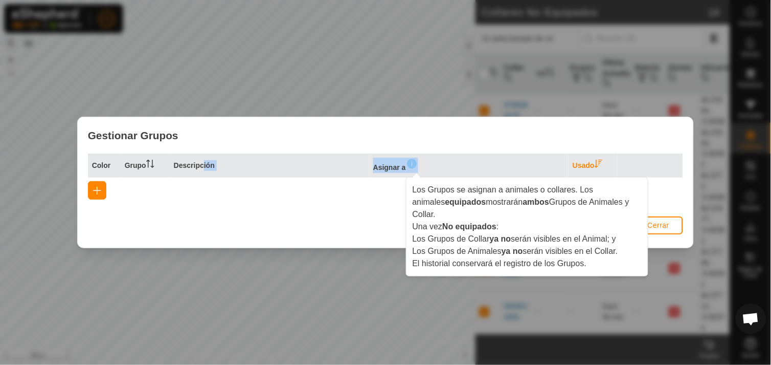
drag, startPoint x: 310, startPoint y: 198, endPoint x: 202, endPoint y: 164, distance: 113.3
click at [202, 164] on div "Color Grupo Descripción Asignar a Usado" at bounding box center [386, 182] width 616 height 59
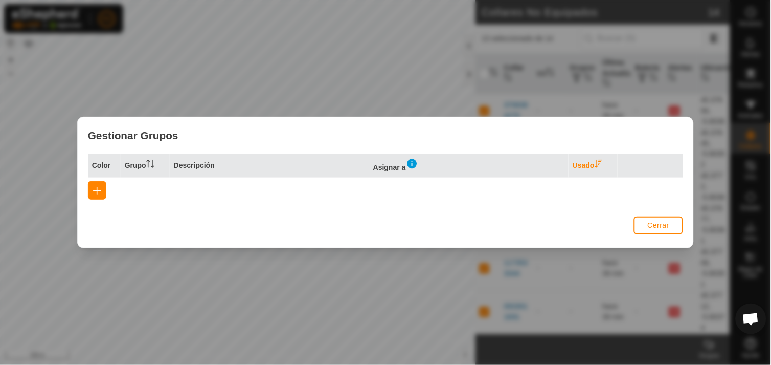
drag, startPoint x: 202, startPoint y: 164, endPoint x: 394, endPoint y: 68, distance: 215.3
click at [394, 68] on div "Gestionar Grupos Color Grupo Descripción Asignar a Usado Cerrar" at bounding box center [385, 182] width 771 height 365
click at [99, 187] on span "button" at bounding box center [97, 190] width 8 height 8
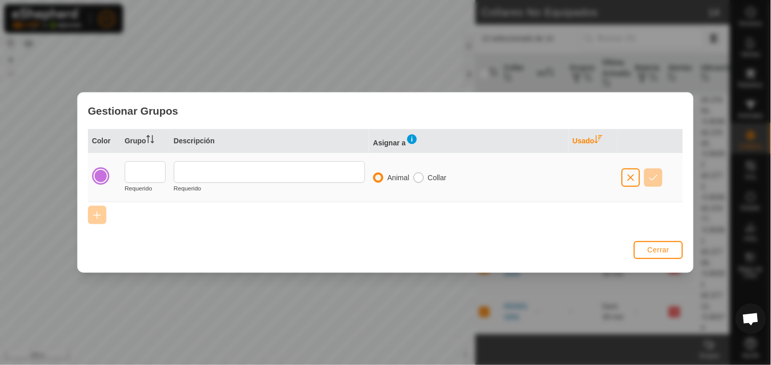
click at [419, 176] on input "radio" at bounding box center [419, 177] width 10 height 10
radio input "true"
click at [378, 175] on input "radio" at bounding box center [378, 177] width 10 height 10
radio input "true"
radio input "false"
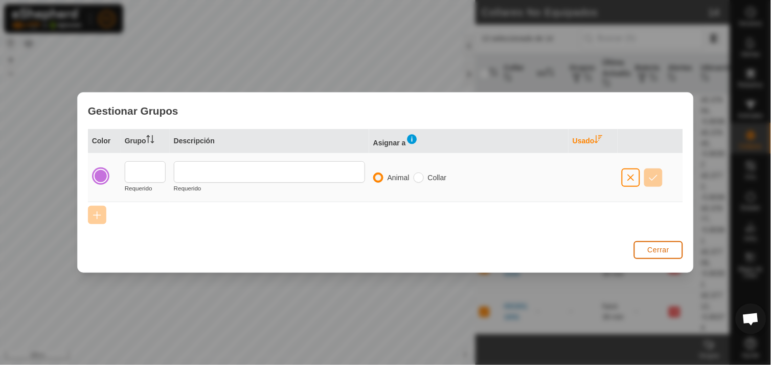
click at [655, 251] on span "Cerrar" at bounding box center [659, 250] width 22 height 8
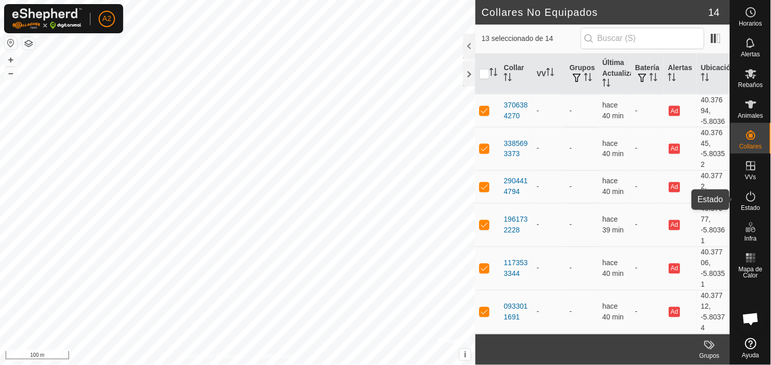
click at [755, 201] on icon at bounding box center [751, 196] width 12 height 12
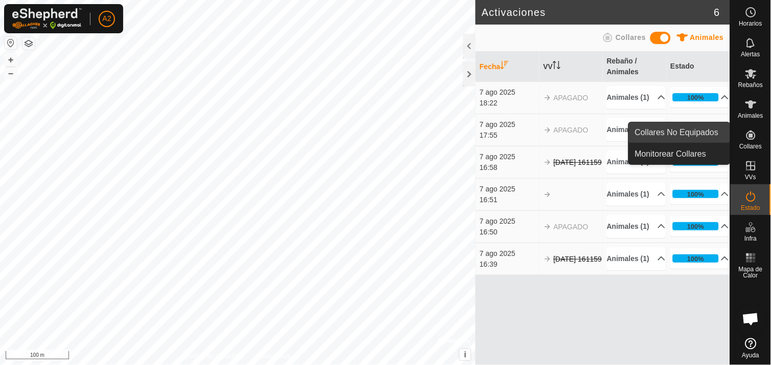
click at [708, 129] on link "Collares No Equipados" at bounding box center [679, 132] width 101 height 20
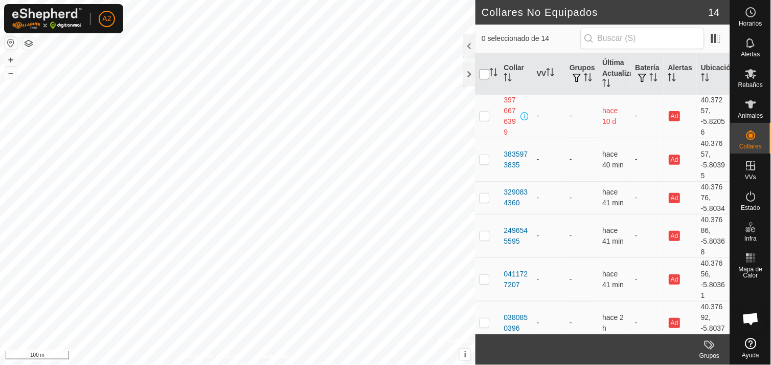
click at [488, 70] on input "checkbox" at bounding box center [485, 74] width 10 height 10
checkbox input "true"
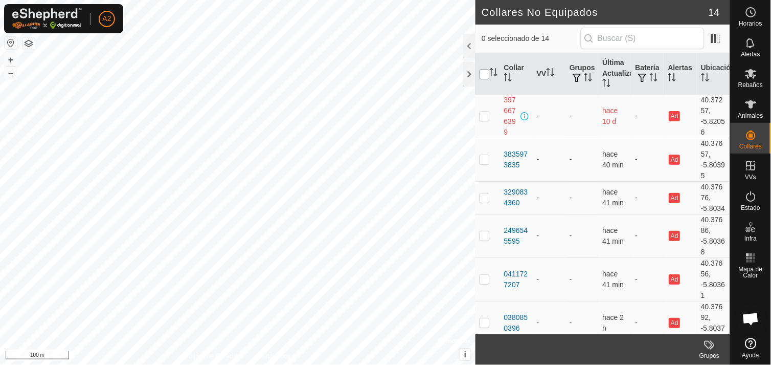
checkbox input "true"
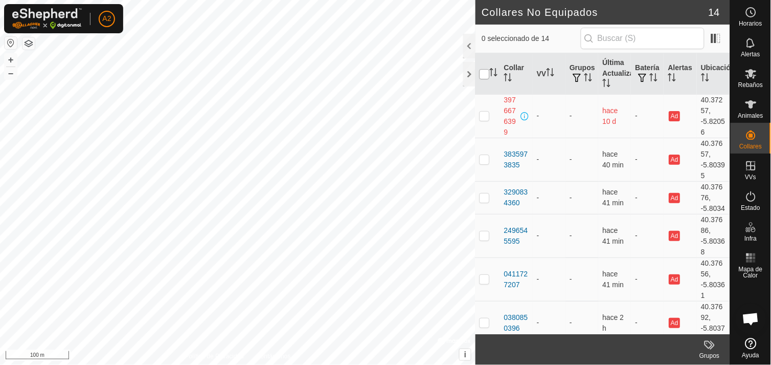
checkbox input "true"
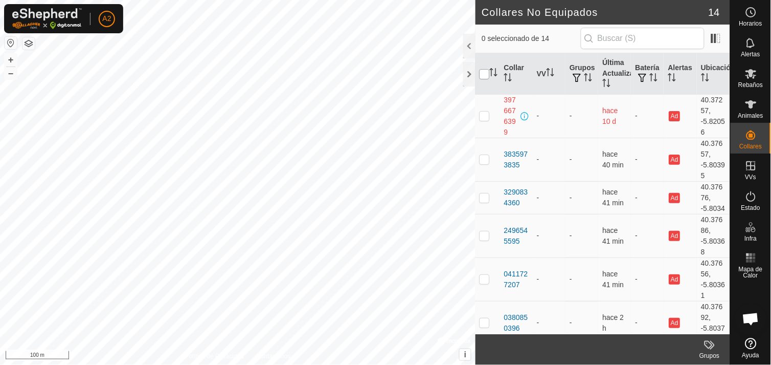
checkbox input "true"
click at [488, 113] on p-checkbox at bounding box center [485, 116] width 10 height 8
checkbox input "false"
click at [749, 194] on icon at bounding box center [751, 196] width 12 height 12
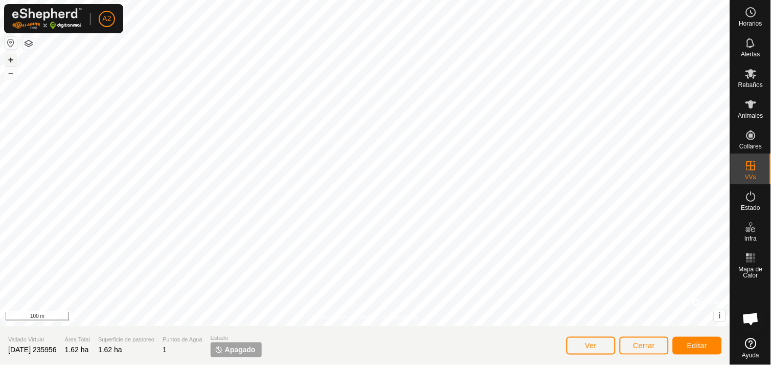
click at [11, 63] on button "+" at bounding box center [11, 60] width 12 height 12
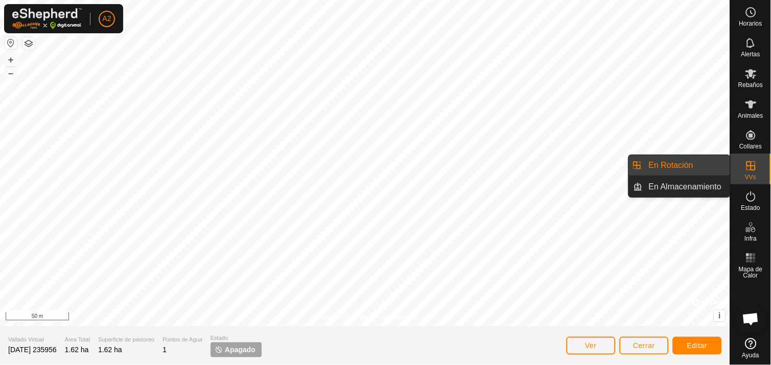
click at [690, 161] on link "En Rotación" at bounding box center [686, 165] width 87 height 20
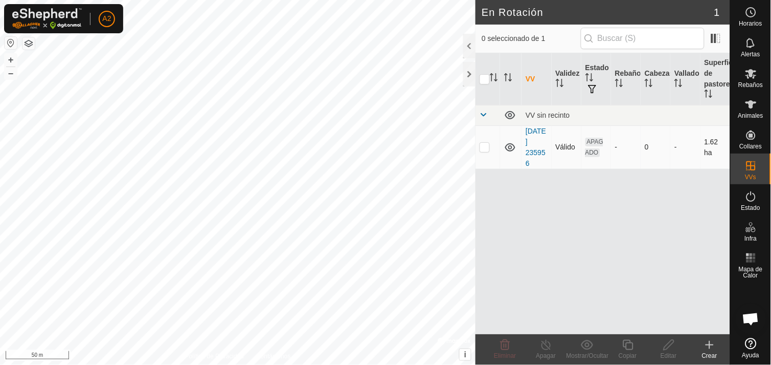
click at [484, 146] on p-checkbox at bounding box center [485, 147] width 10 height 8
checkbox input "true"
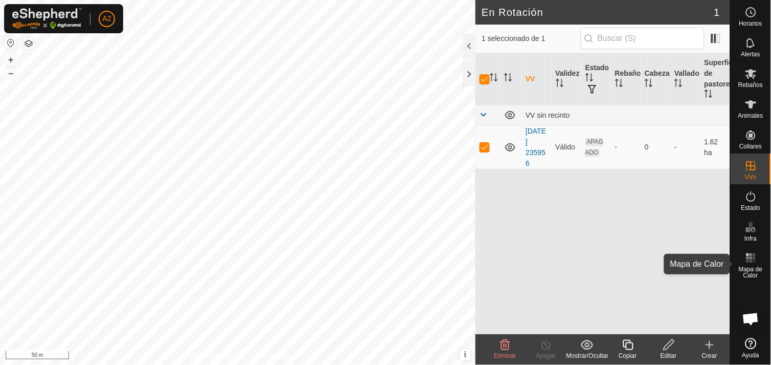
click at [750, 257] on rect at bounding box center [751, 257] width 3 height 3
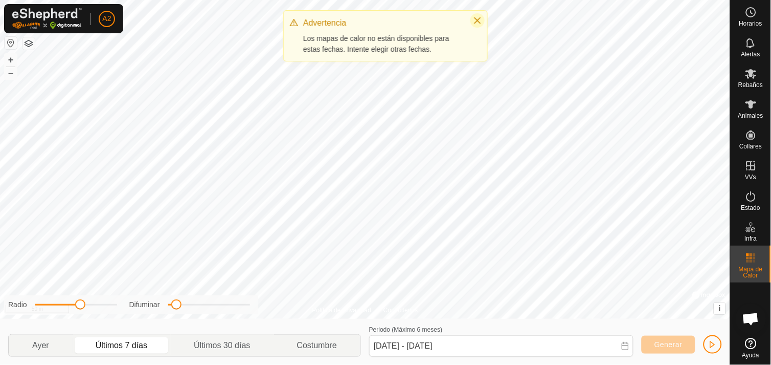
click at [477, 17] on icon "Close" at bounding box center [478, 20] width 8 height 8
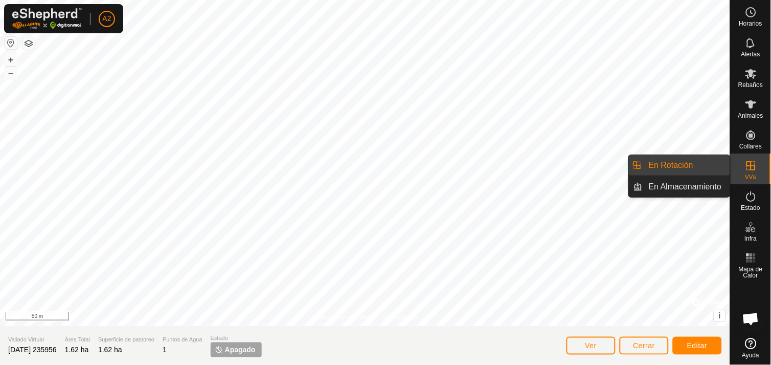
drag, startPoint x: 737, startPoint y: 163, endPoint x: 707, endPoint y: 161, distance: 29.7
click at [731, 161] on es-menu-bar "Horarios Alertas Rebaños Animales Collares VVs Estado Infra Mapa de Calor Ayuda…" at bounding box center [751, 182] width 41 height 365
click at [737, 160] on div "VVs" at bounding box center [751, 168] width 40 height 31
click at [719, 164] on link "En Rotación" at bounding box center [686, 165] width 87 height 20
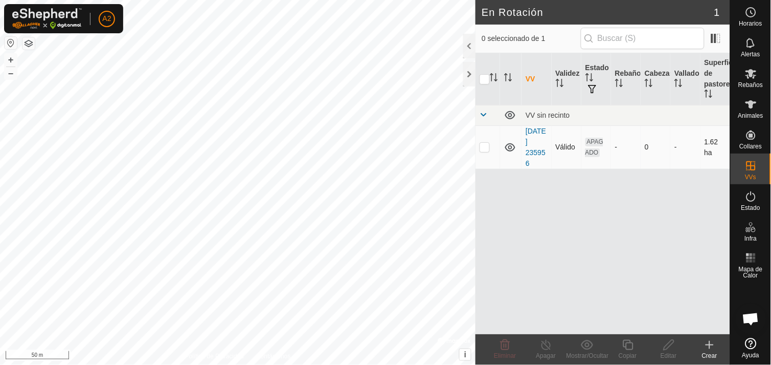
click at [484, 145] on p-checkbox at bounding box center [485, 147] width 10 height 8
checkbox input "true"
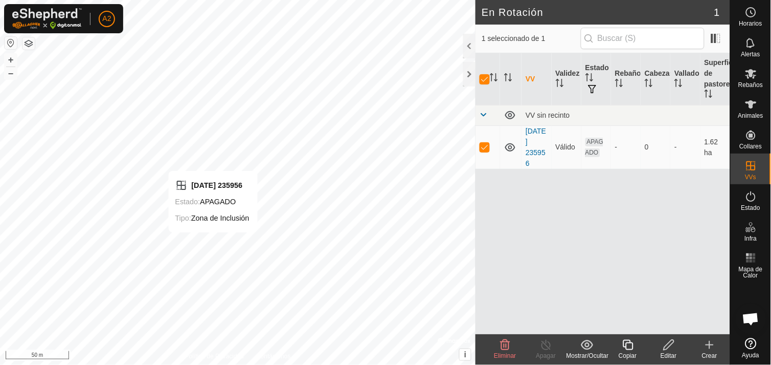
checkbox input "false"
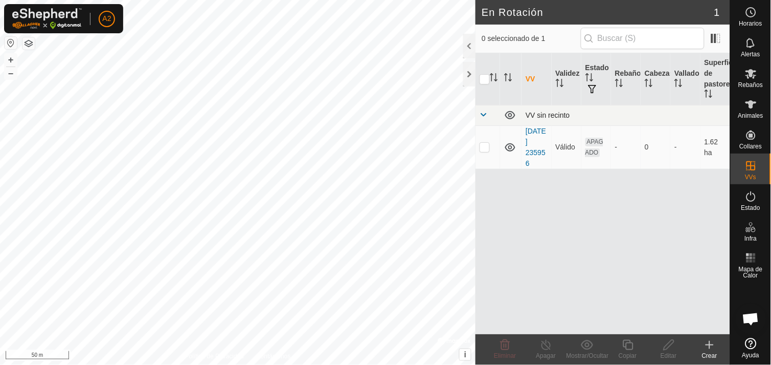
click at [482, 114] on span at bounding box center [484, 115] width 8 height 8
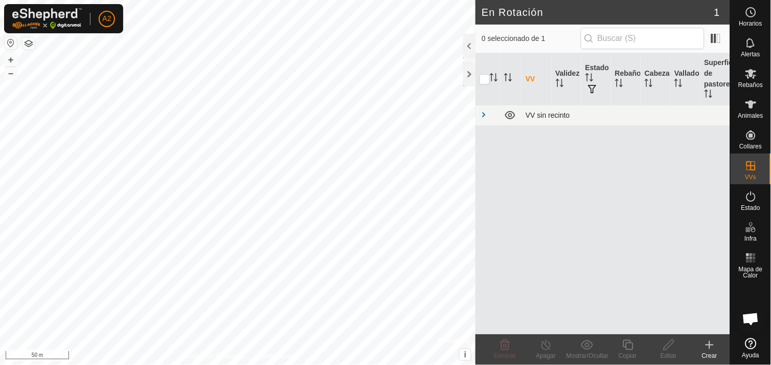
click at [482, 114] on span at bounding box center [484, 115] width 8 height 8
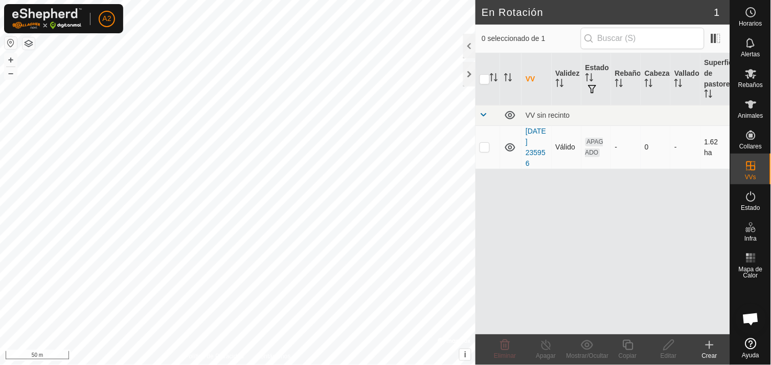
click at [614, 157] on td "-" at bounding box center [626, 146] width 30 height 43
click at [543, 139] on link "[DATE] 235956" at bounding box center [536, 147] width 20 height 40
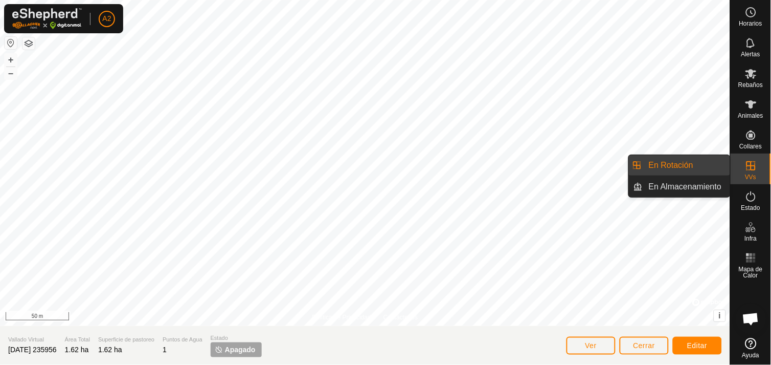
click at [698, 160] on link "En Rotación" at bounding box center [686, 165] width 87 height 20
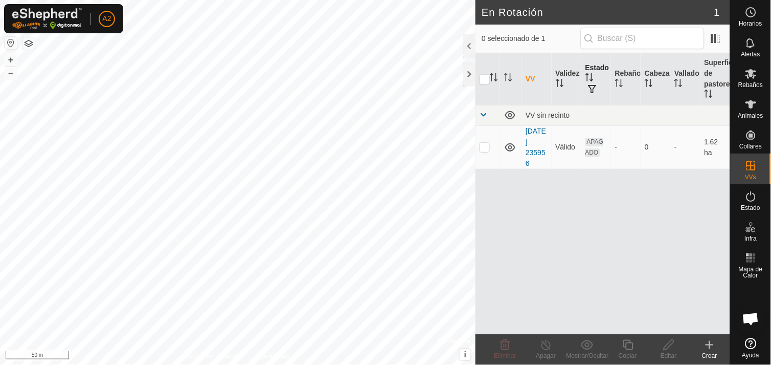
click at [596, 65] on th "Estado" at bounding box center [597, 79] width 30 height 52
click at [486, 147] on p-checkbox at bounding box center [485, 147] width 10 height 8
checkbox input "true"
click at [529, 77] on th "VV" at bounding box center [537, 79] width 30 height 52
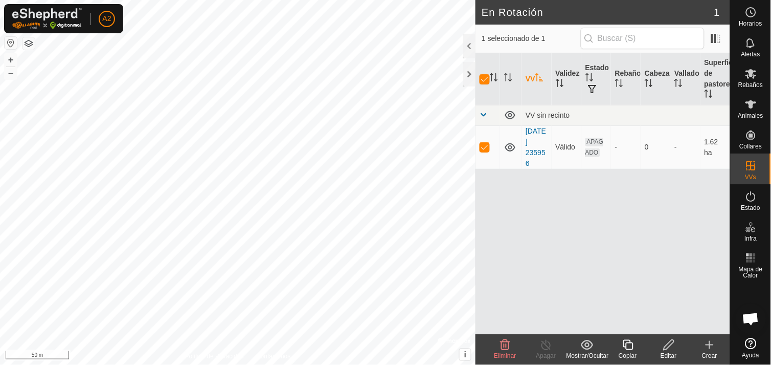
click at [671, 346] on icon at bounding box center [669, 345] width 13 height 12
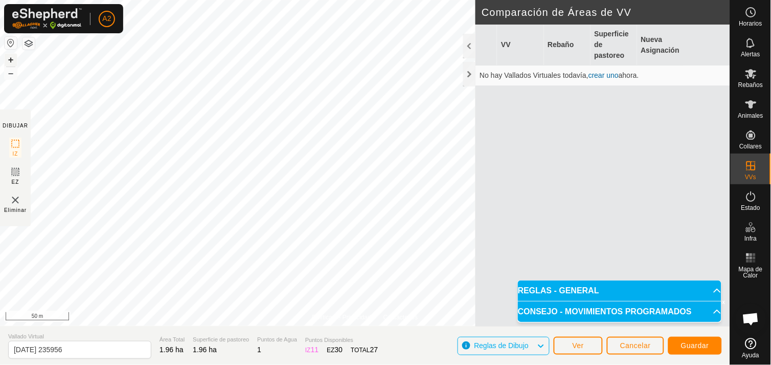
click at [12, 57] on button "+" at bounding box center [11, 60] width 12 height 12
click at [23, 119] on div "Política de Privacidad Contáctenos Estado: APAGADO Tipo: Zona de Inclusión + – …" at bounding box center [365, 182] width 731 height 365
click at [14, 71] on button "–" at bounding box center [11, 73] width 12 height 12
click at [700, 344] on span "Guardar" at bounding box center [695, 345] width 28 height 8
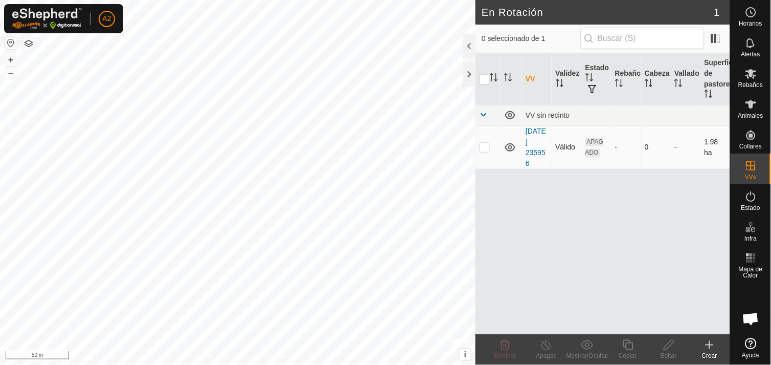
click at [487, 146] on p-checkbox at bounding box center [485, 147] width 10 height 8
checkbox input "true"
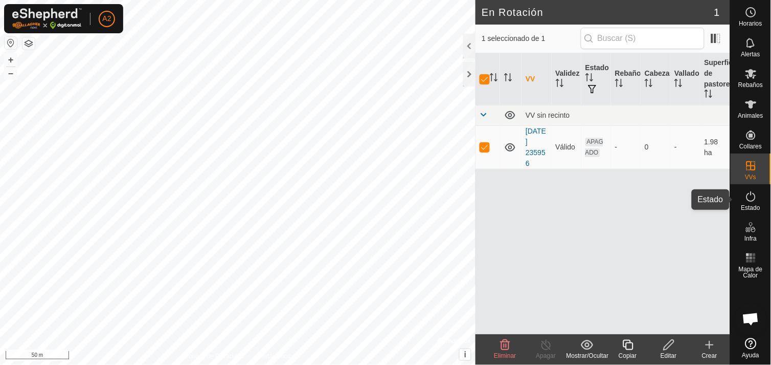
click at [749, 193] on icon at bounding box center [751, 196] width 9 height 10
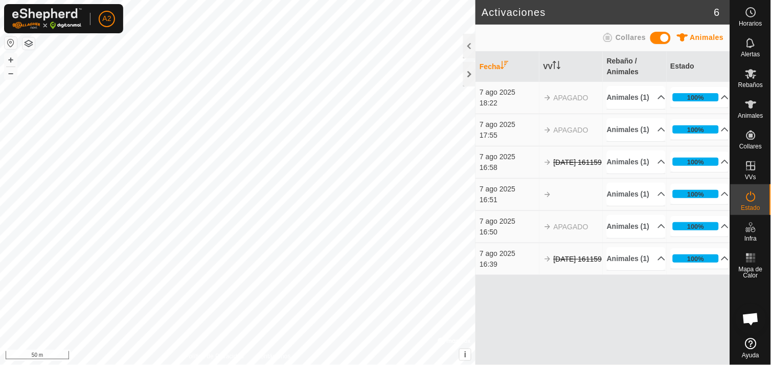
click at [613, 39] on icon at bounding box center [608, 37] width 9 height 9
click at [679, 64] on th "Estado" at bounding box center [698, 67] width 63 height 30
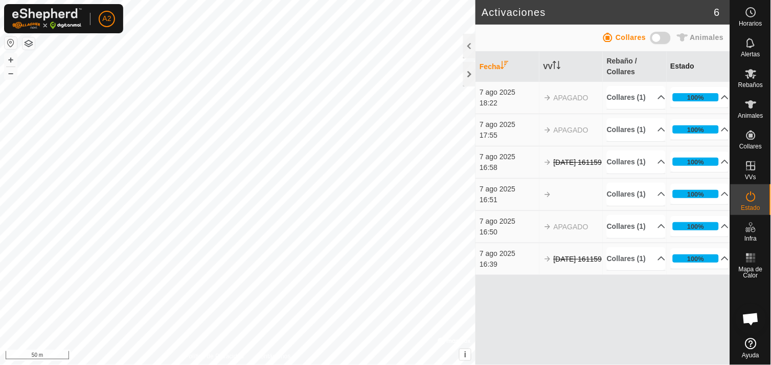
click at [679, 64] on th "Estado" at bounding box center [698, 67] width 63 height 30
click at [551, 64] on th "VV" at bounding box center [571, 67] width 63 height 30
click at [665, 36] on span at bounding box center [661, 38] width 20 height 12
click at [626, 37] on span "Collares" at bounding box center [631, 37] width 30 height 8
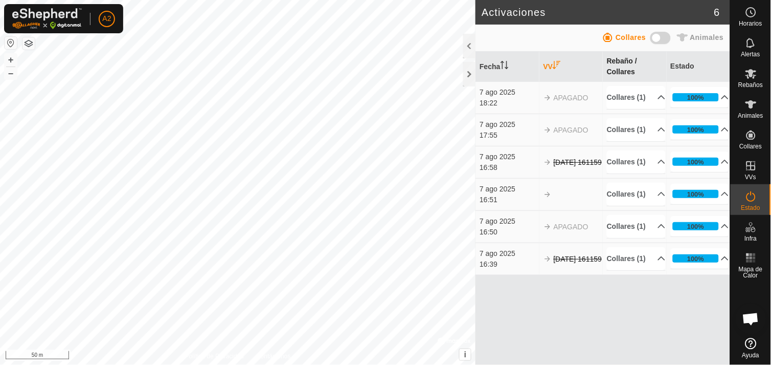
click at [623, 69] on th "Rebaño / Collares" at bounding box center [634, 67] width 63 height 30
click at [718, 128] on p-accordion-header "100%" at bounding box center [700, 129] width 59 height 20
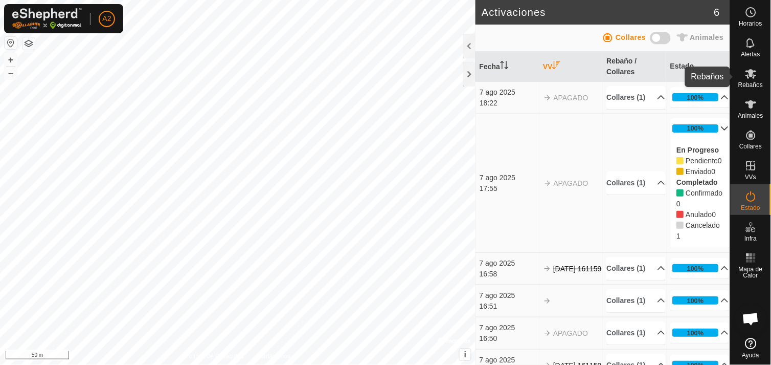
click at [753, 77] on icon at bounding box center [751, 74] width 12 height 12
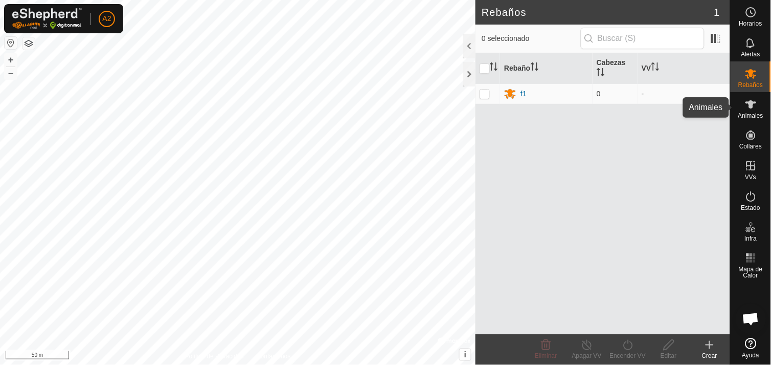
click at [749, 103] on icon at bounding box center [751, 104] width 11 height 8
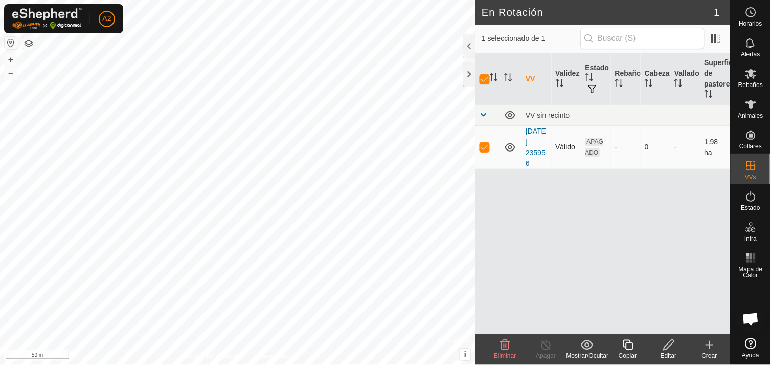
click at [486, 149] on p-checkbox at bounding box center [485, 147] width 10 height 8
checkbox input "false"
click at [606, 207] on div "En Rotación 1 0 seleccionado de 1 VV Validez Estado Rebaño Cabezas Vallado Supe…" at bounding box center [365, 182] width 731 height 365
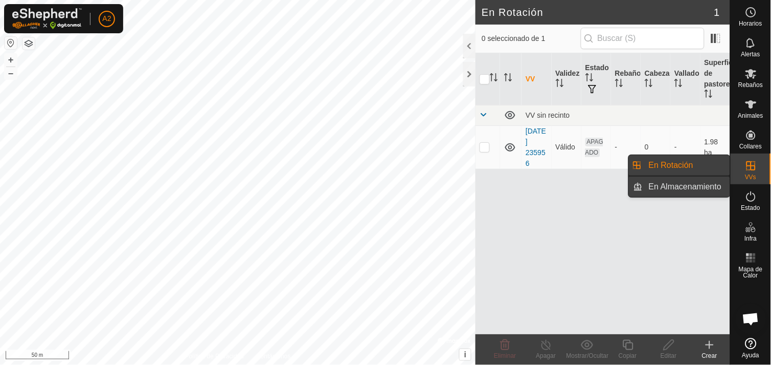
click at [692, 182] on link "En Almacenamiento" at bounding box center [686, 186] width 87 height 20
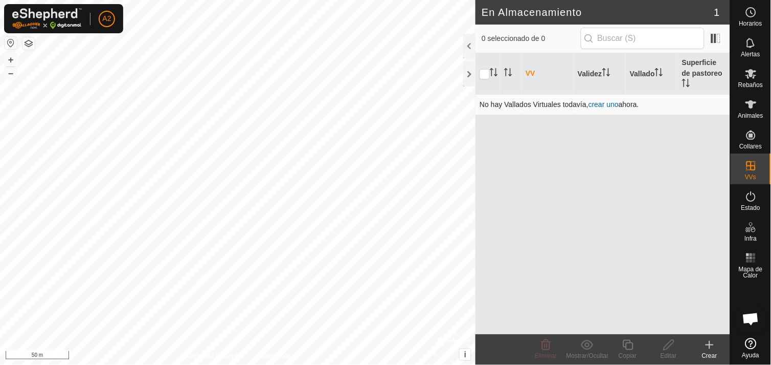
click at [607, 94] on td "No hay Vallados Virtuales todavía, crear uno ahora." at bounding box center [603, 104] width 255 height 20
click at [607, 100] on link "crear uno" at bounding box center [604, 104] width 30 height 8
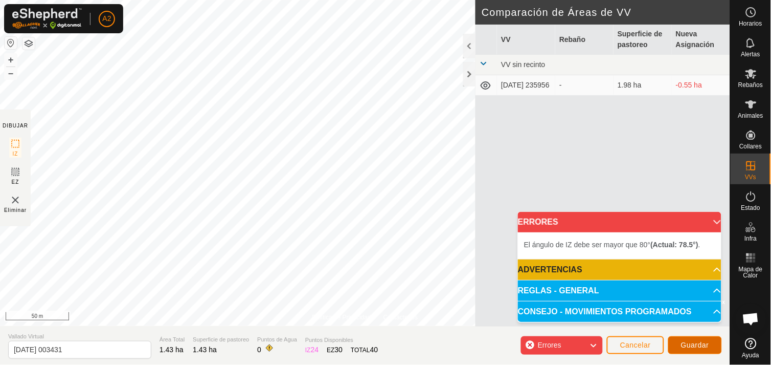
click at [689, 345] on span "Guardar" at bounding box center [695, 345] width 28 height 8
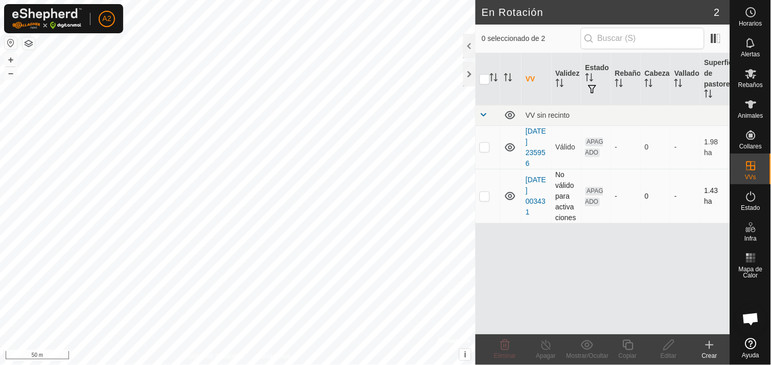
click at [481, 195] on p-checkbox at bounding box center [485, 196] width 10 height 8
checkbox input "true"
click at [484, 76] on input "checkbox" at bounding box center [485, 79] width 10 height 10
checkbox input "true"
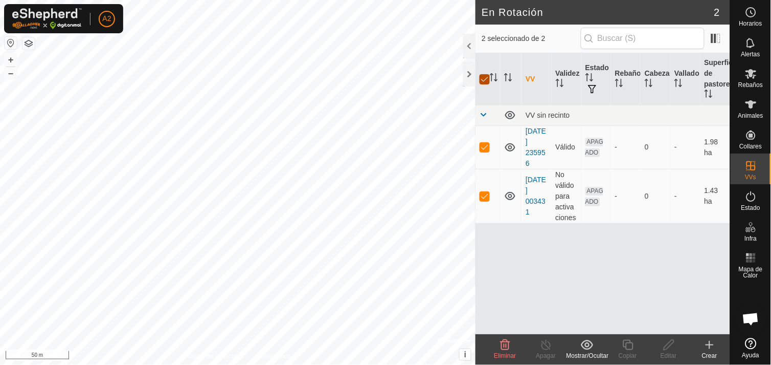
click at [484, 76] on input "checkbox" at bounding box center [485, 79] width 10 height 10
checkbox input "false"
click at [485, 195] on p-checkbox at bounding box center [485, 196] width 10 height 8
checkbox input "true"
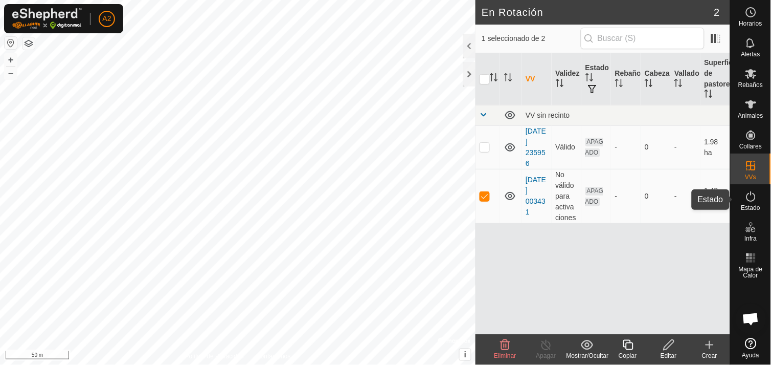
click at [759, 202] on es-activation-svg-icon at bounding box center [751, 196] width 18 height 16
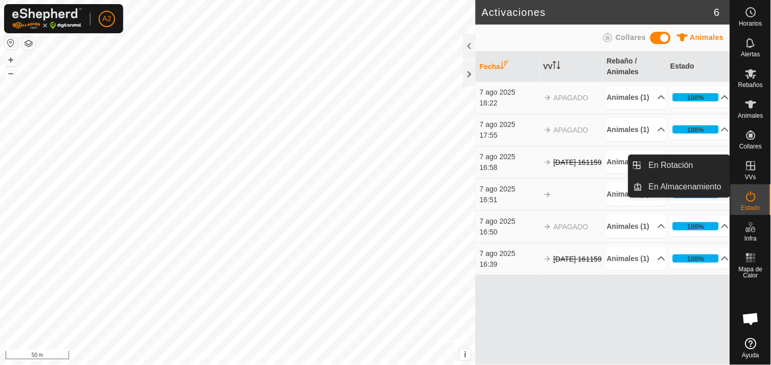
click at [755, 165] on icon at bounding box center [751, 165] width 9 height 9
click at [701, 162] on link "En Rotación" at bounding box center [686, 165] width 87 height 20
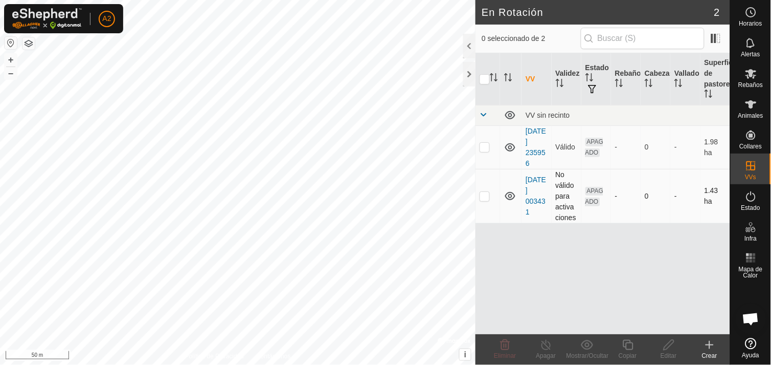
click at [487, 195] on p-checkbox at bounding box center [485, 196] width 10 height 8
checkbox input "true"
click at [684, 69] on th "Vallado" at bounding box center [686, 79] width 30 height 52
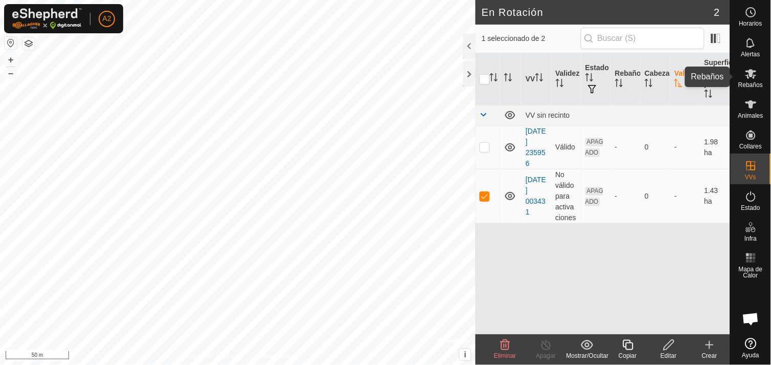
click at [754, 83] on span "Rebaños" at bounding box center [751, 85] width 25 height 6
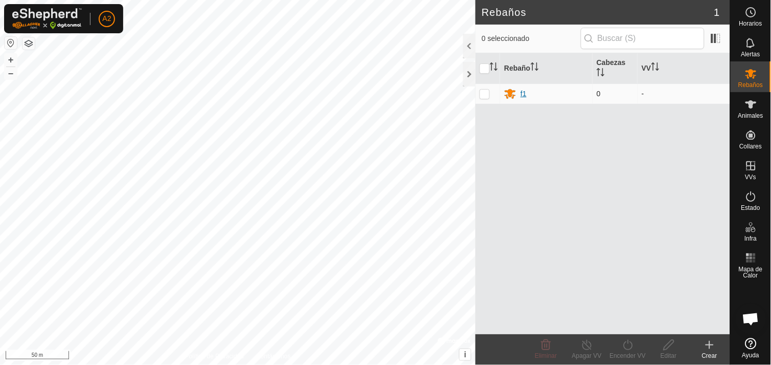
click at [537, 91] on div "f1" at bounding box center [546, 93] width 84 height 12
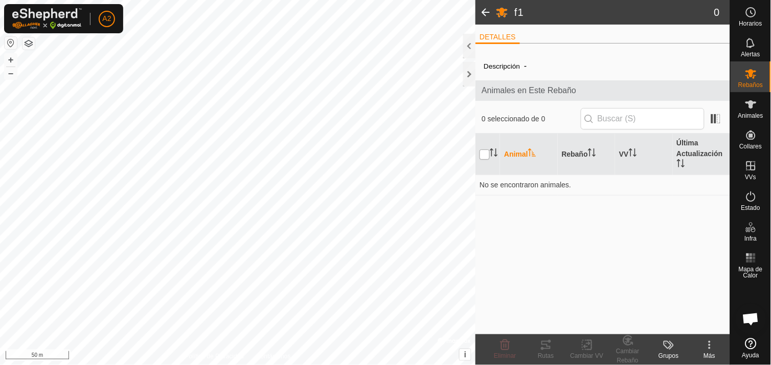
click at [489, 152] on input "checkbox" at bounding box center [485, 154] width 10 height 10
click at [486, 151] on input "checkbox" at bounding box center [485, 154] width 10 height 10
click at [519, 151] on th "Animal" at bounding box center [528, 154] width 57 height 41
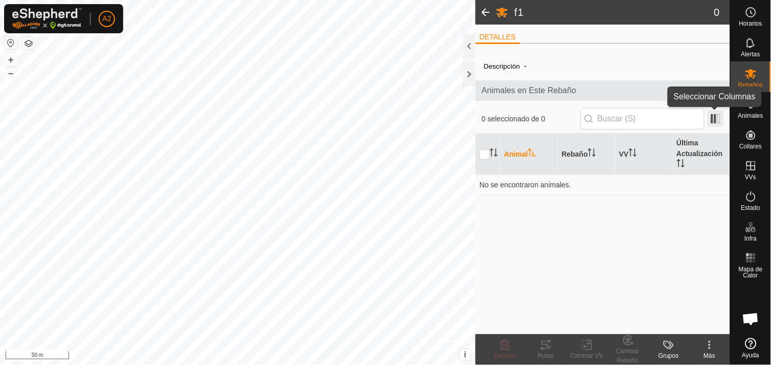
click at [711, 117] on span at bounding box center [716, 119] width 16 height 16
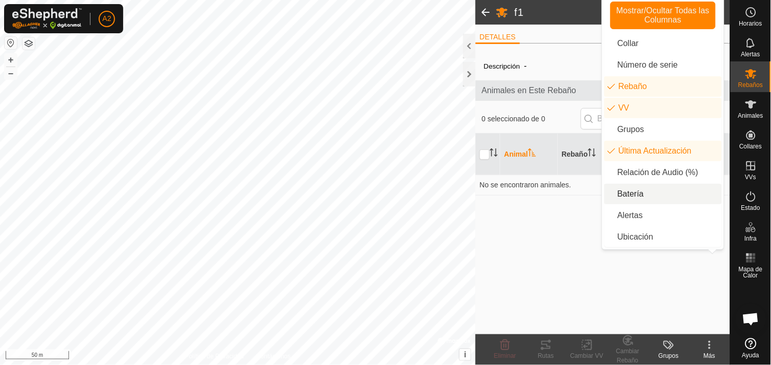
click at [640, 190] on li "Batería" at bounding box center [664, 194] width 118 height 20
click at [489, 150] on input "checkbox" at bounding box center [485, 154] width 10 height 10
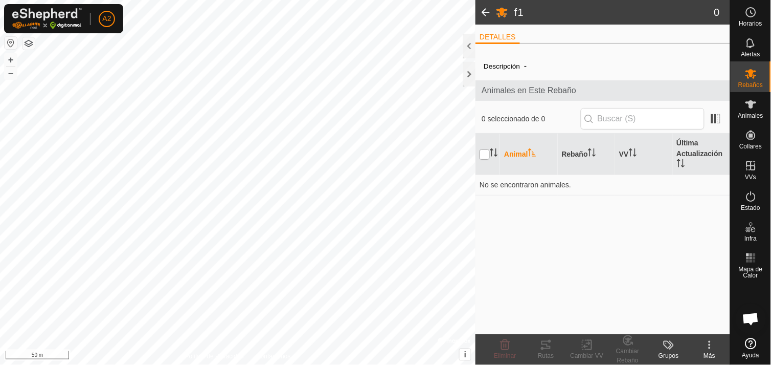
click at [484, 150] on input "checkbox" at bounding box center [485, 154] width 10 height 10
checkbox input "false"
click at [749, 99] on icon at bounding box center [751, 104] width 12 height 12
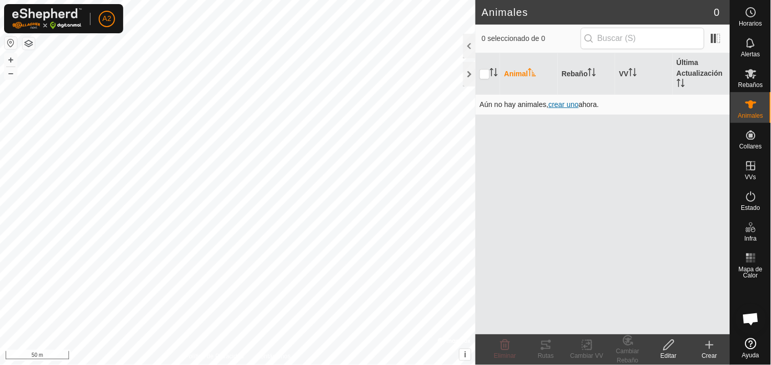
click at [567, 105] on span "crear uno" at bounding box center [564, 104] width 30 height 8
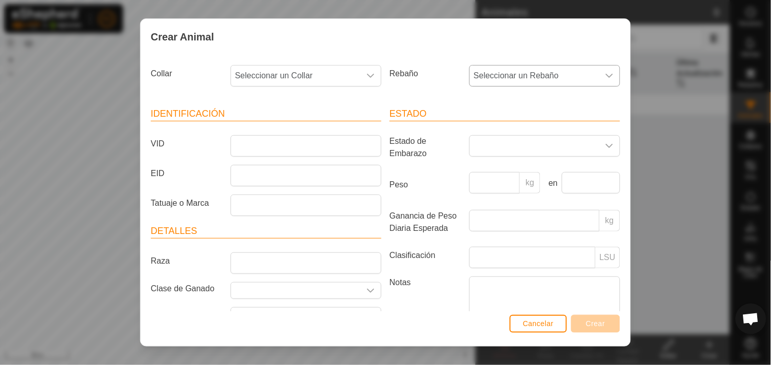
click at [606, 73] on icon "dropdown trigger" at bounding box center [610, 76] width 8 height 8
click at [477, 151] on li "f1" at bounding box center [544, 150] width 147 height 20
click at [532, 322] on span "Cancelar" at bounding box center [538, 323] width 31 height 8
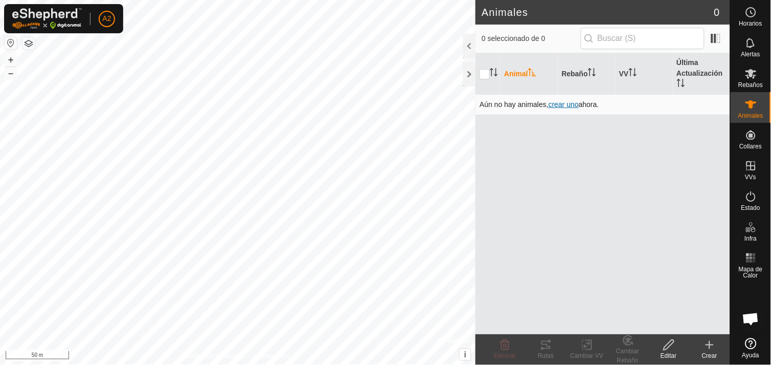
click at [560, 105] on span "crear uno" at bounding box center [564, 104] width 30 height 8
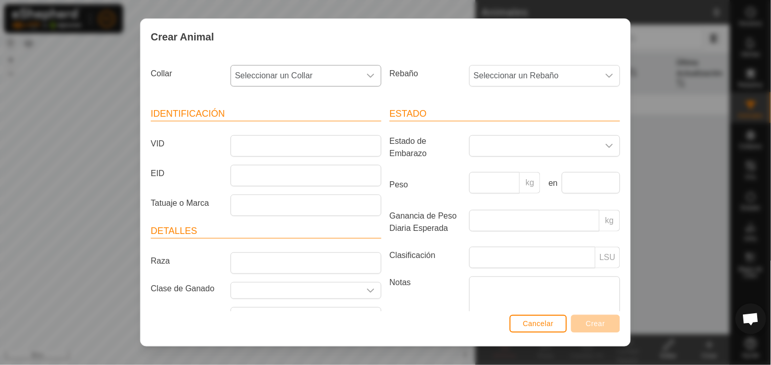
click at [367, 70] on div "dropdown trigger" at bounding box center [371, 75] width 20 height 20
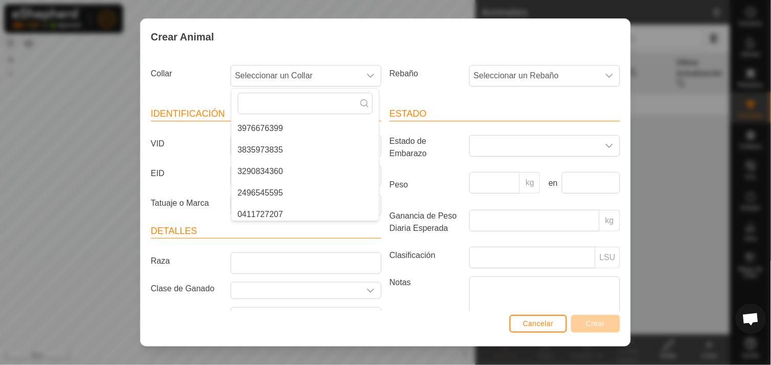
click at [156, 73] on label "Collar" at bounding box center [187, 73] width 80 height 17
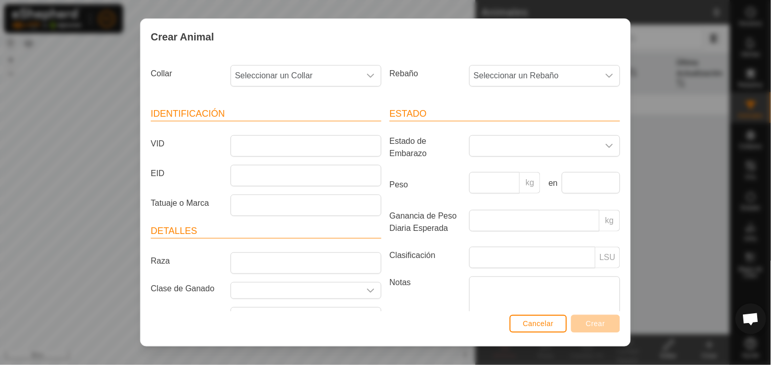
click at [156, 73] on label "Collar" at bounding box center [187, 73] width 80 height 17
click at [43, 43] on div "Crear Animal Collar Seleccionar un Collar Rebaño Seleccionar un Rebaño Identifi…" at bounding box center [385, 182] width 771 height 365
click at [90, 93] on div "Crear Animal Collar Seleccionar un Collar Rebaño Seleccionar un Rebaño Identifi…" at bounding box center [385, 182] width 771 height 365
click at [559, 325] on button "Cancelar" at bounding box center [538, 324] width 57 height 18
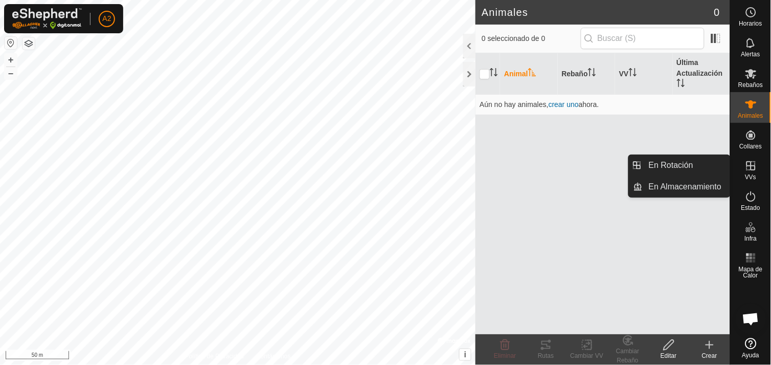
click at [749, 166] on icon at bounding box center [751, 166] width 12 height 12
click at [692, 157] on link "En Rotación" at bounding box center [686, 165] width 87 height 20
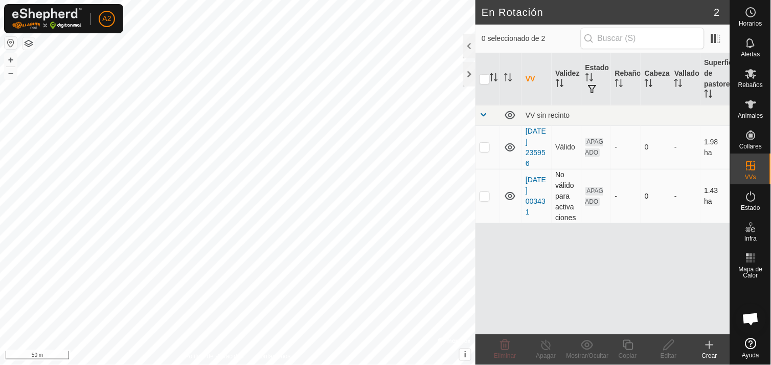
click at [484, 196] on p-checkbox at bounding box center [485, 196] width 10 height 8
checkbox input "true"
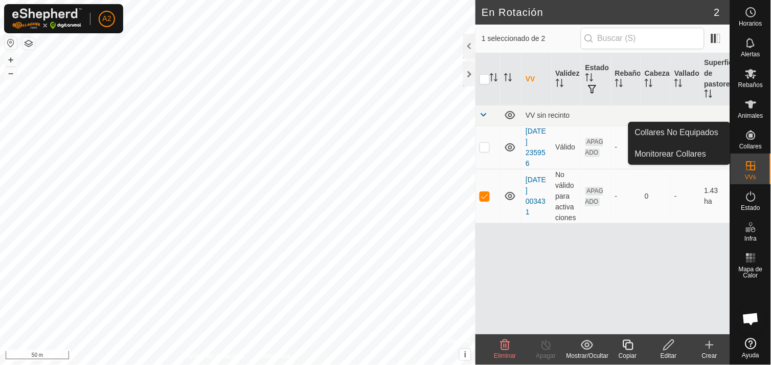
click at [749, 129] on icon at bounding box center [751, 135] width 12 height 12
click at [700, 134] on link "Collares No Equipados" at bounding box center [679, 132] width 101 height 20
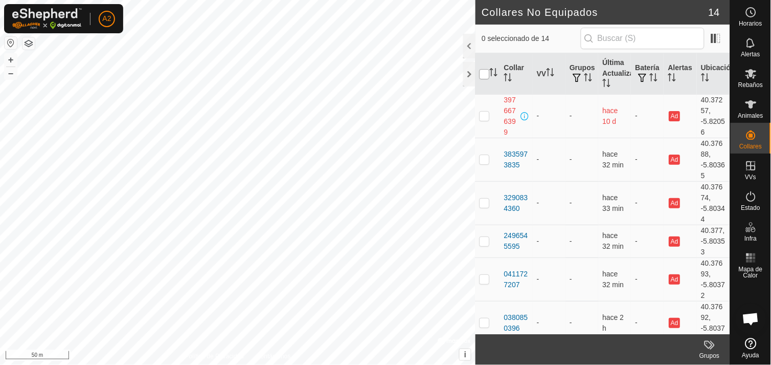
click at [481, 73] on input "checkbox" at bounding box center [485, 74] width 10 height 10
checkbox input "true"
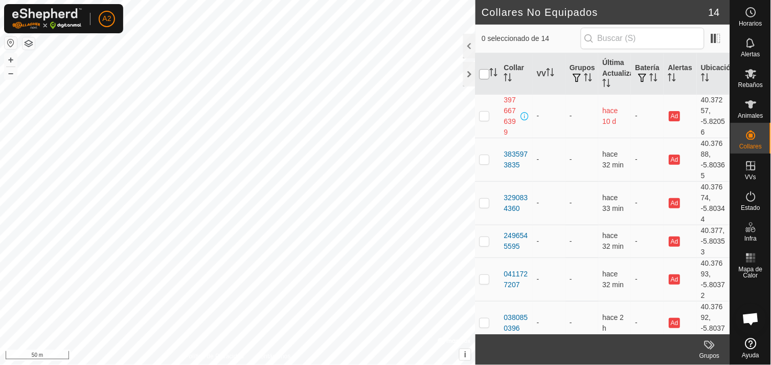
checkbox input "true"
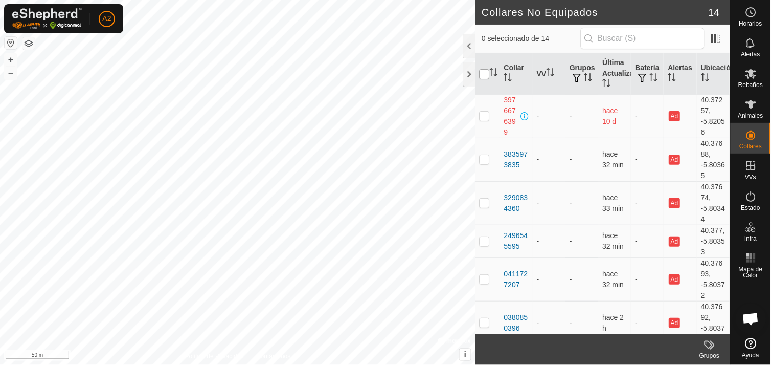
checkbox input "true"
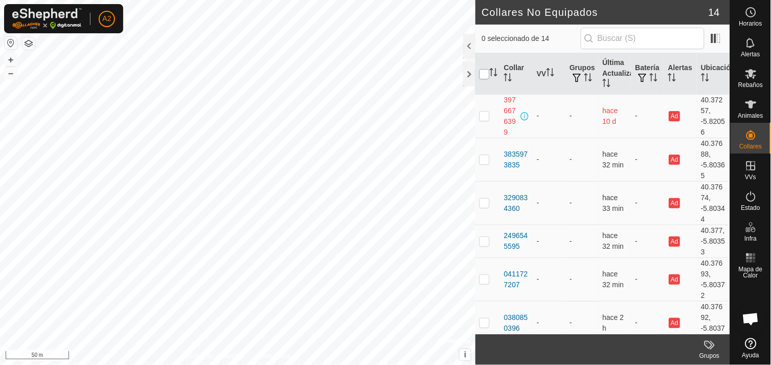
checkbox input "true"
click at [485, 115] on p-checkbox at bounding box center [485, 116] width 10 height 8
checkbox input "false"
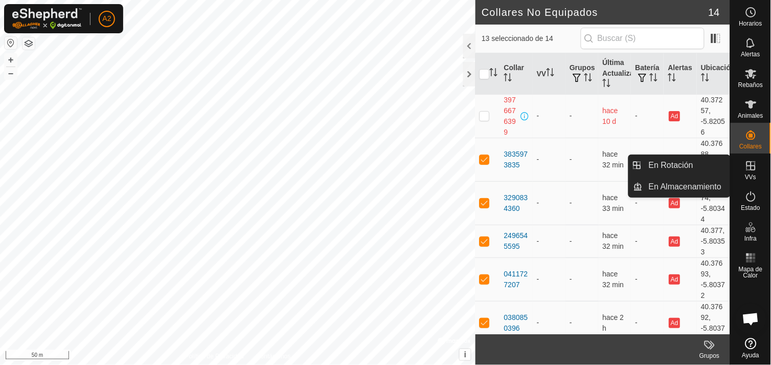
click at [752, 168] on icon at bounding box center [751, 165] width 9 height 9
click at [694, 169] on link "En Rotación" at bounding box center [686, 165] width 87 height 20
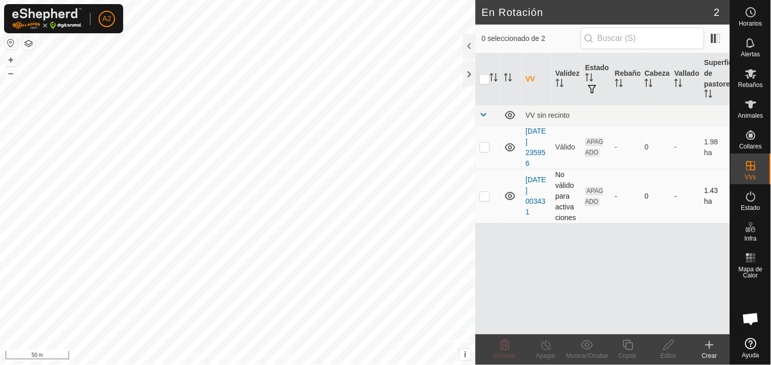
click at [485, 192] on p-checkbox at bounding box center [485, 196] width 10 height 8
checkbox input "true"
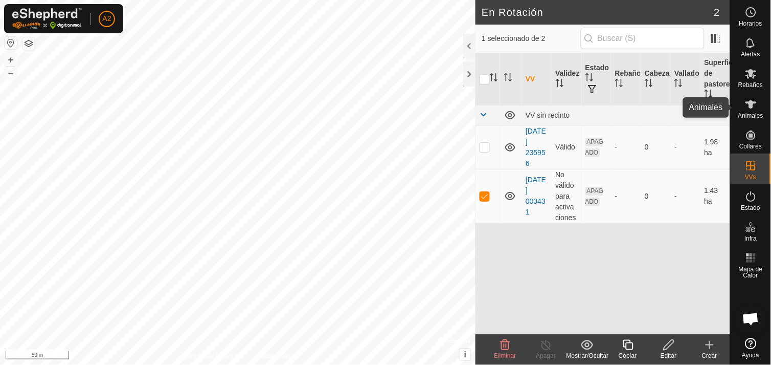
click at [747, 109] on icon at bounding box center [751, 104] width 12 height 12
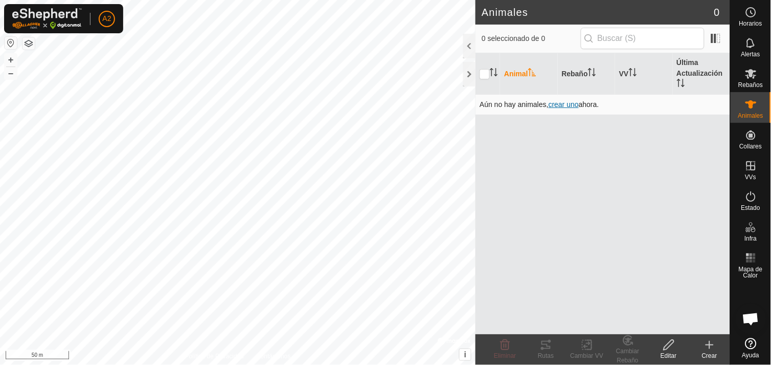
click at [572, 106] on span "crear uno" at bounding box center [564, 104] width 30 height 8
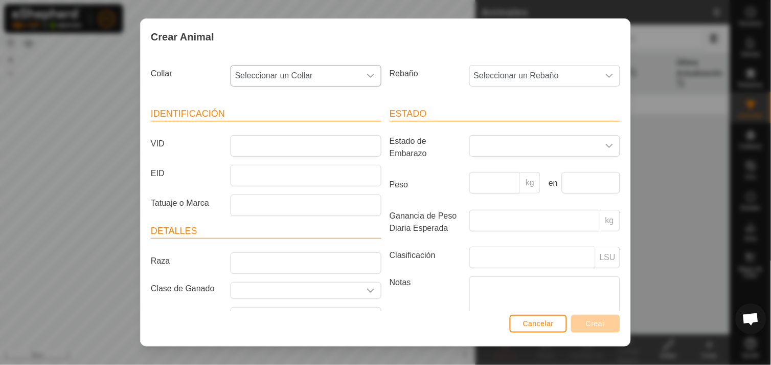
click at [370, 73] on icon "dropdown trigger" at bounding box center [371, 76] width 8 height 8
click at [367, 75] on icon "dropdown trigger" at bounding box center [371, 76] width 8 height 8
click at [692, 82] on div "Crear Animal Collar Seleccionar un Collar Rebaño Seleccionar un Rebaño Identifi…" at bounding box center [385, 182] width 771 height 365
click at [543, 323] on span "Cancelar" at bounding box center [538, 323] width 31 height 8
